Goal: Task Accomplishment & Management: Manage account settings

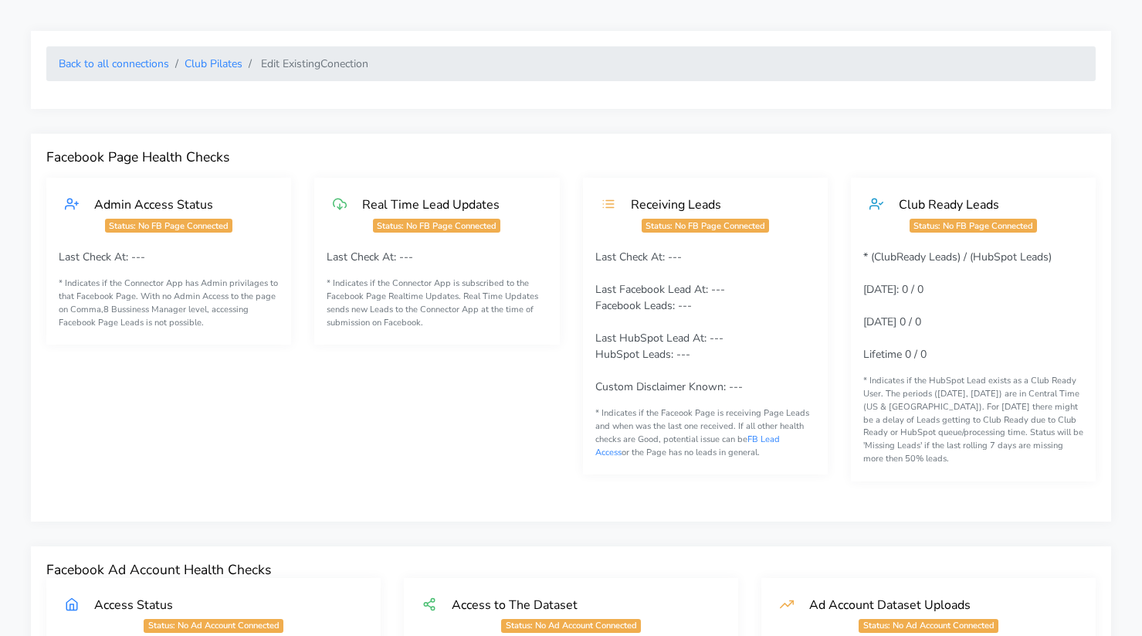
scroll to position [1461, 0]
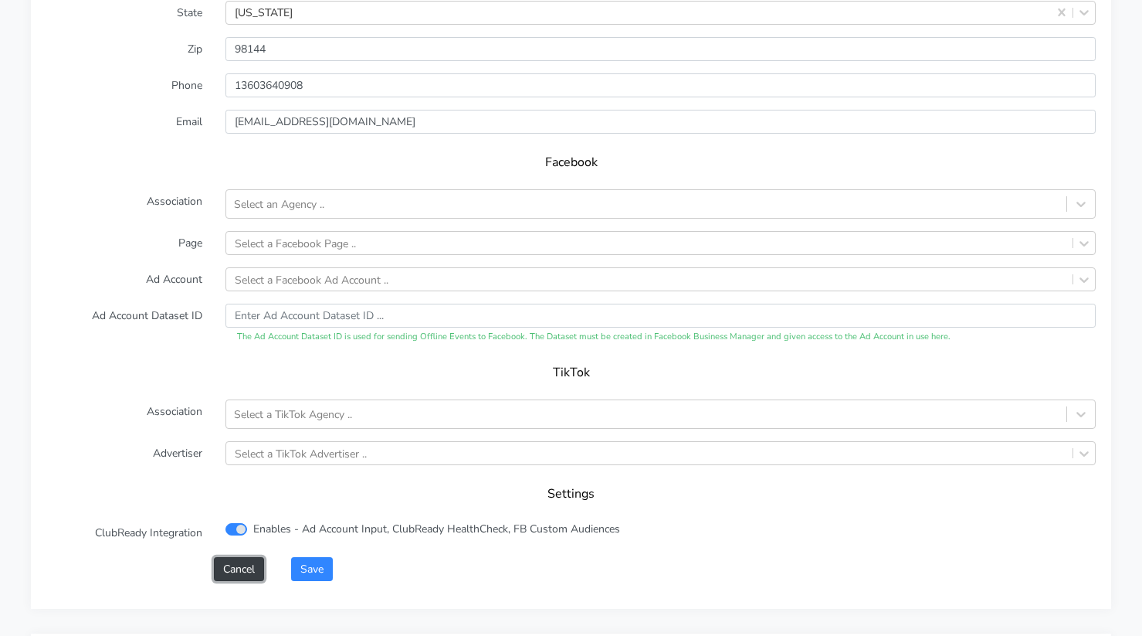
click at [240, 580] on button "Cancel" at bounding box center [239, 569] width 50 height 24
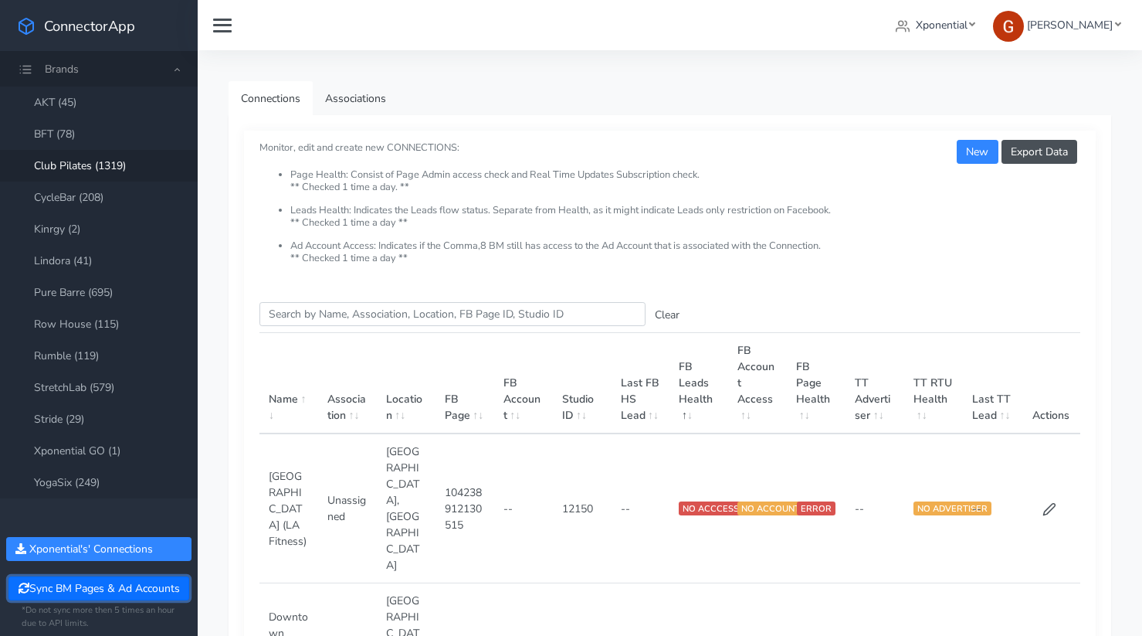
click at [105, 580] on button "Sync BM Pages & Ad Accounts" at bounding box center [98, 588] width 180 height 24
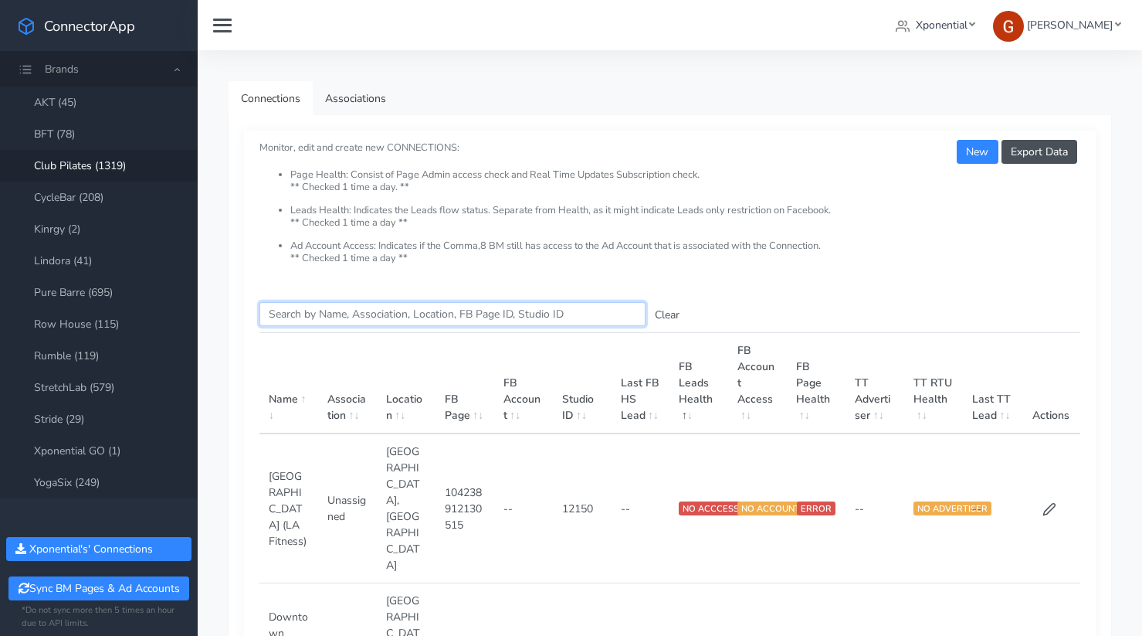
click at [346, 307] on input "Search this table" at bounding box center [453, 314] width 386 height 24
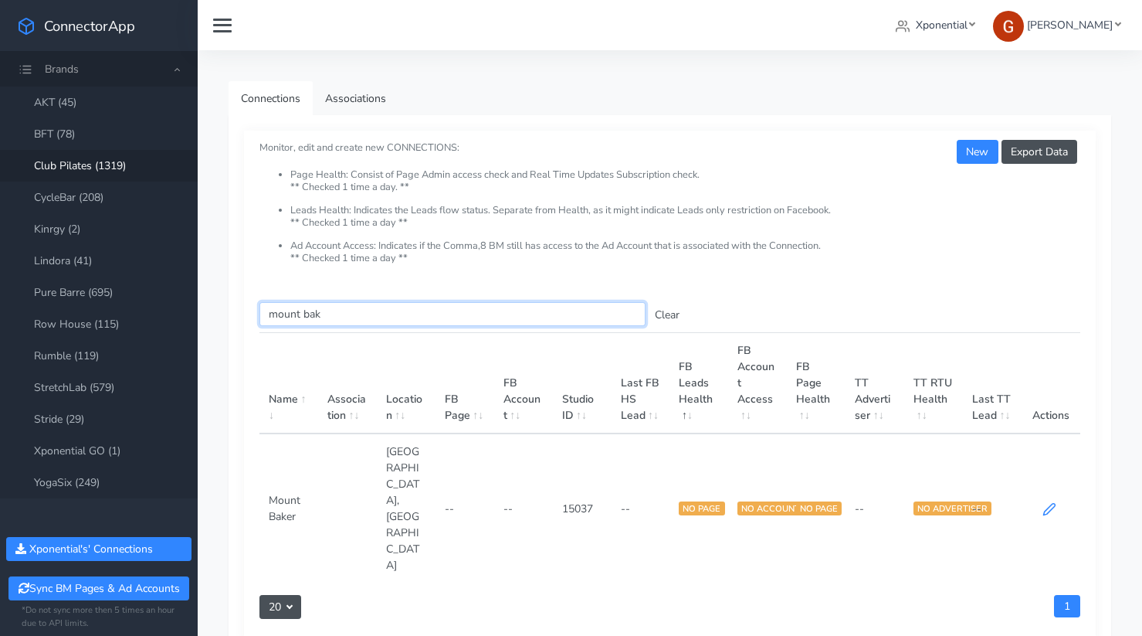
type input "mount bak"
click at [1047, 502] on icon at bounding box center [1050, 509] width 14 height 14
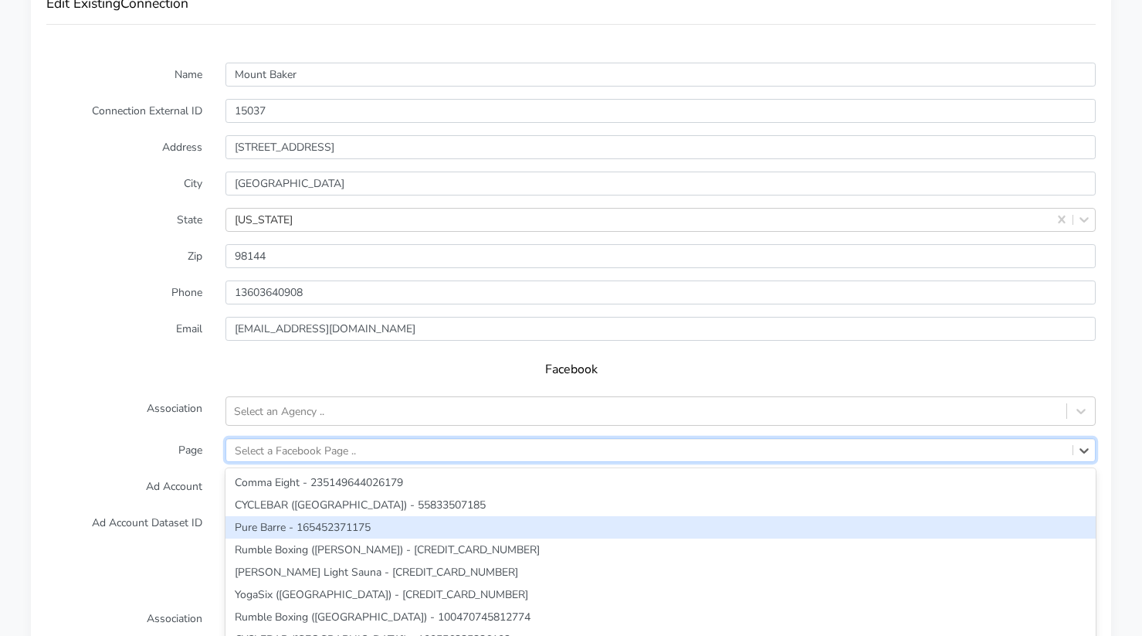
scroll to position [1288, 0]
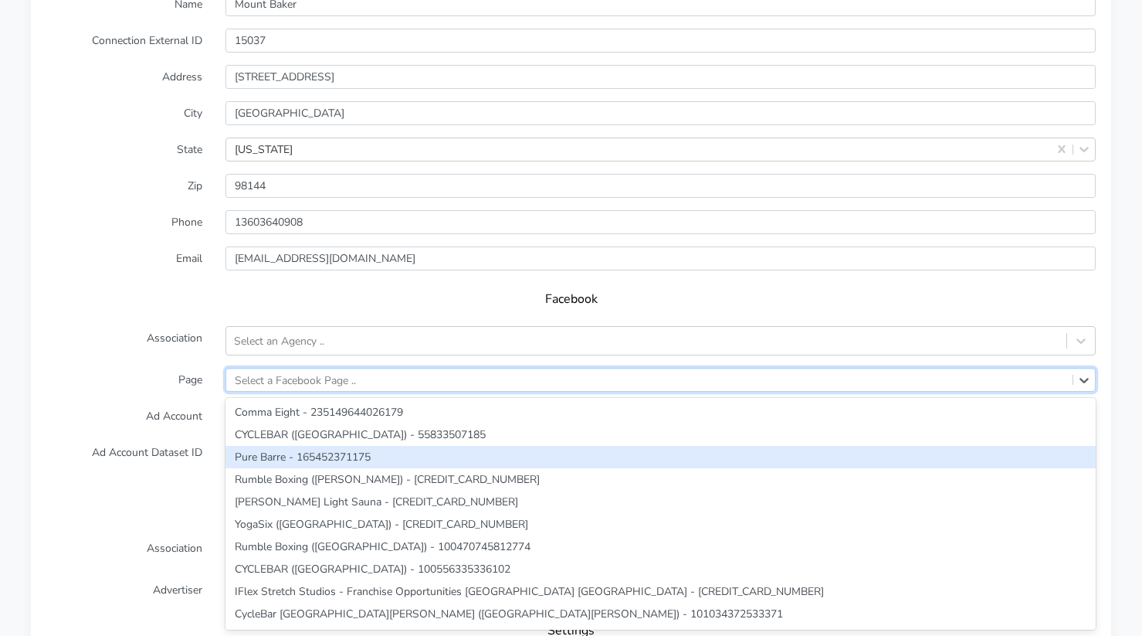
click at [268, 392] on div "option Pure Barre - 165452371175 focused, 3 of 222. 222 results available. Use …" at bounding box center [661, 380] width 871 height 24
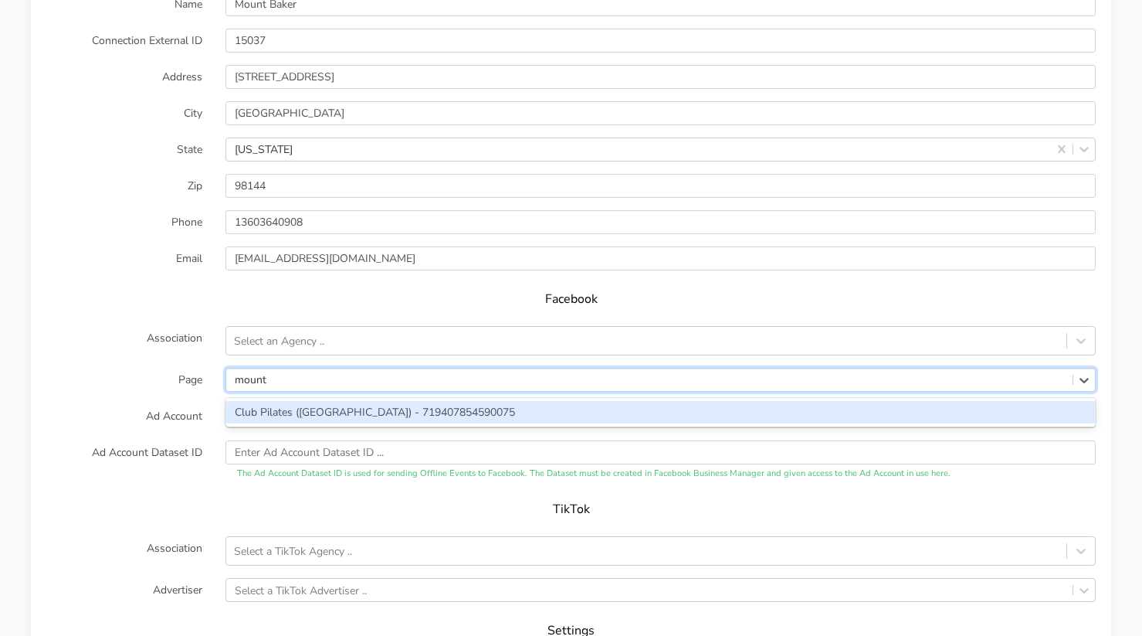
type input "mount ba"
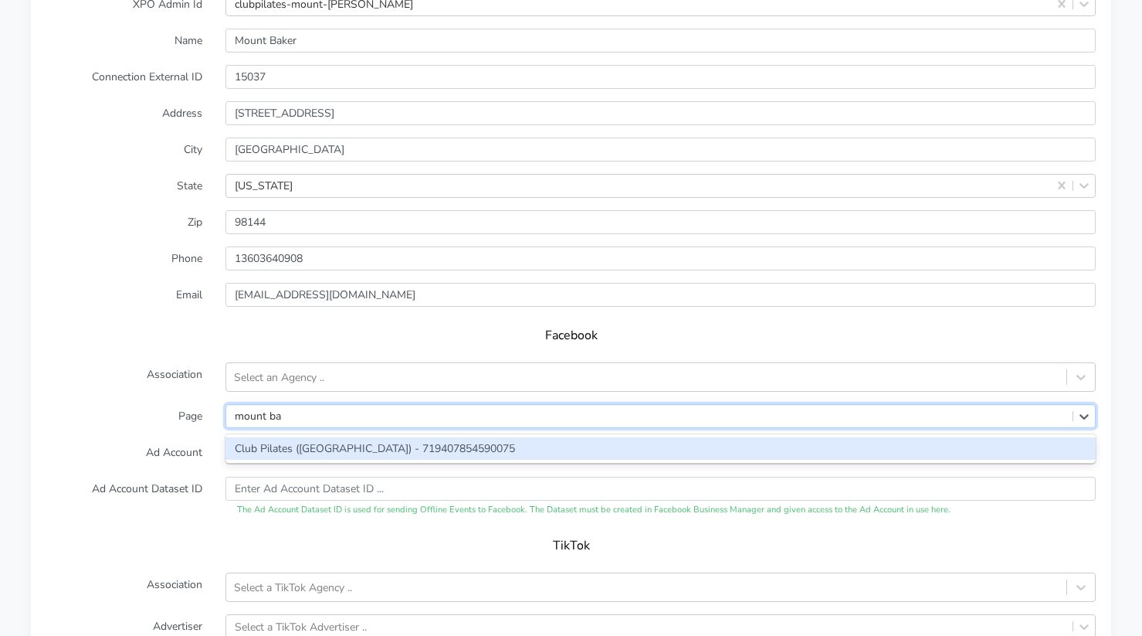
scroll to position [1325, 0]
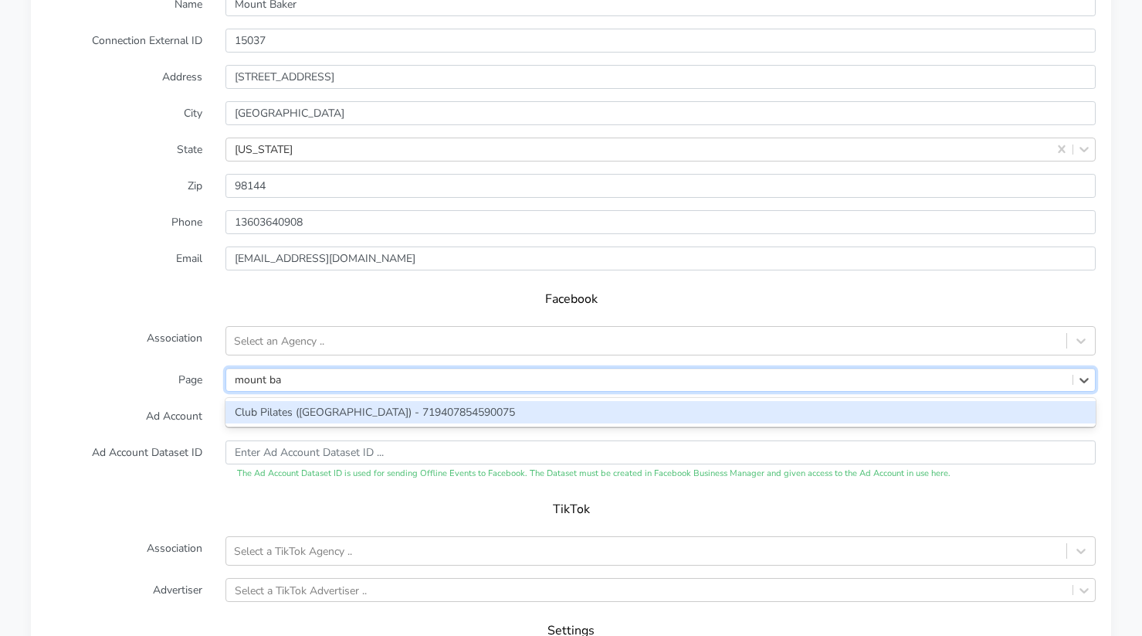
click at [260, 402] on div "Club Pilates ([GEOGRAPHIC_DATA]) - 719407854590075" at bounding box center [661, 412] width 871 height 22
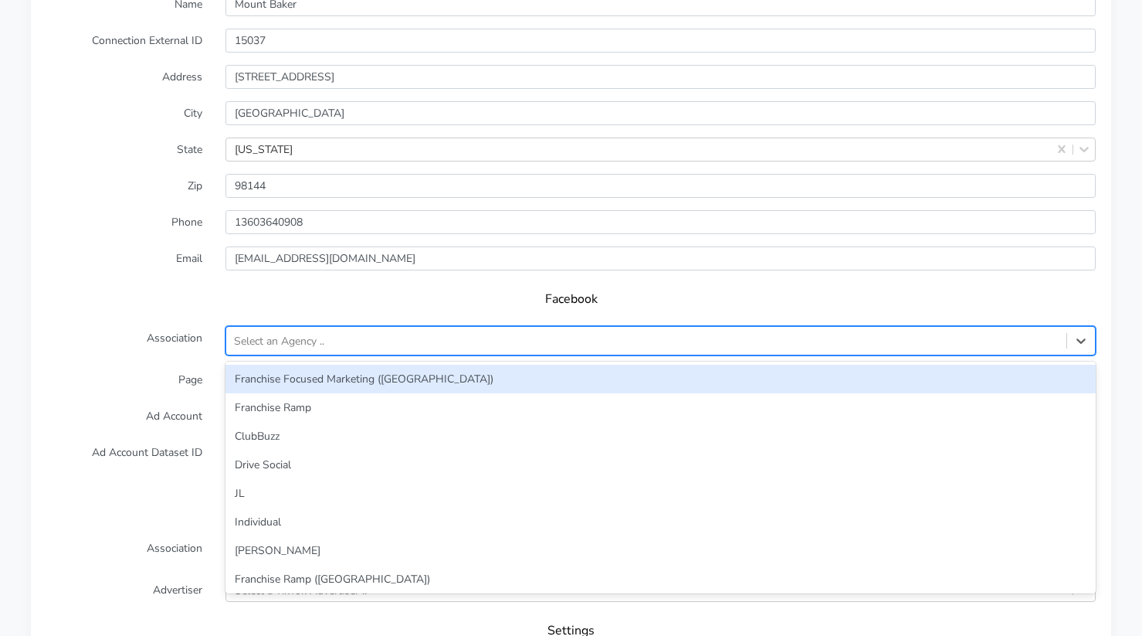
click at [286, 345] on div "Select an Agency .." at bounding box center [661, 340] width 871 height 29
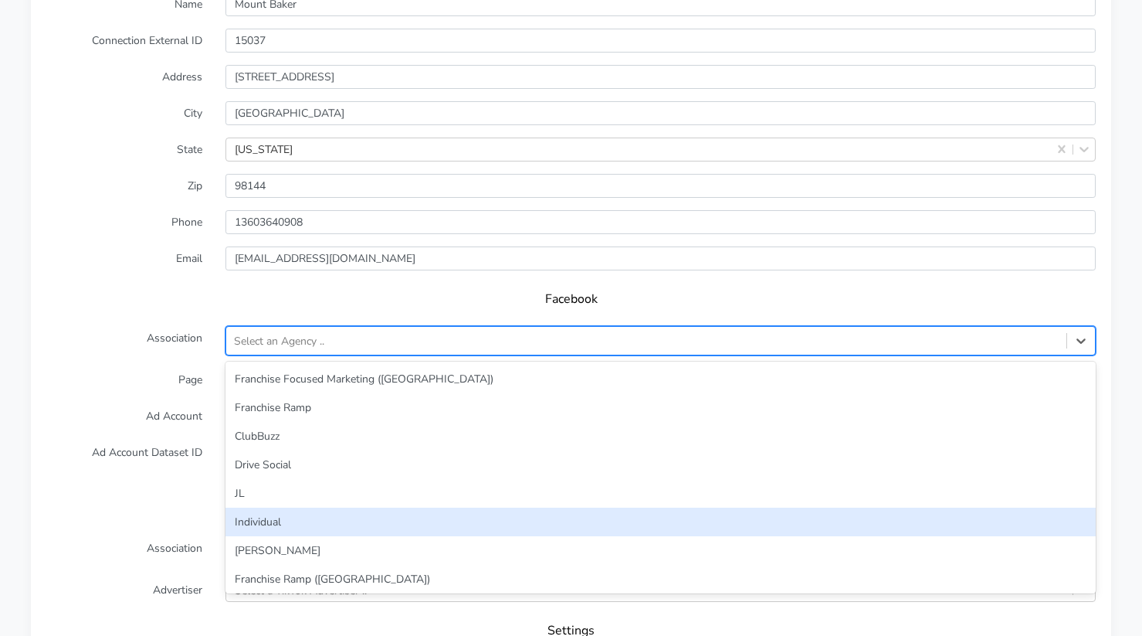
click at [265, 524] on div "Individual" at bounding box center [661, 521] width 871 height 29
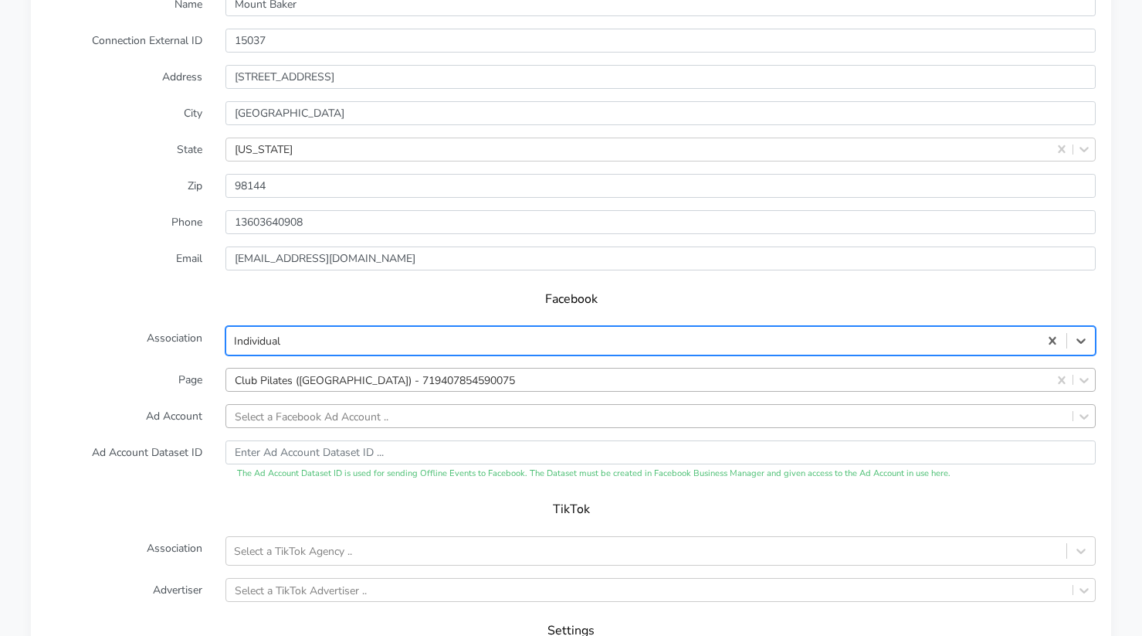
click at [303, 419] on div "Select a Facebook Ad Account .." at bounding box center [661, 416] width 871 height 24
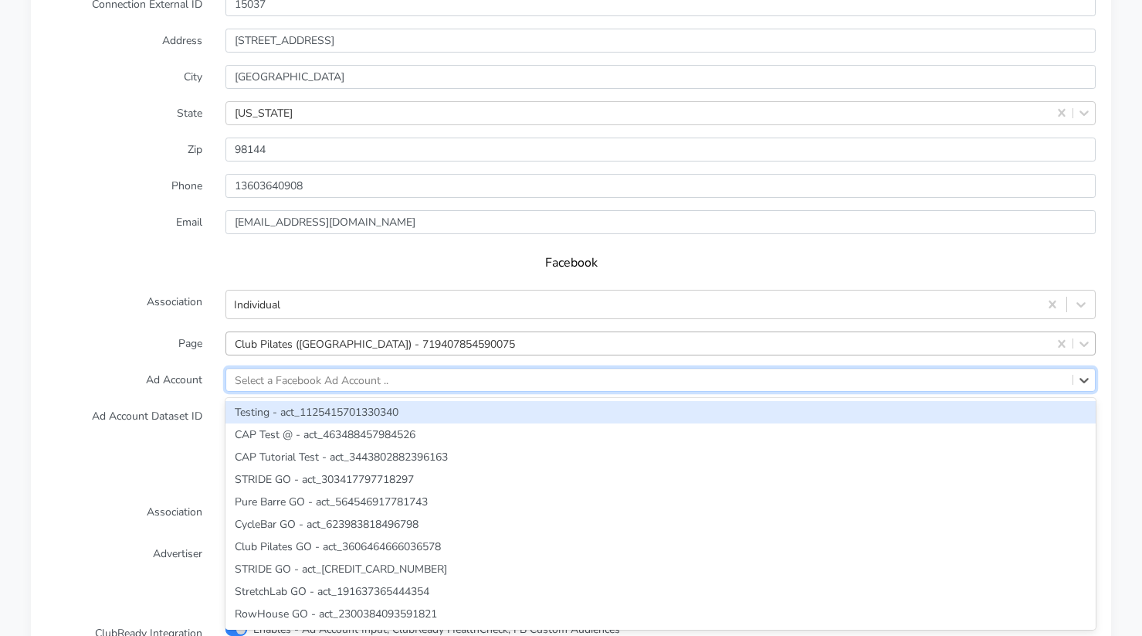
paste input "1107157127514320"
type input "1107157127514320"
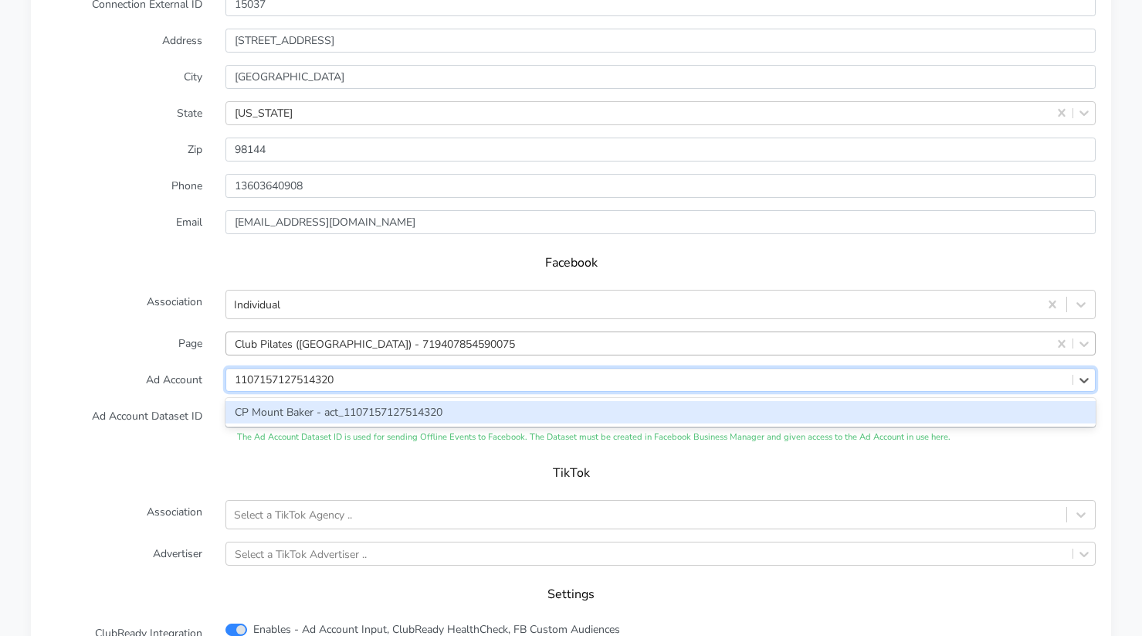
click at [295, 416] on div "CP Mount Baker - act_1107157127514320" at bounding box center [661, 412] width 871 height 22
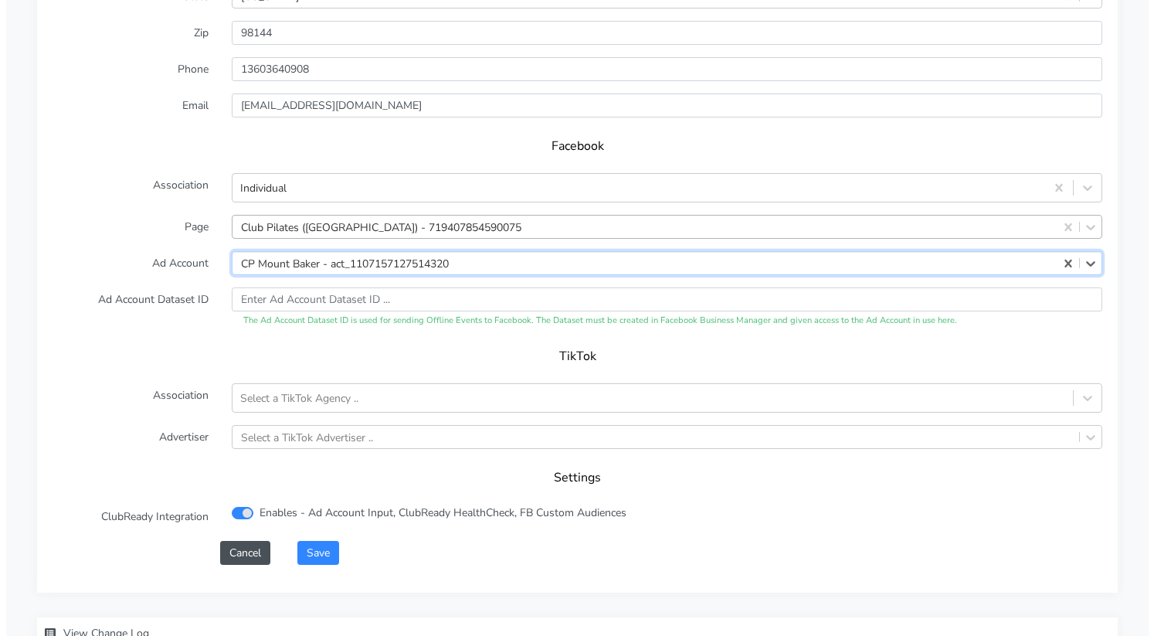
scroll to position [1487, 0]
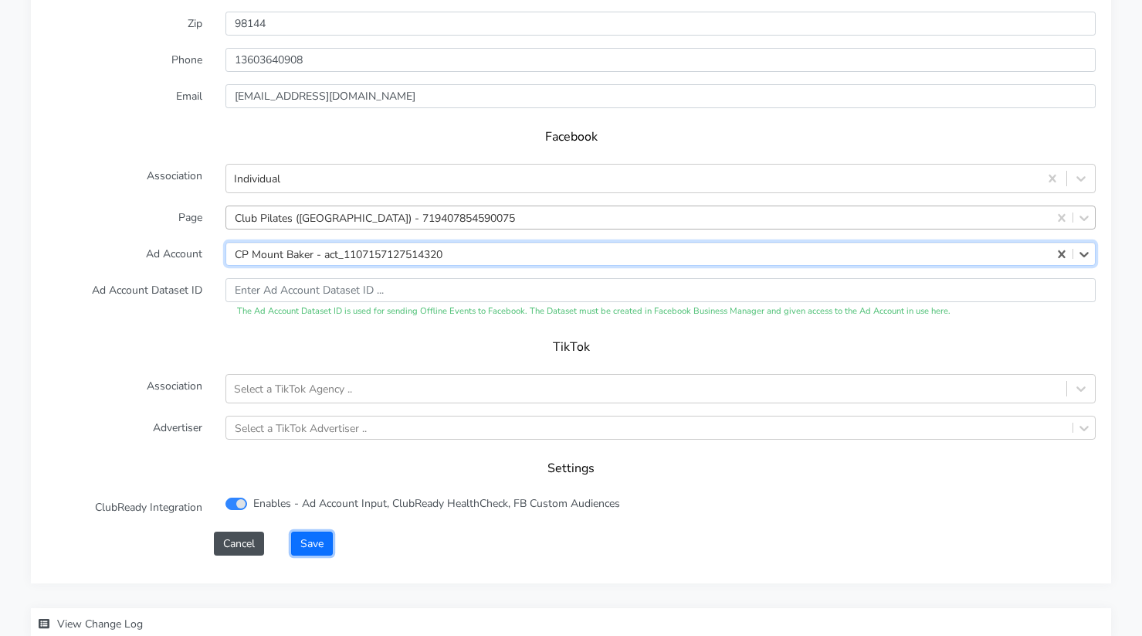
click at [332, 545] on button "Save" at bounding box center [312, 543] width 42 height 24
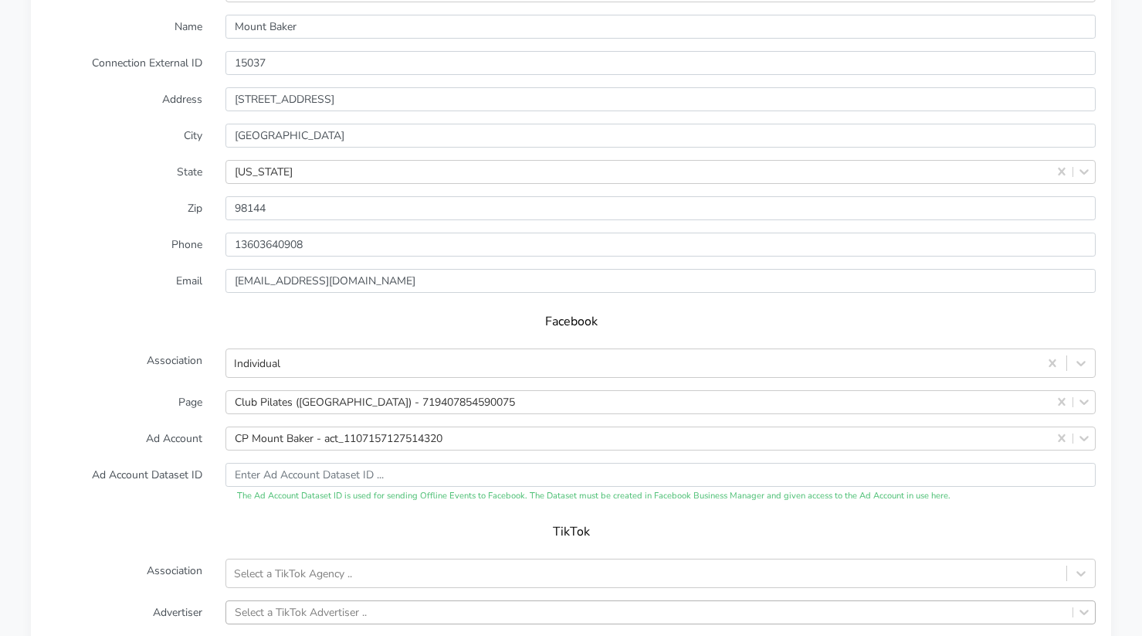
scroll to position [1609, 0]
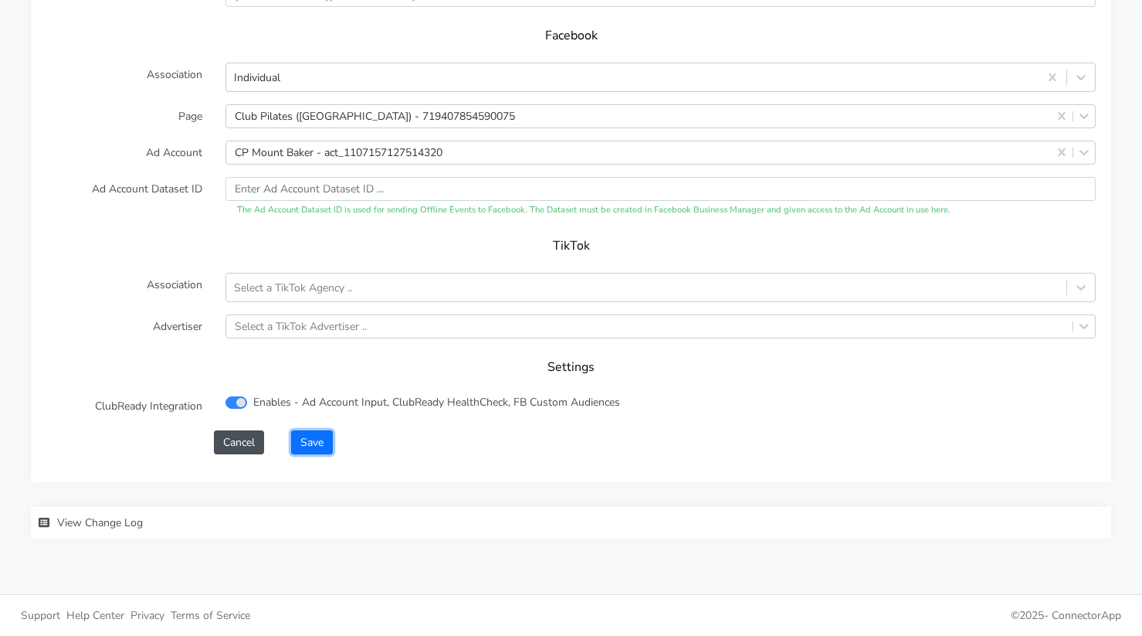
click at [312, 443] on button "Save" at bounding box center [312, 442] width 42 height 24
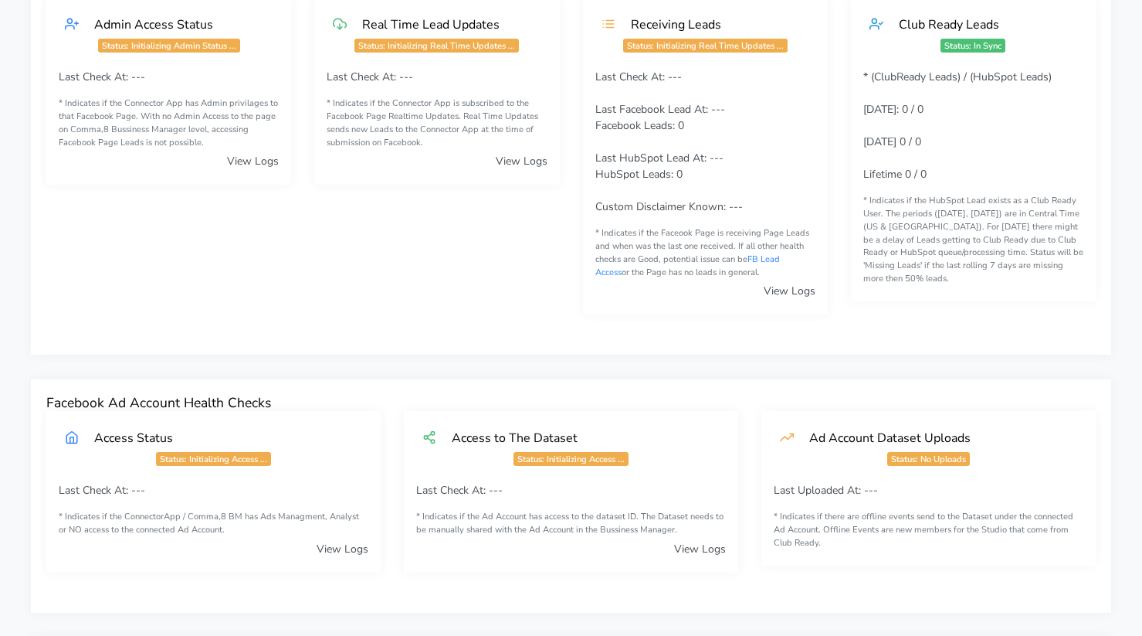
scroll to position [0, 0]
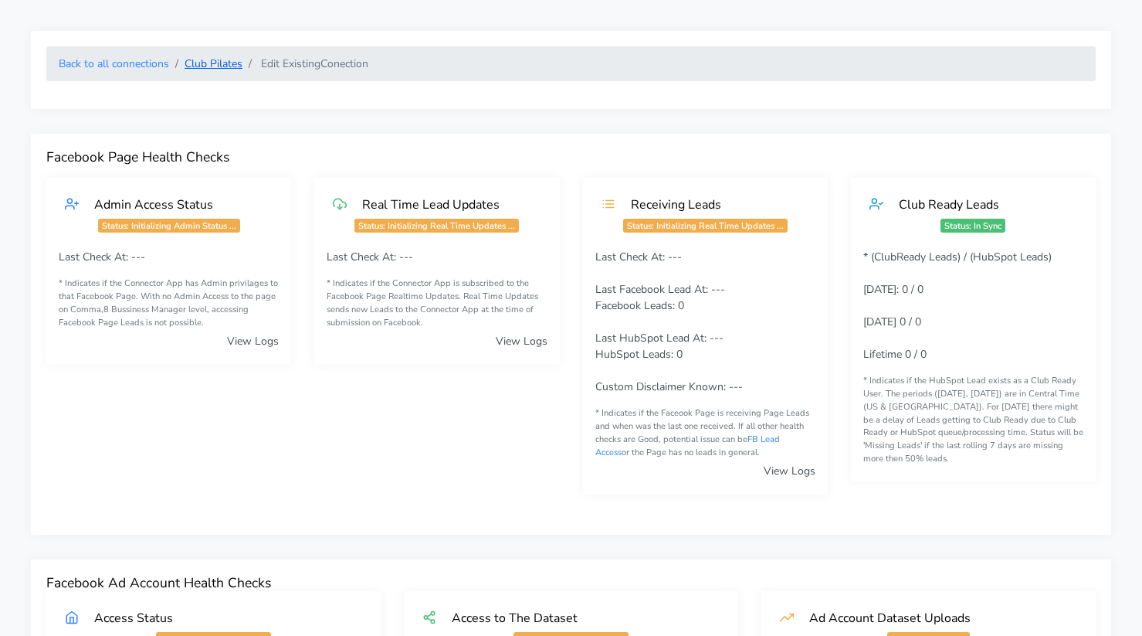
click at [202, 58] on link "Club Pilates" at bounding box center [214, 63] width 58 height 15
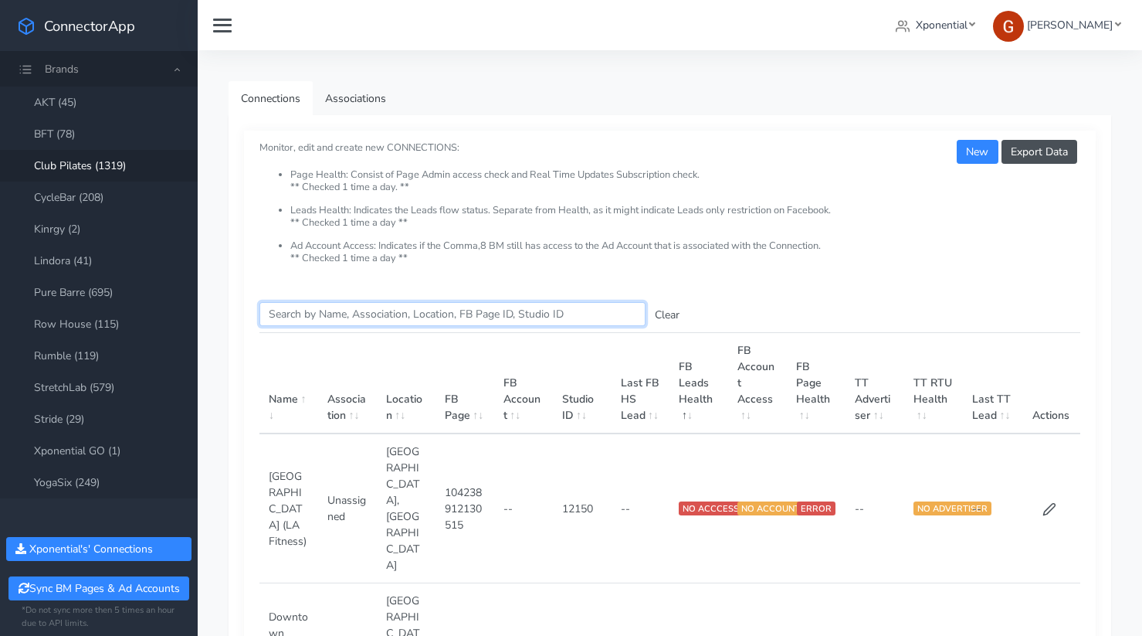
click at [273, 311] on input "Search this table" at bounding box center [453, 314] width 386 height 24
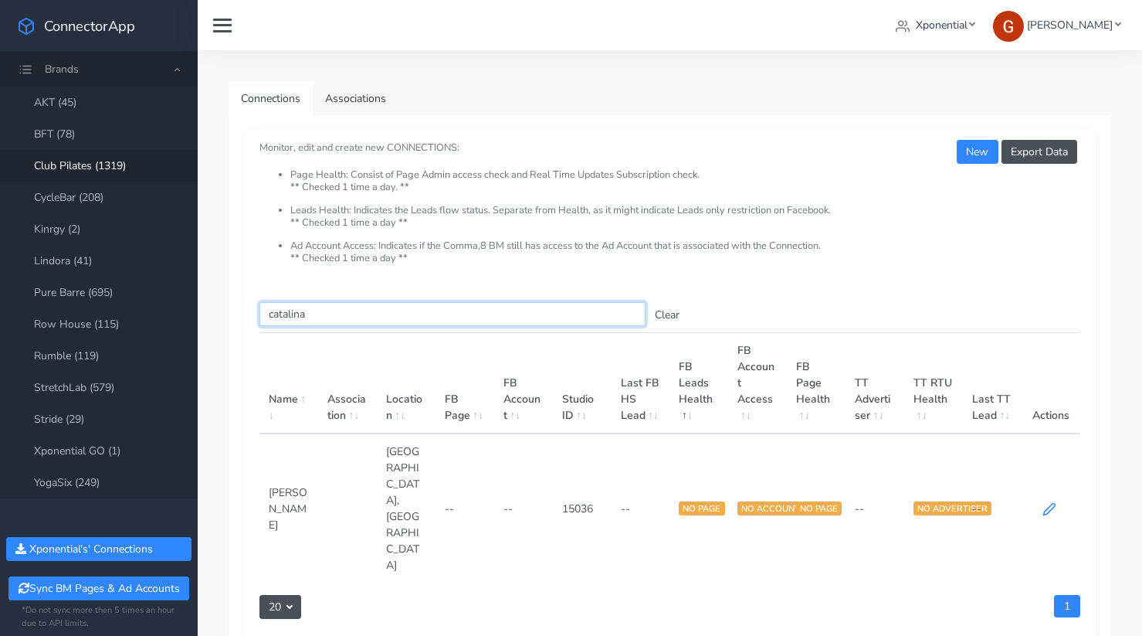
type input "catalina"
click at [1046, 502] on icon at bounding box center [1050, 509] width 14 height 14
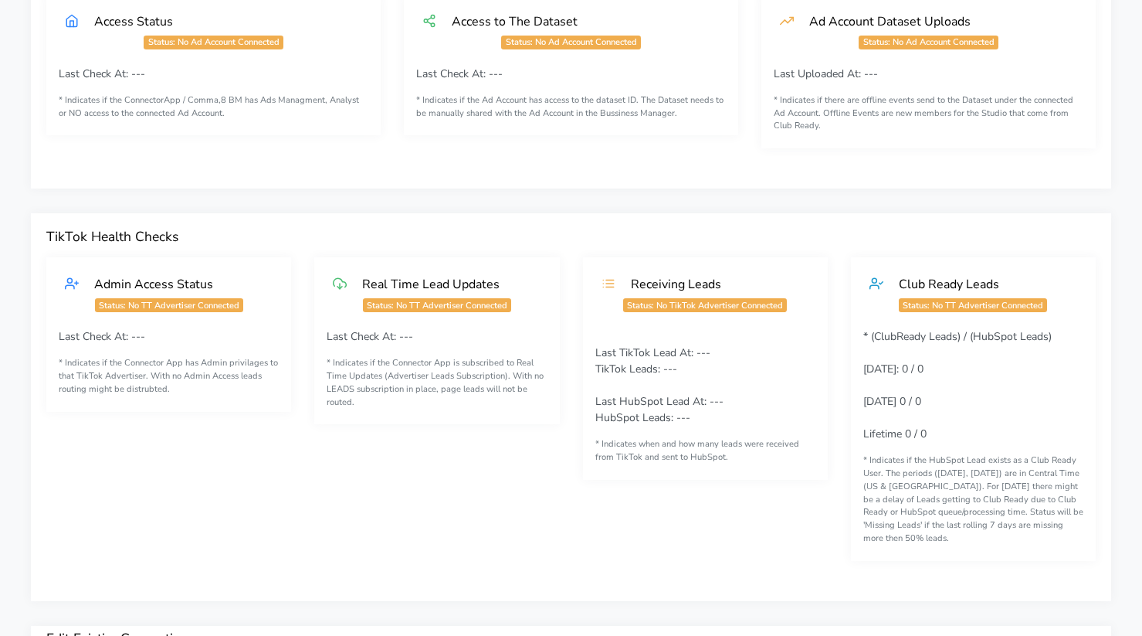
scroll to position [1315, 0]
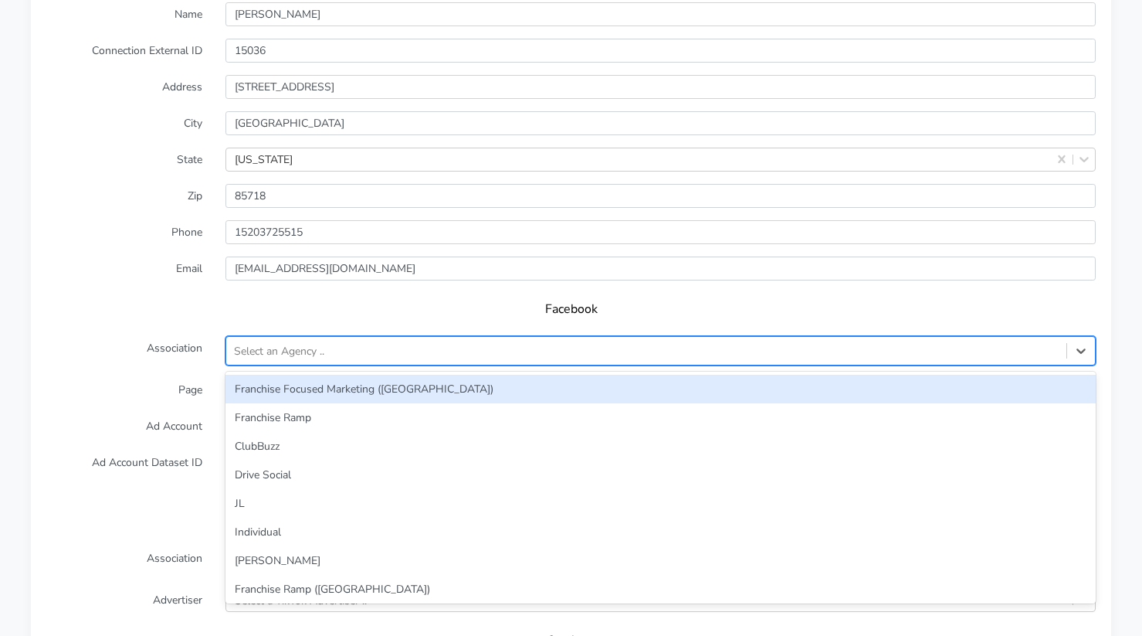
click at [296, 353] on div "Select an Agency .." at bounding box center [279, 351] width 90 height 16
type input "in"
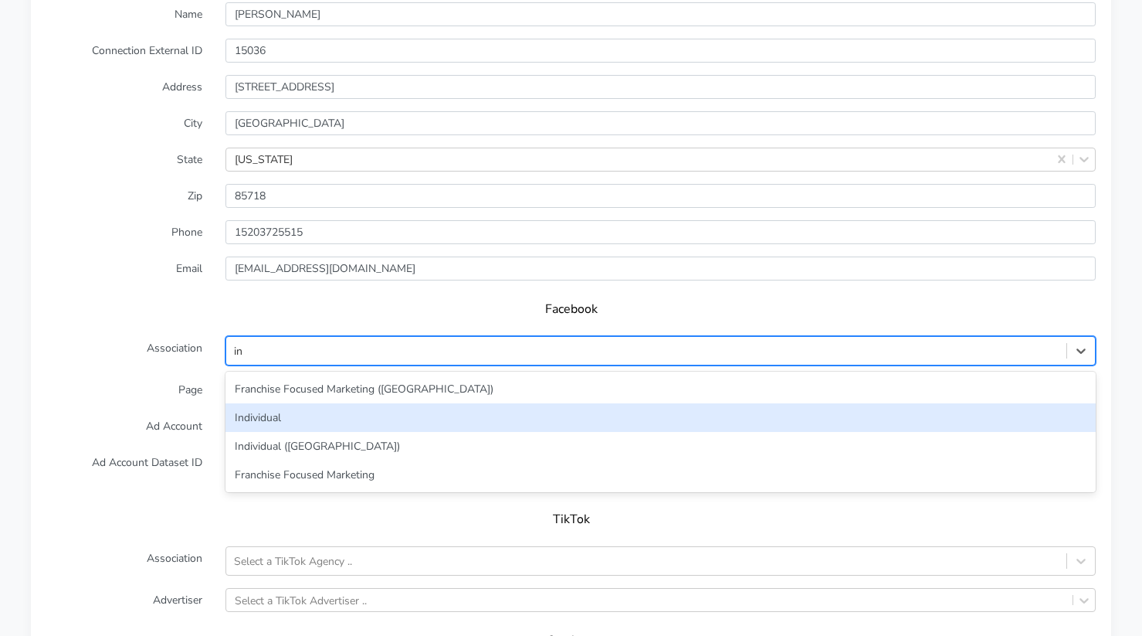
click at [258, 423] on div "Individual" at bounding box center [661, 417] width 871 height 29
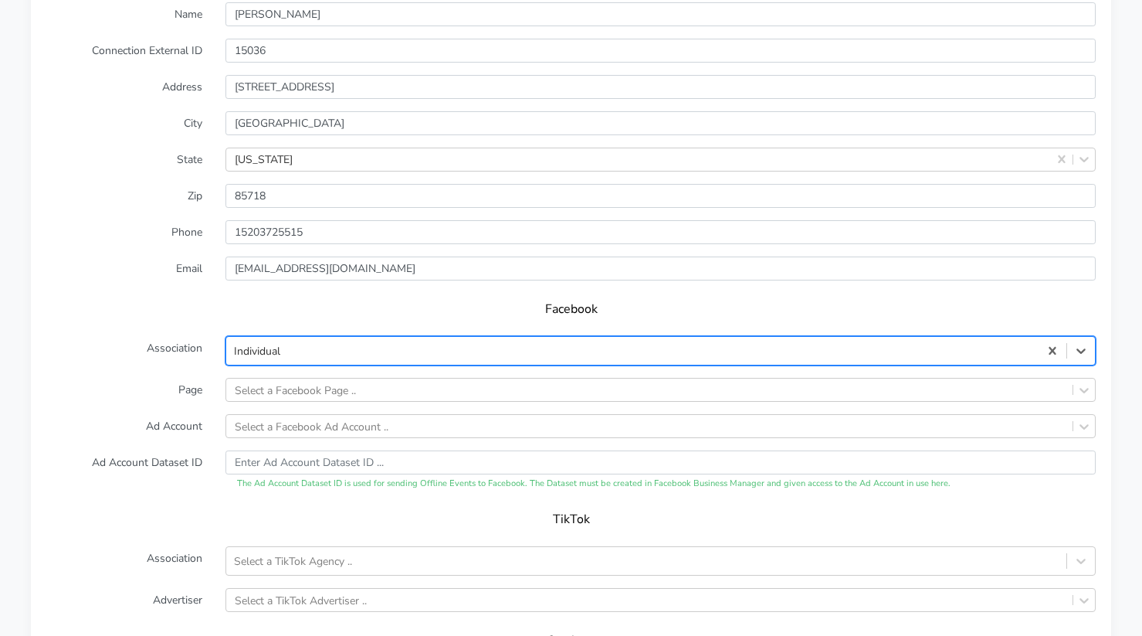
click at [263, 404] on form "XPO Admin Id clubpilates-catalina-foothills Name Catalina Foothills Connection …" at bounding box center [571, 347] width 1050 height 762
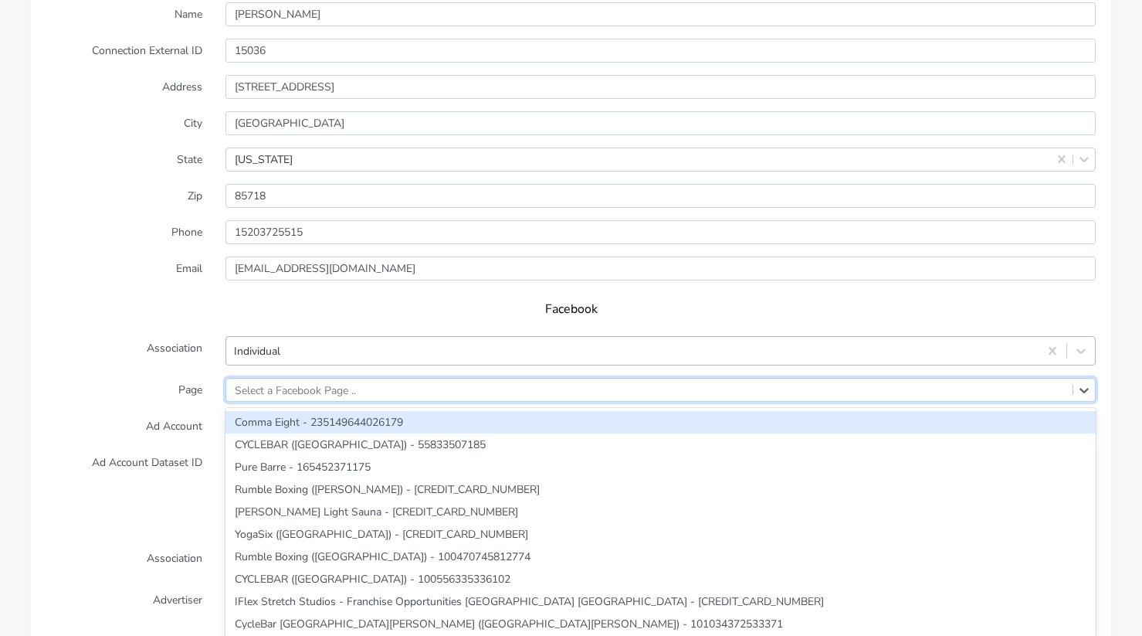
scroll to position [1325, 0]
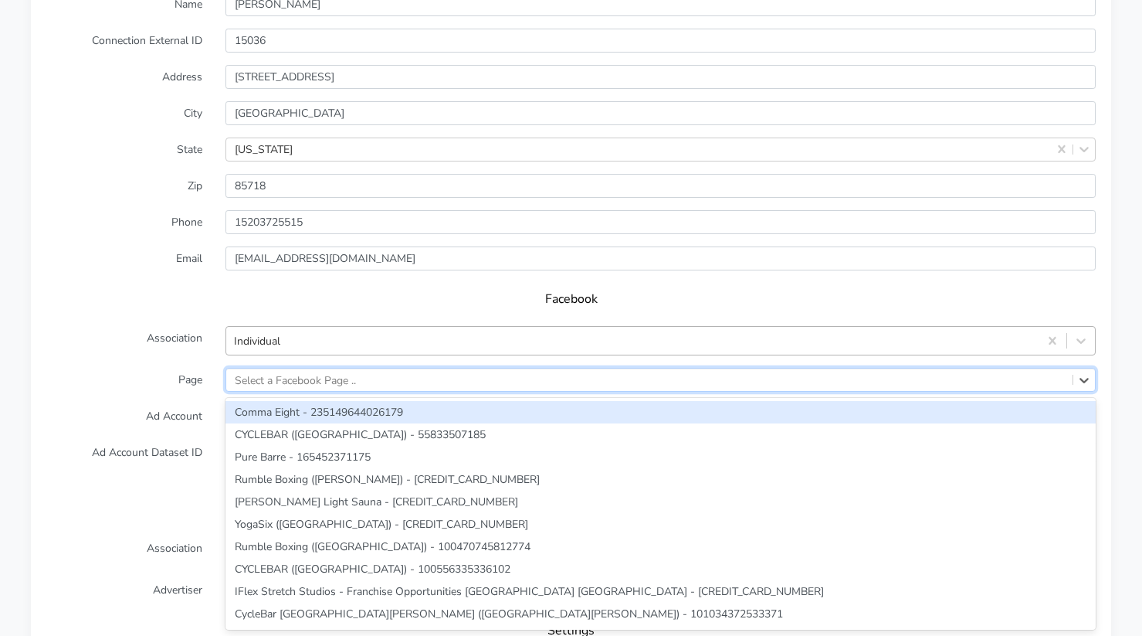
click at [267, 394] on form "XPO Admin Id clubpilates-catalina-foothills Name Catalina Foothills Connection …" at bounding box center [571, 337] width 1050 height 762
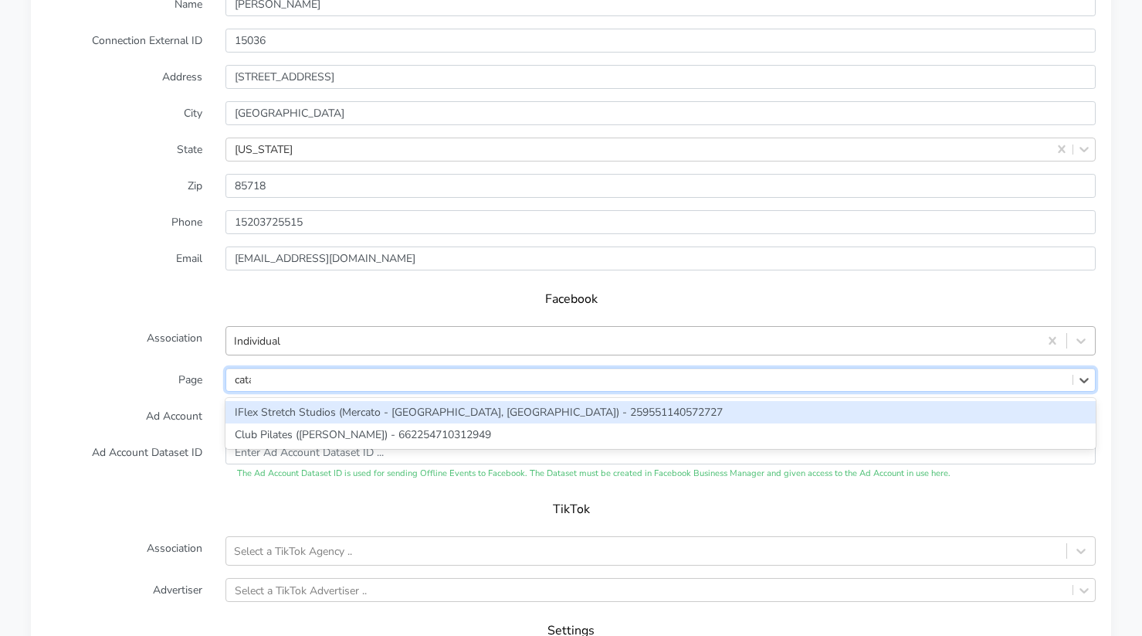
type input "catal"
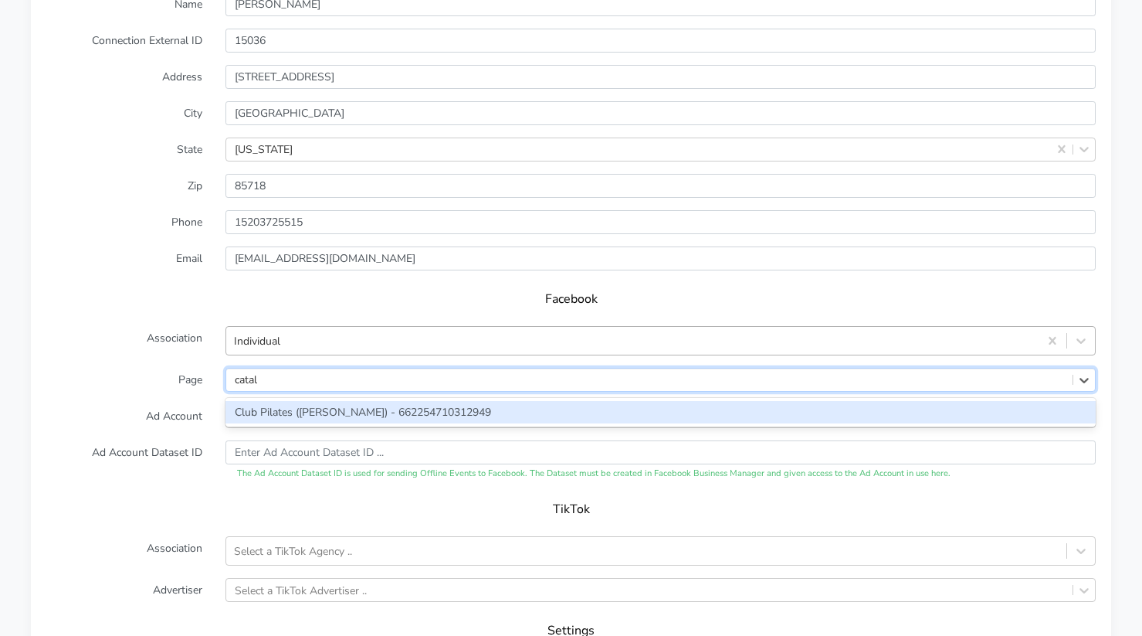
click at [260, 412] on div "Club Pilates ([PERSON_NAME]) - 662254710312949" at bounding box center [661, 412] width 871 height 22
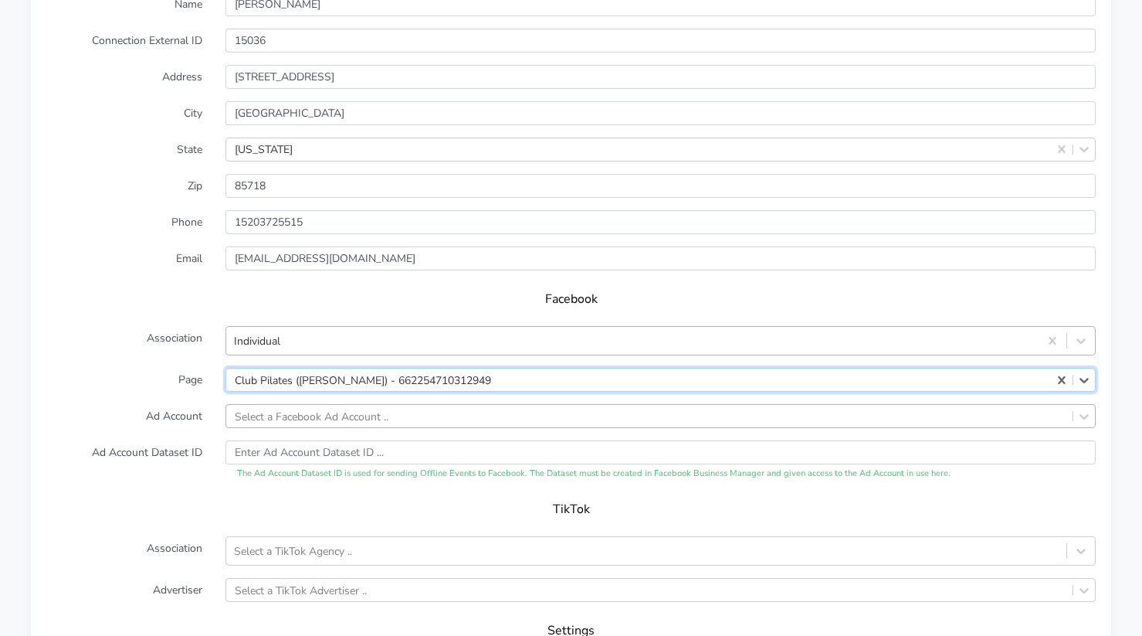
scroll to position [1361, 0]
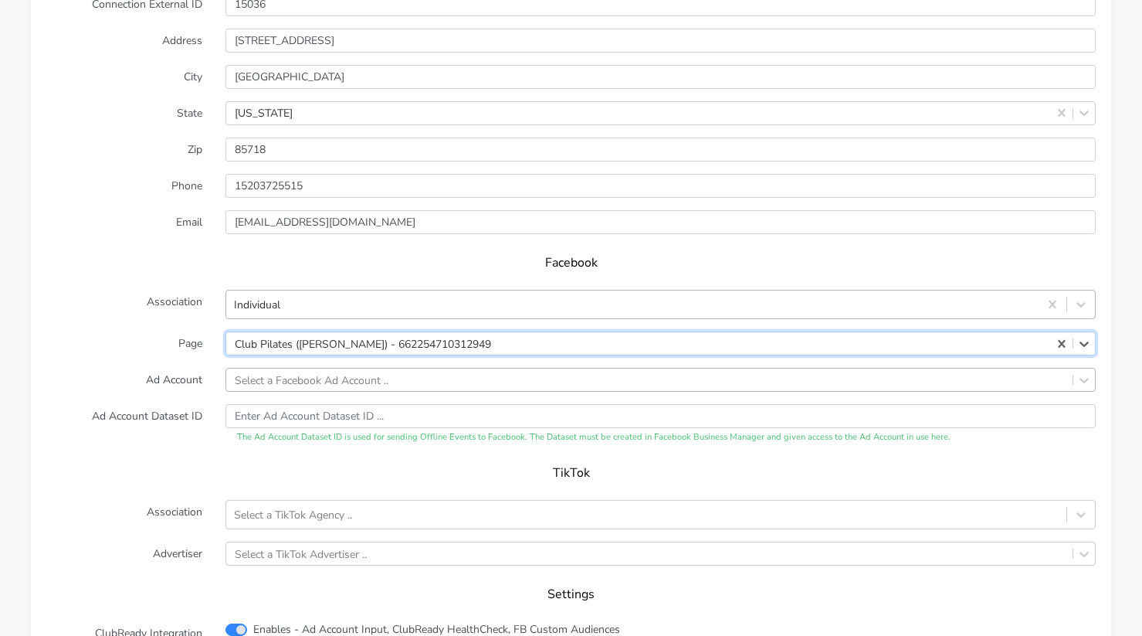
click at [290, 392] on div "Select a Facebook Ad Account .." at bounding box center [661, 380] width 871 height 24
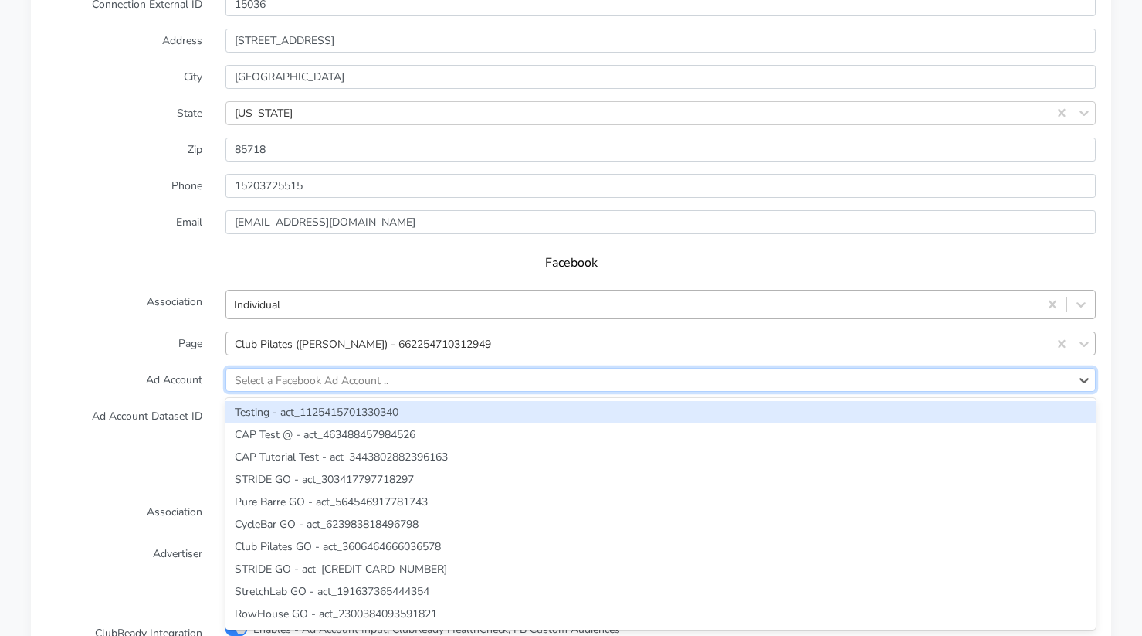
paste input "365394"
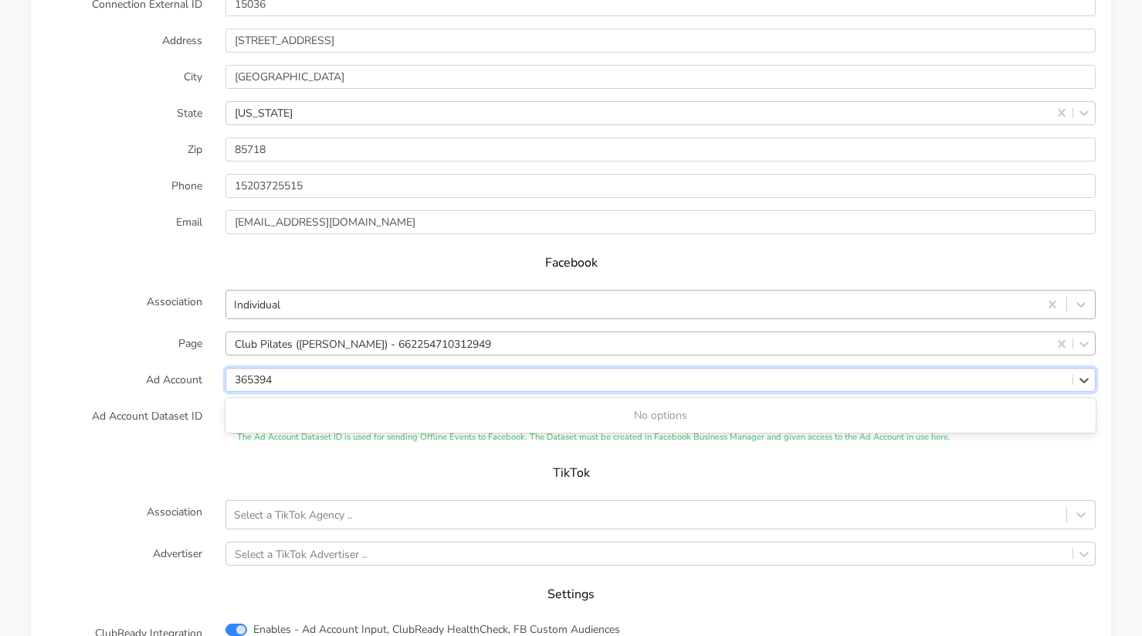
type input "365394"
paste input "1544315503590981"
type input "1544315503590981"
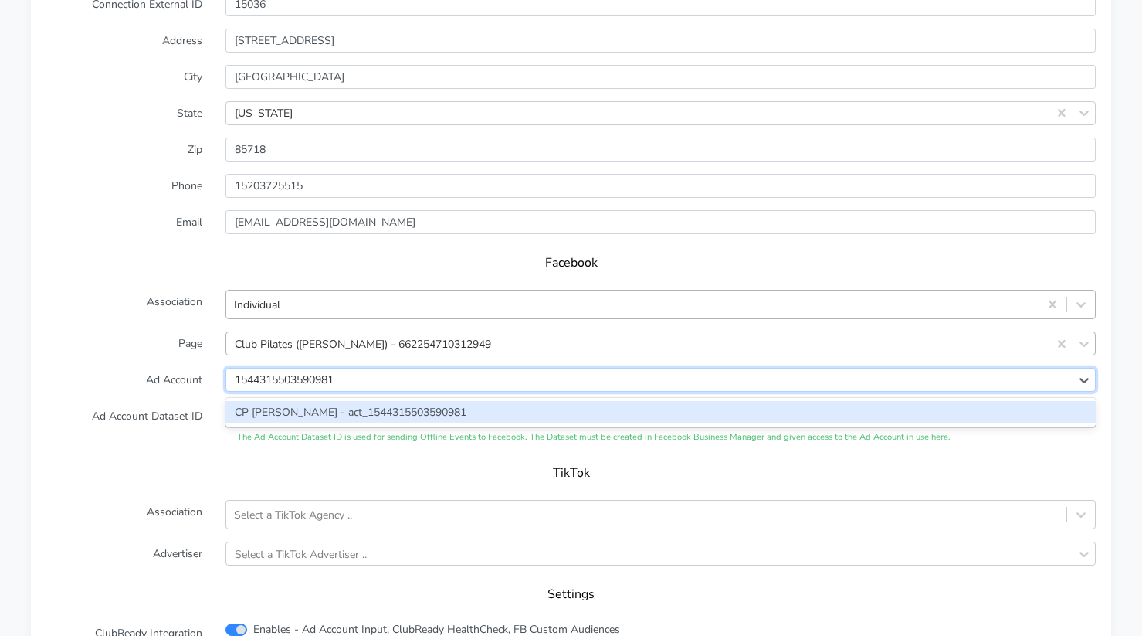
click at [250, 416] on div "CP [PERSON_NAME] - act_1544315503590981" at bounding box center [661, 412] width 871 height 22
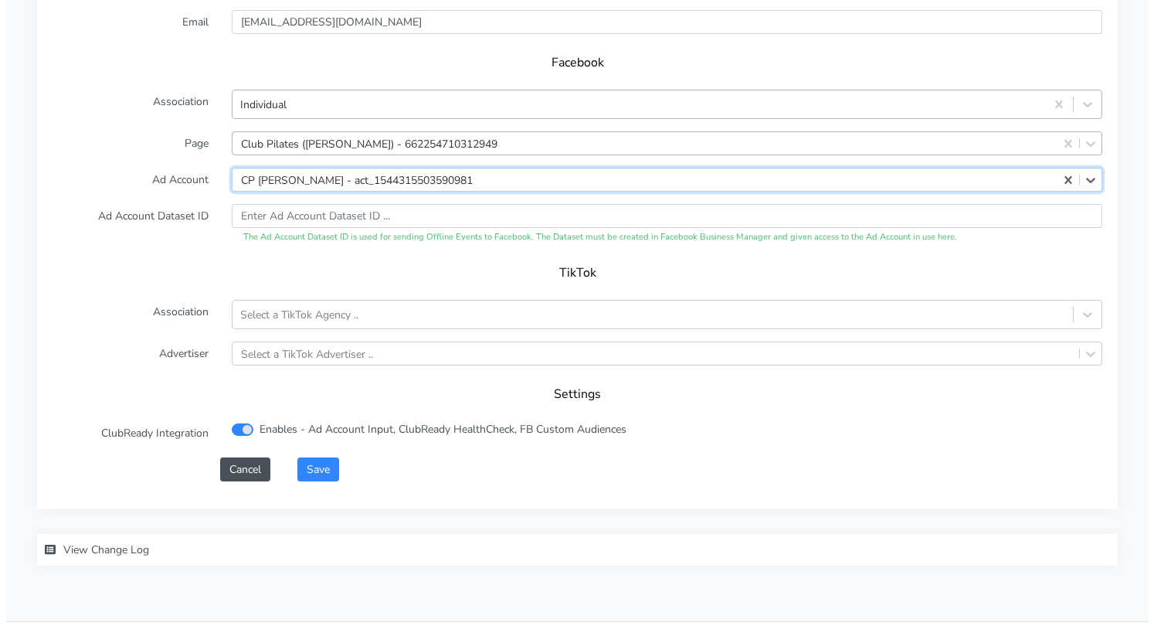
scroll to position [1588, 0]
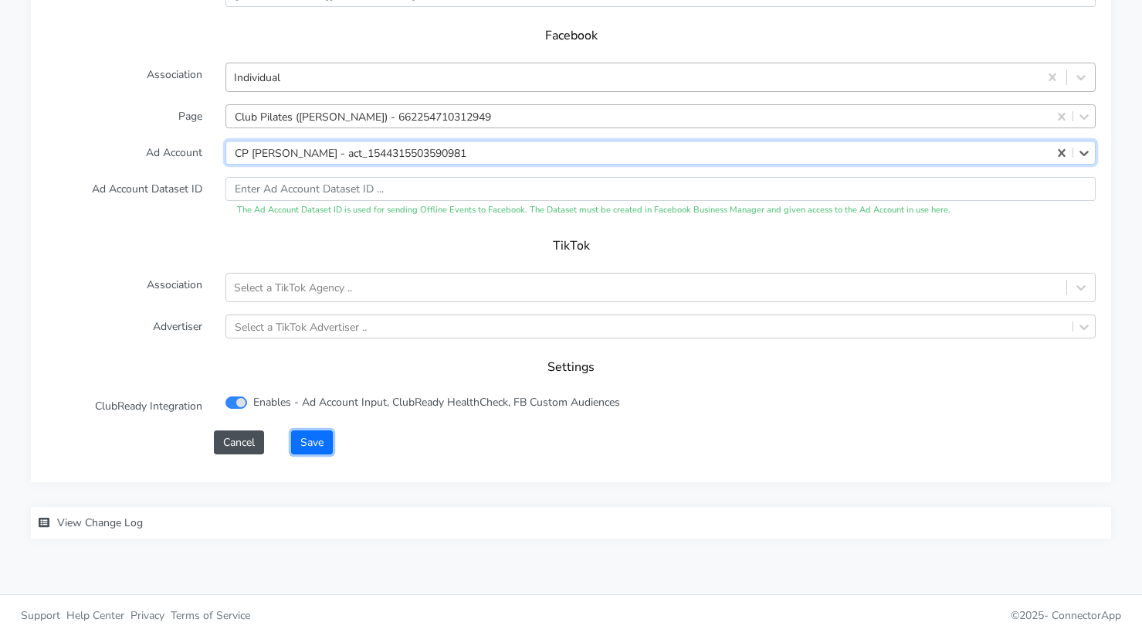
click at [315, 448] on button "Save" at bounding box center [312, 442] width 42 height 24
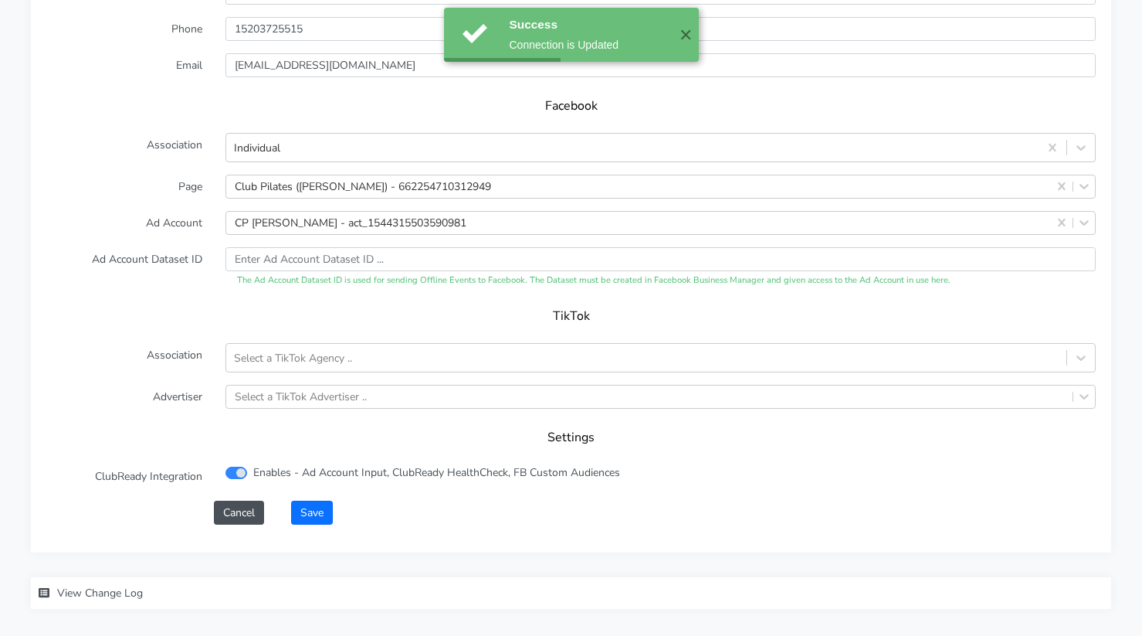
scroll to position [1573, 0]
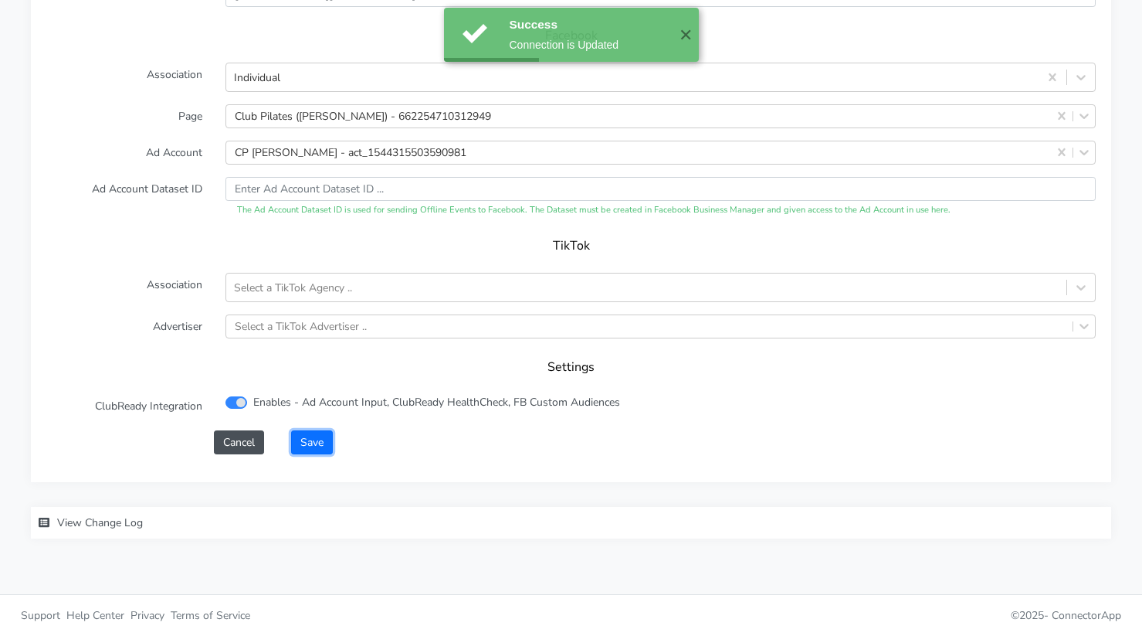
click at [304, 444] on button "Save" at bounding box center [312, 442] width 42 height 24
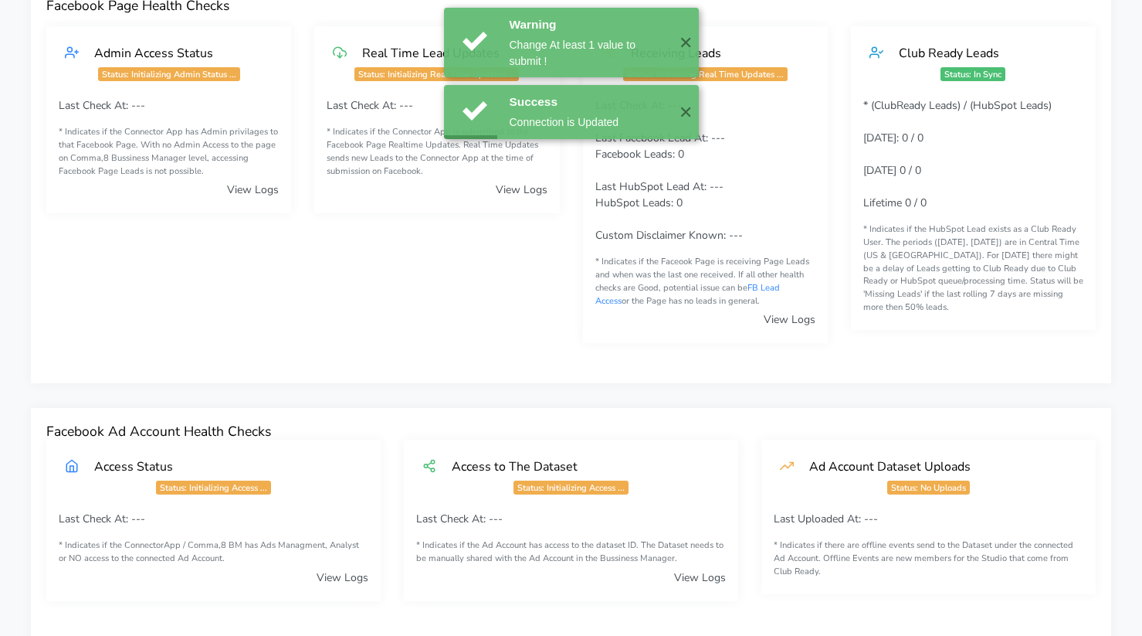
scroll to position [0, 0]
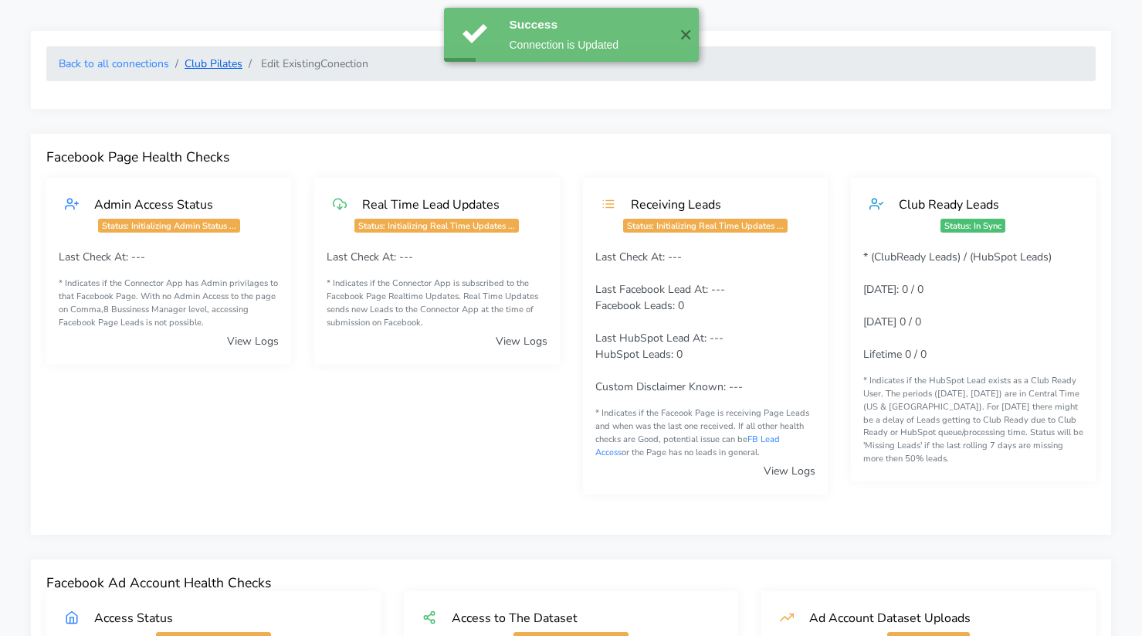
click at [226, 57] on link "Club Pilates" at bounding box center [214, 63] width 58 height 15
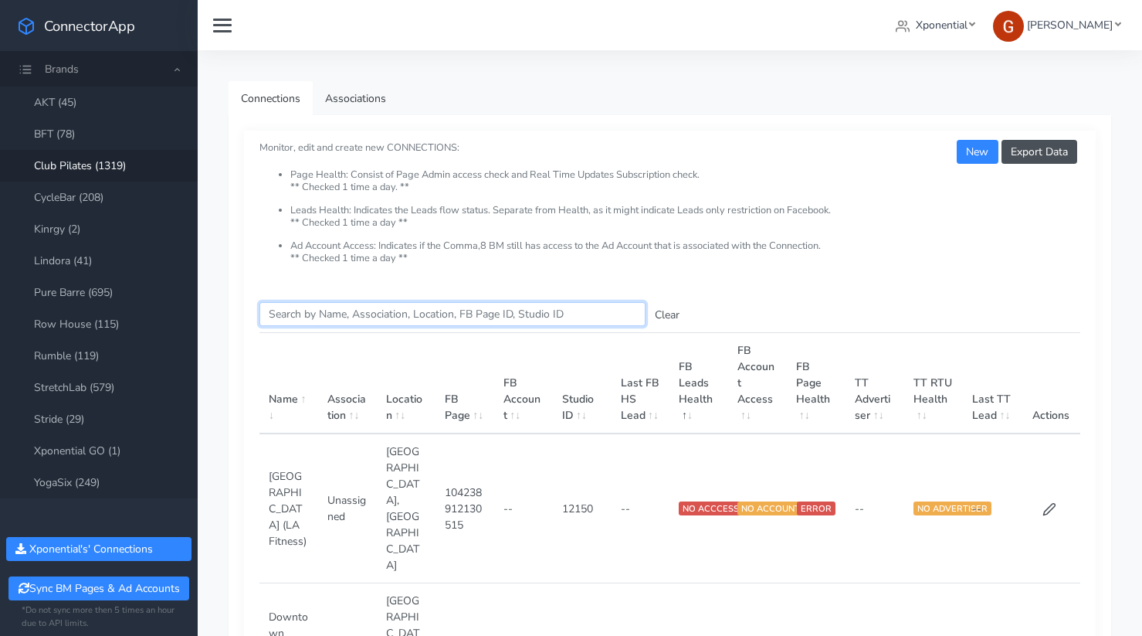
click at [323, 309] on input "Search this table" at bounding box center [453, 314] width 386 height 24
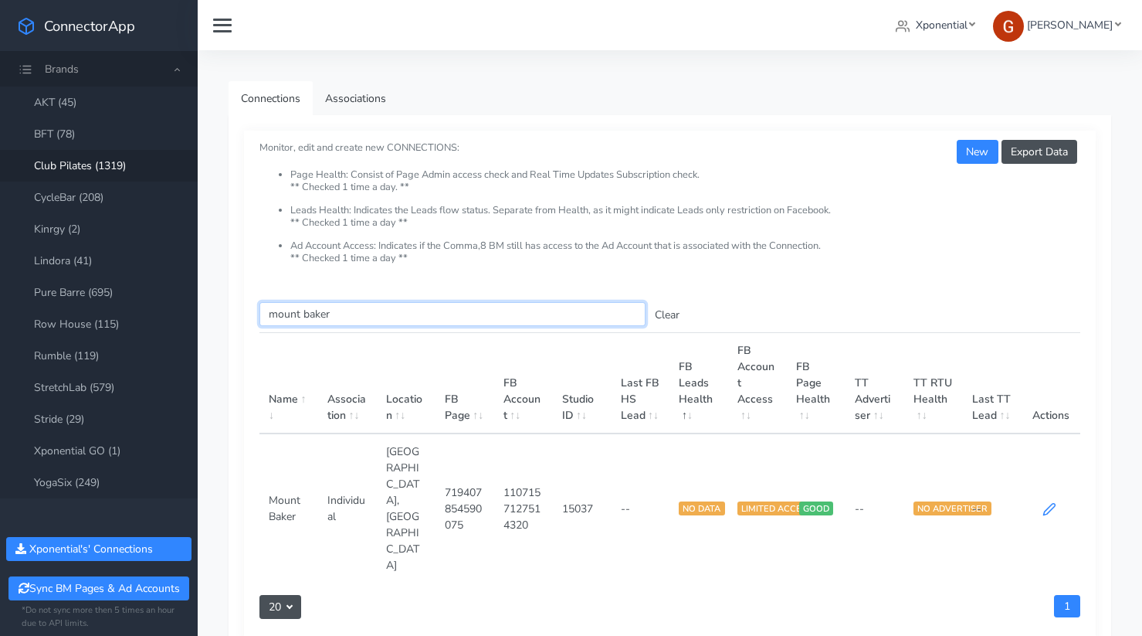
type input "mount baker"
click at [1048, 502] on icon at bounding box center [1050, 509] width 14 height 14
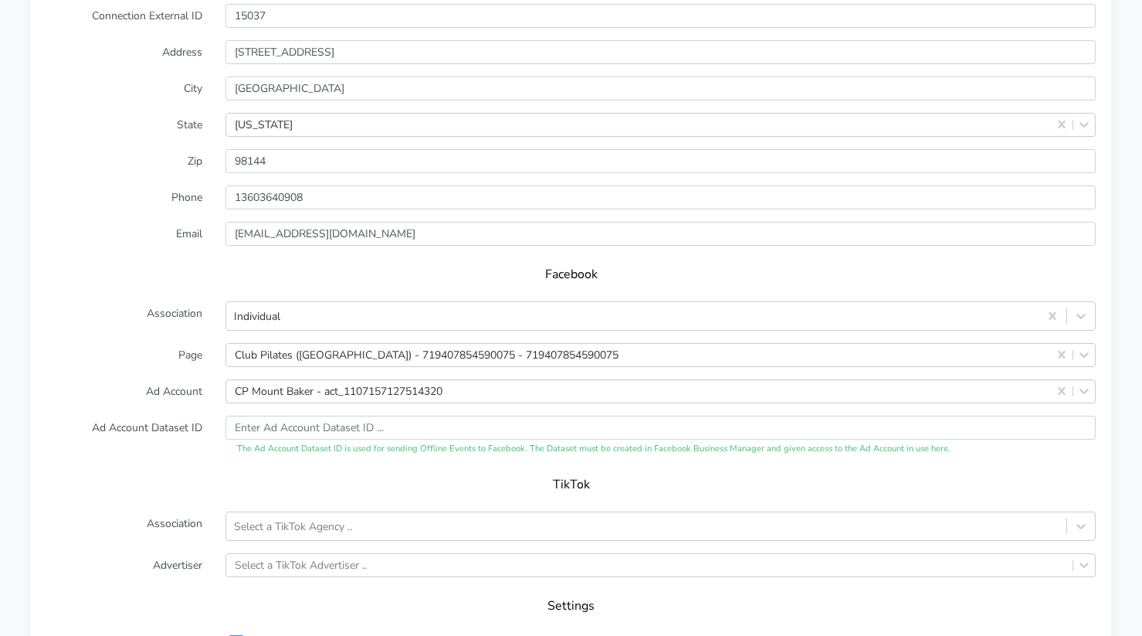
scroll to position [1609, 0]
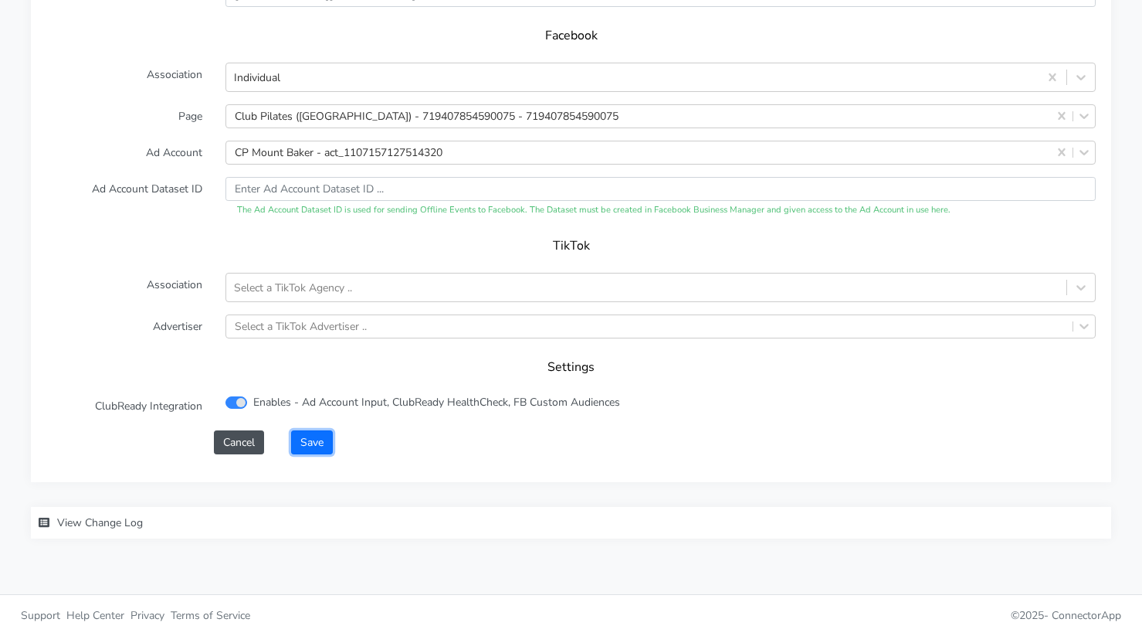
click at [317, 440] on button "Save" at bounding box center [312, 442] width 42 height 24
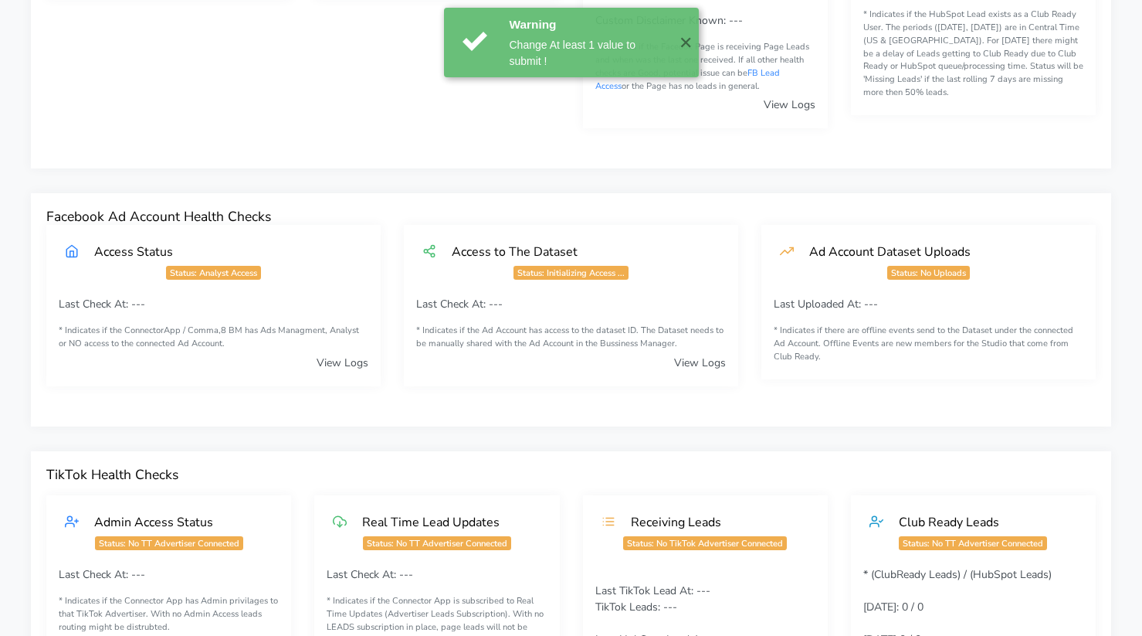
scroll to position [0, 0]
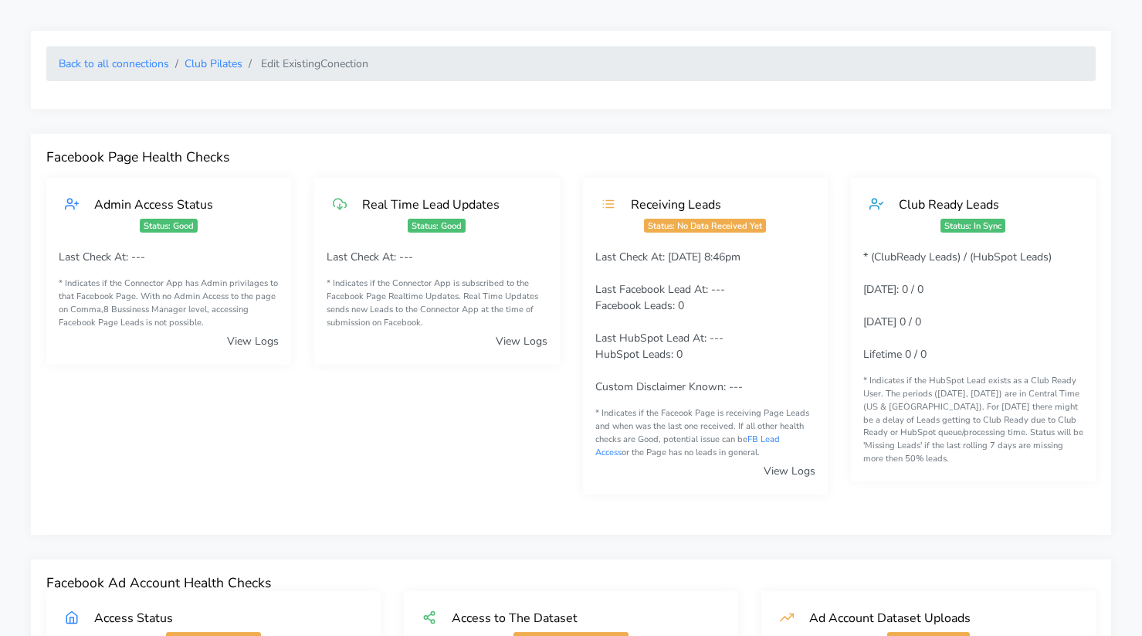
click at [212, 74] on ol "Back to all connections Club Pilates Edit Existing Conection" at bounding box center [571, 63] width 1050 height 35
click at [213, 67] on link "Club Pilates" at bounding box center [214, 63] width 58 height 15
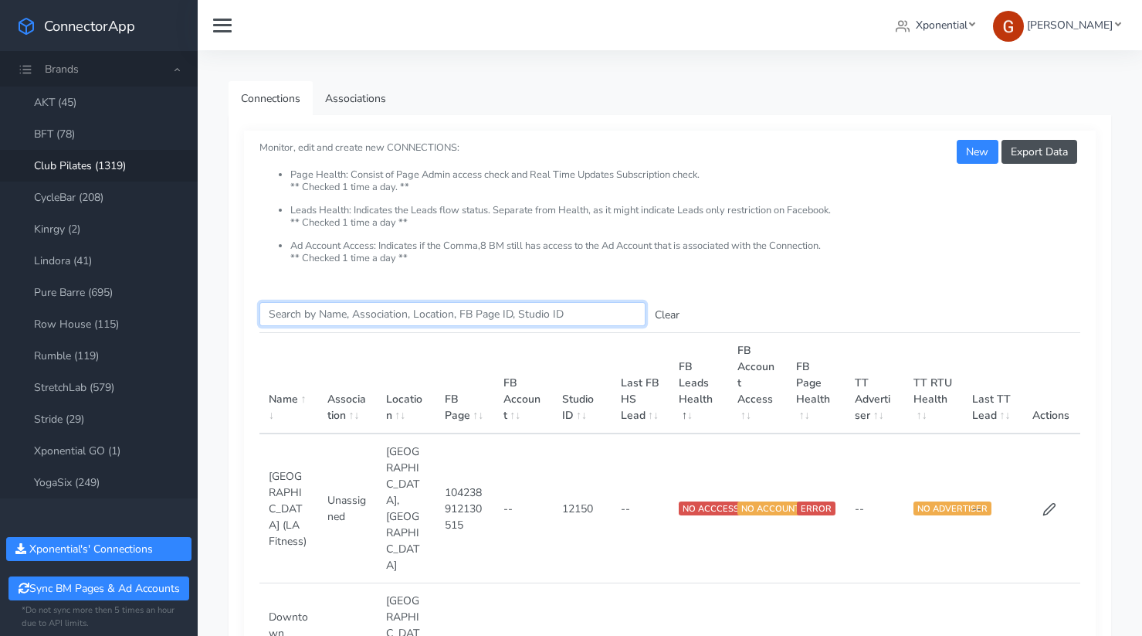
click at [295, 311] on input "Search this table" at bounding box center [453, 314] width 386 height 24
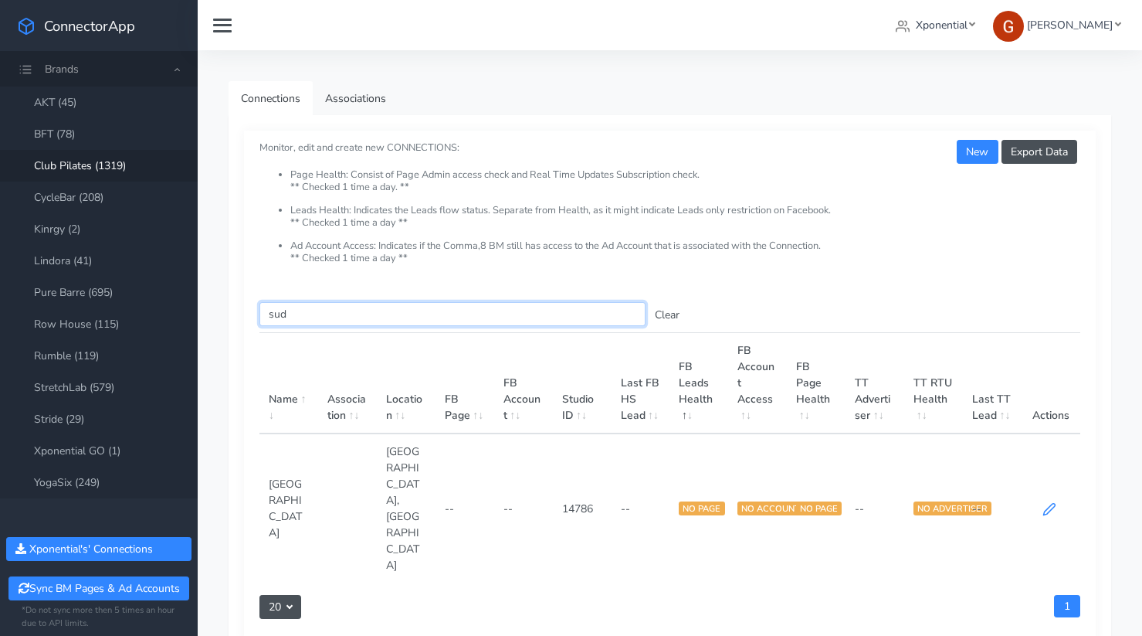
type input "sud"
click at [1047, 502] on icon at bounding box center [1050, 509] width 14 height 14
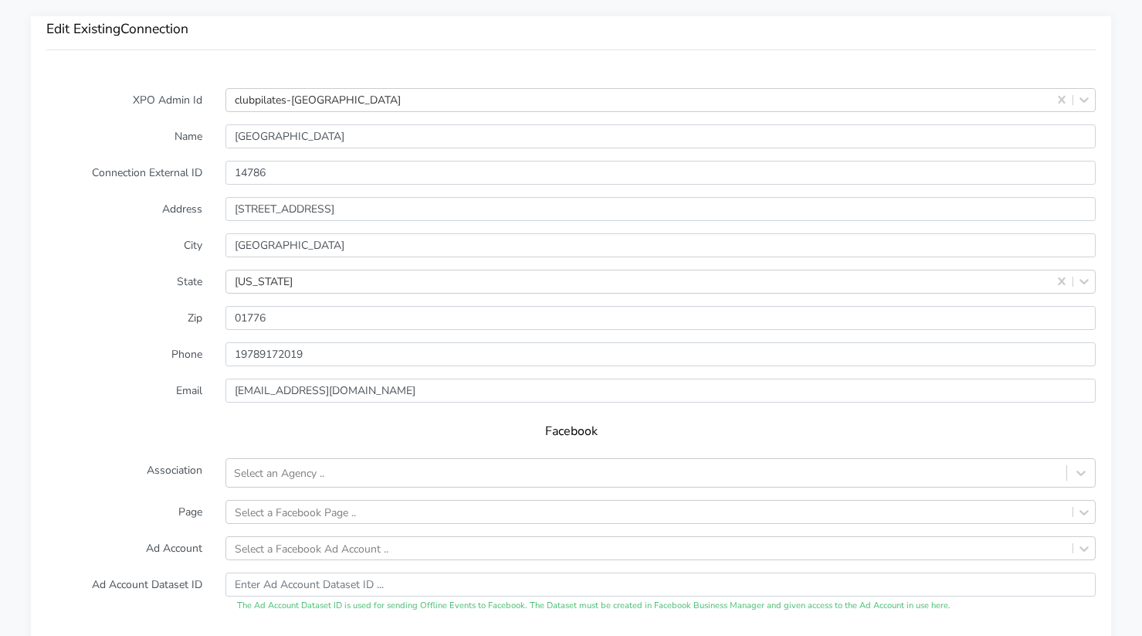
scroll to position [1417, 0]
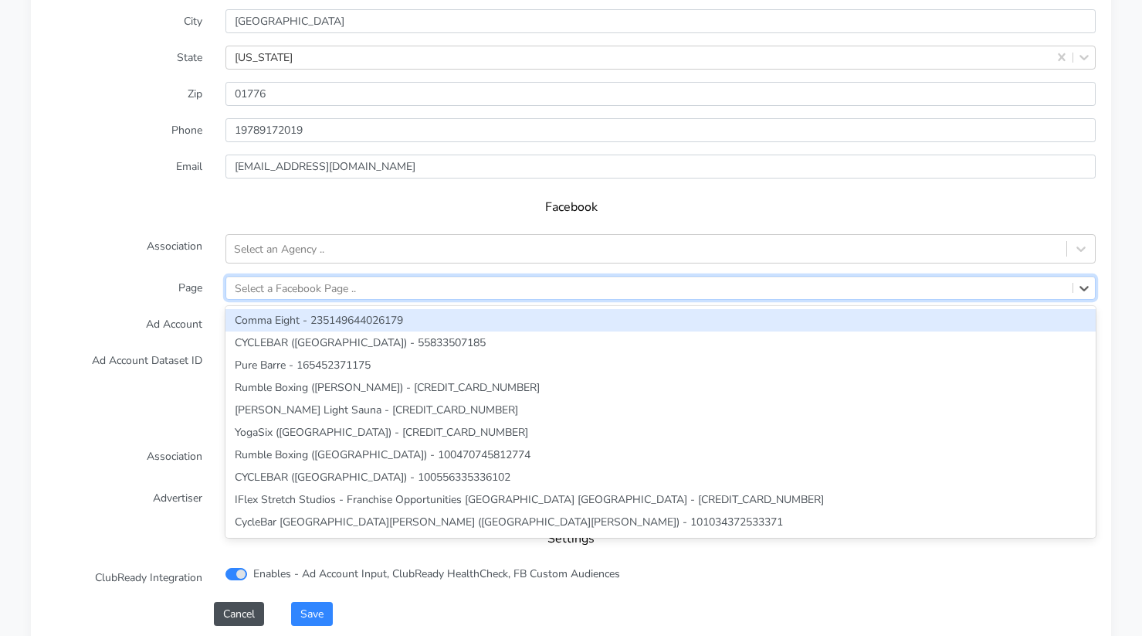
click at [285, 290] on div "Select a Facebook Page .." at bounding box center [295, 288] width 121 height 16
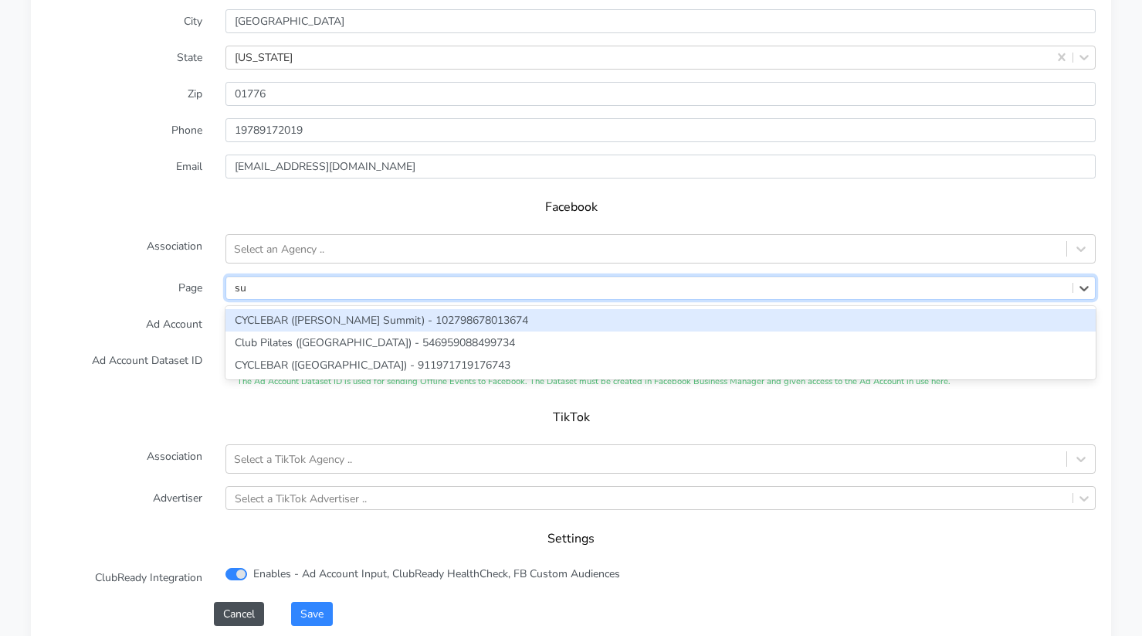
type input "sud"
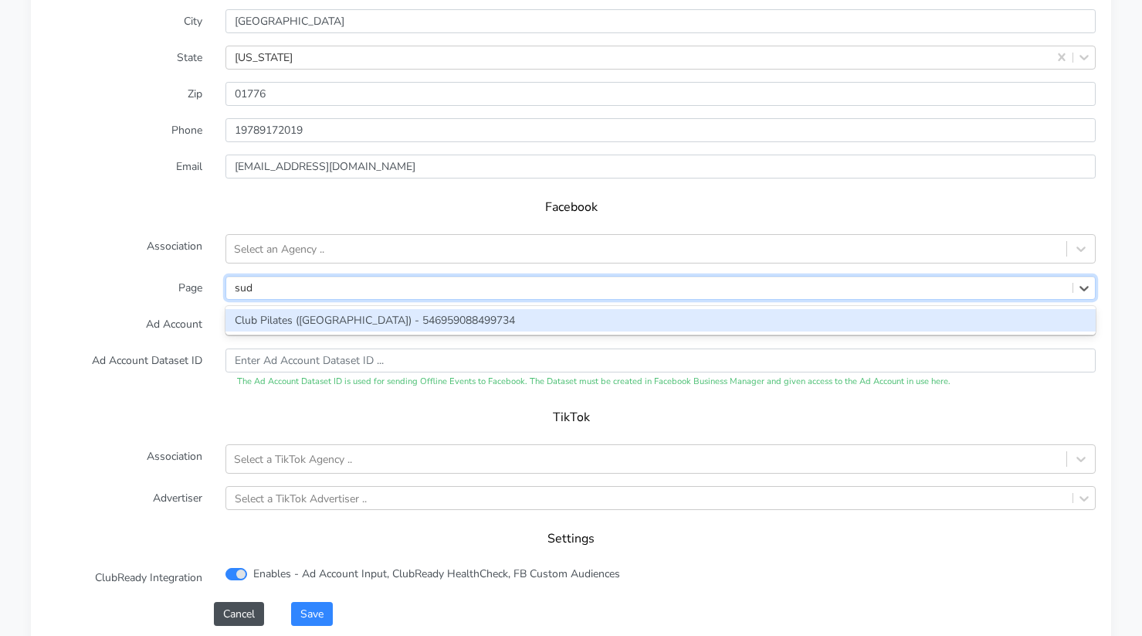
click at [287, 318] on div "Club Pilates ([GEOGRAPHIC_DATA]) - 546959088499734" at bounding box center [661, 320] width 871 height 22
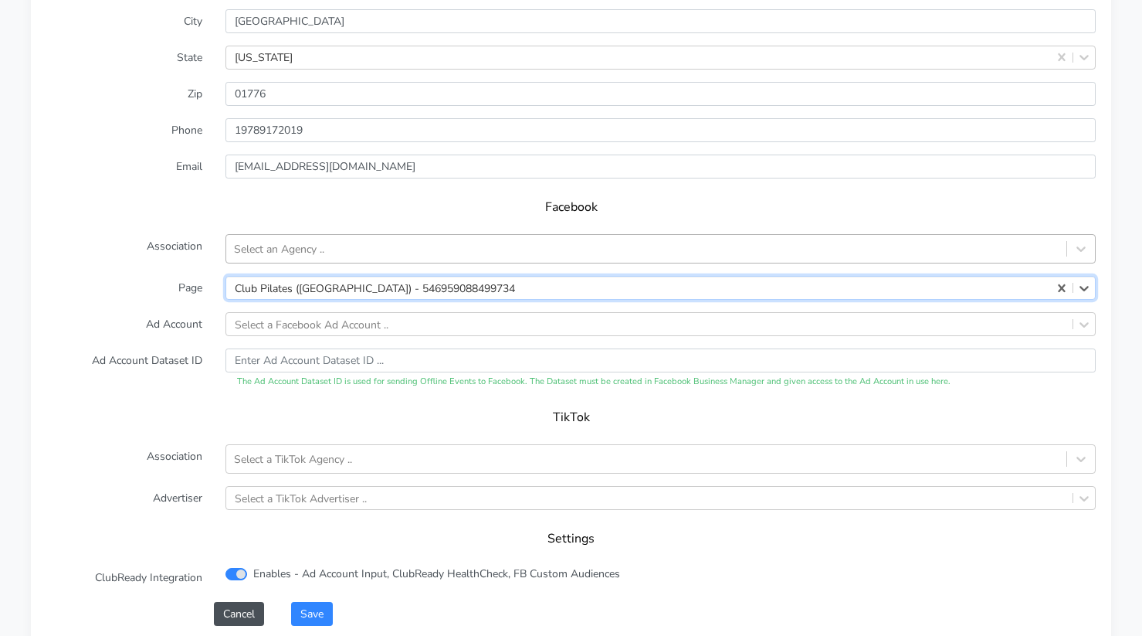
click at [290, 243] on div "Select an Agency .." at bounding box center [279, 249] width 90 height 16
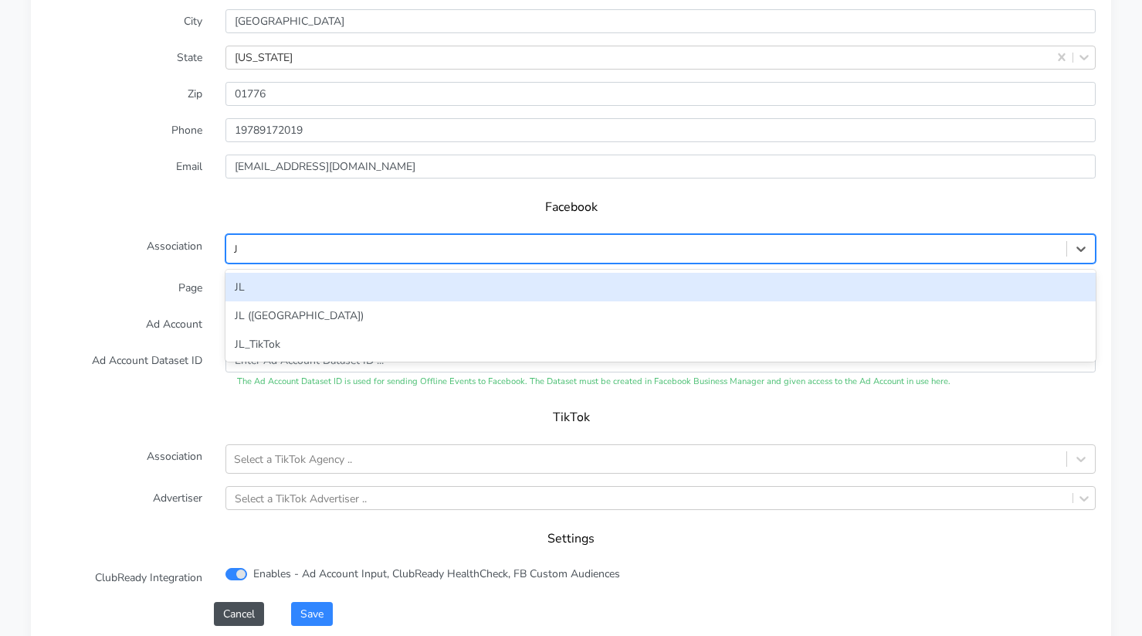
type input "JL"
click at [273, 274] on div "JL" at bounding box center [661, 287] width 871 height 29
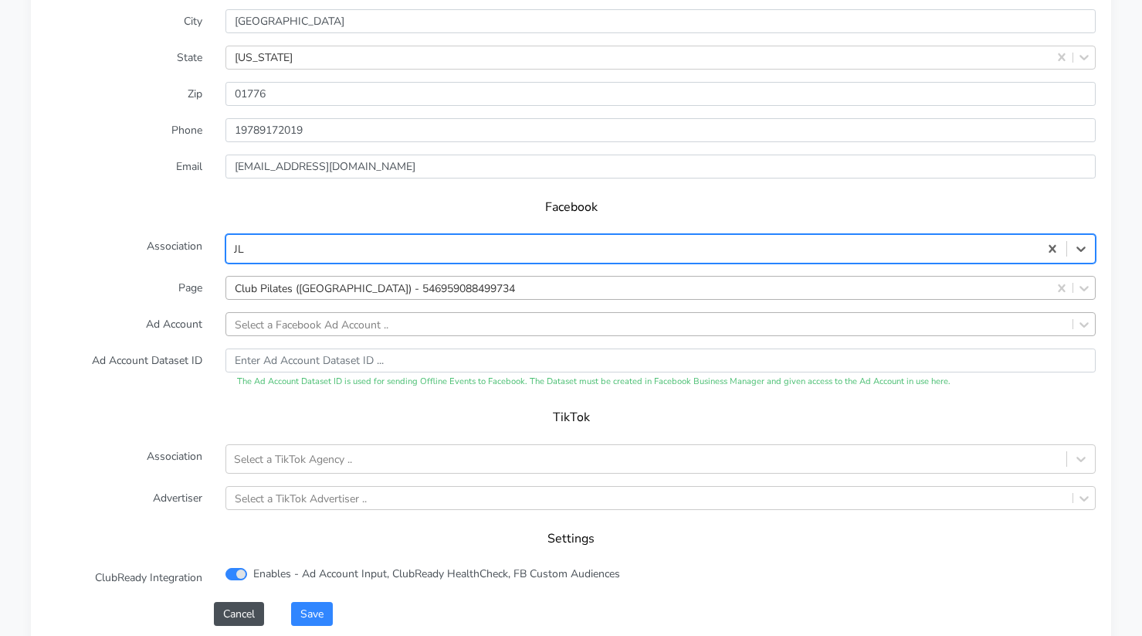
click at [310, 320] on div "Select a Facebook Ad Account .." at bounding box center [312, 324] width 154 height 16
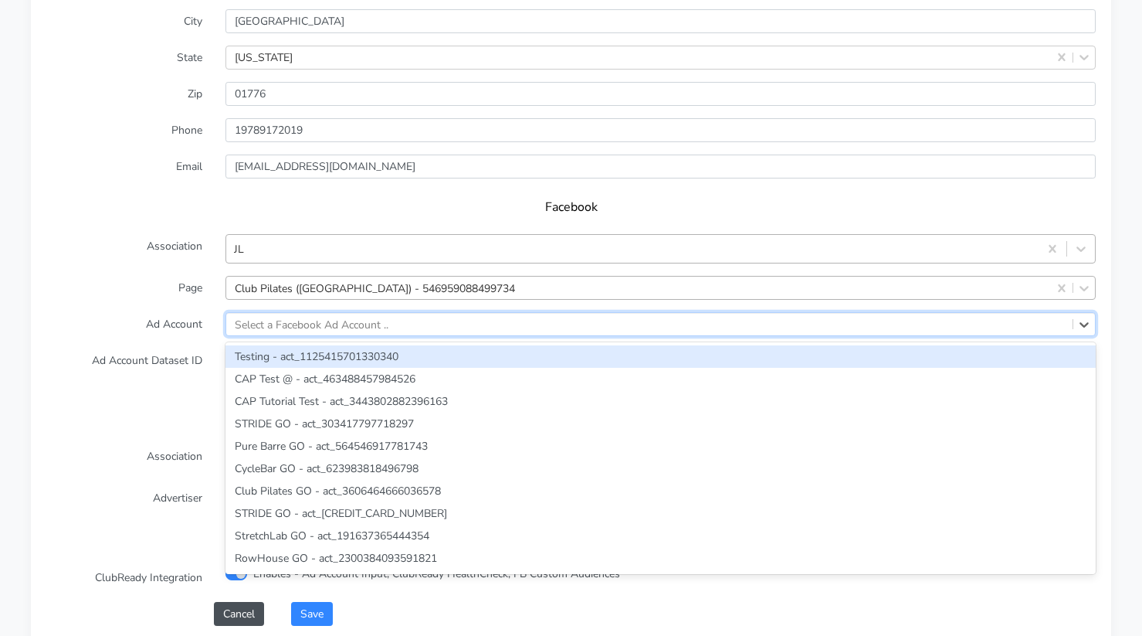
paste input "3642860862451323"
type input "3642860862451323"
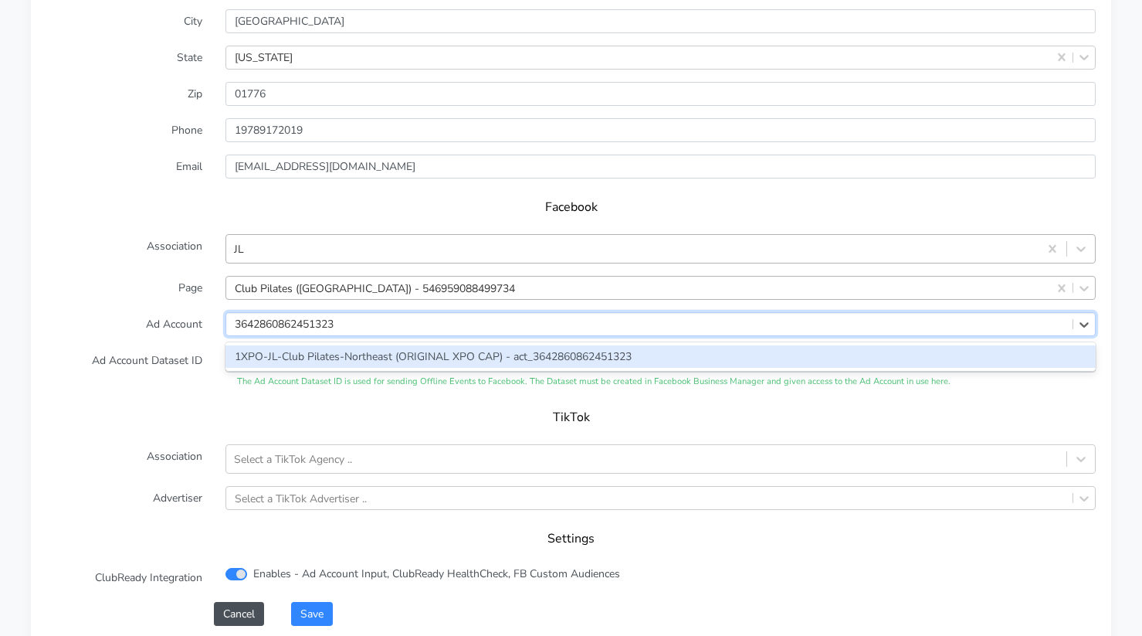
click at [290, 353] on div "1XPO-JL-Club Pilates-Northeast (ORIGINAL XPO CAP) - act_3642860862451323" at bounding box center [661, 356] width 871 height 22
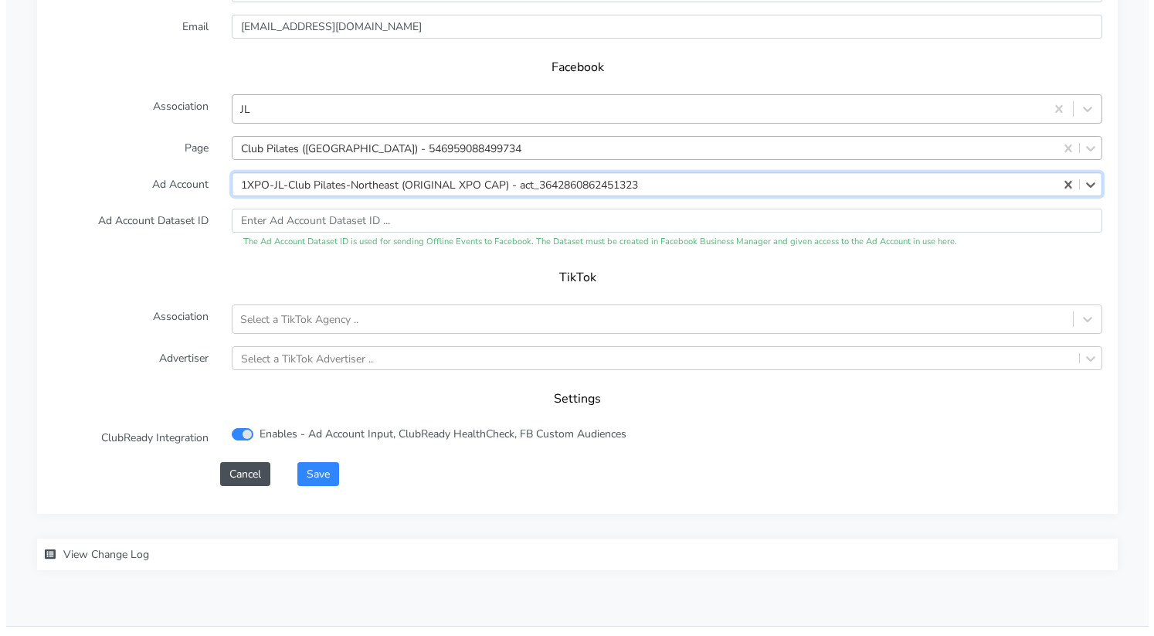
scroll to position [1588, 0]
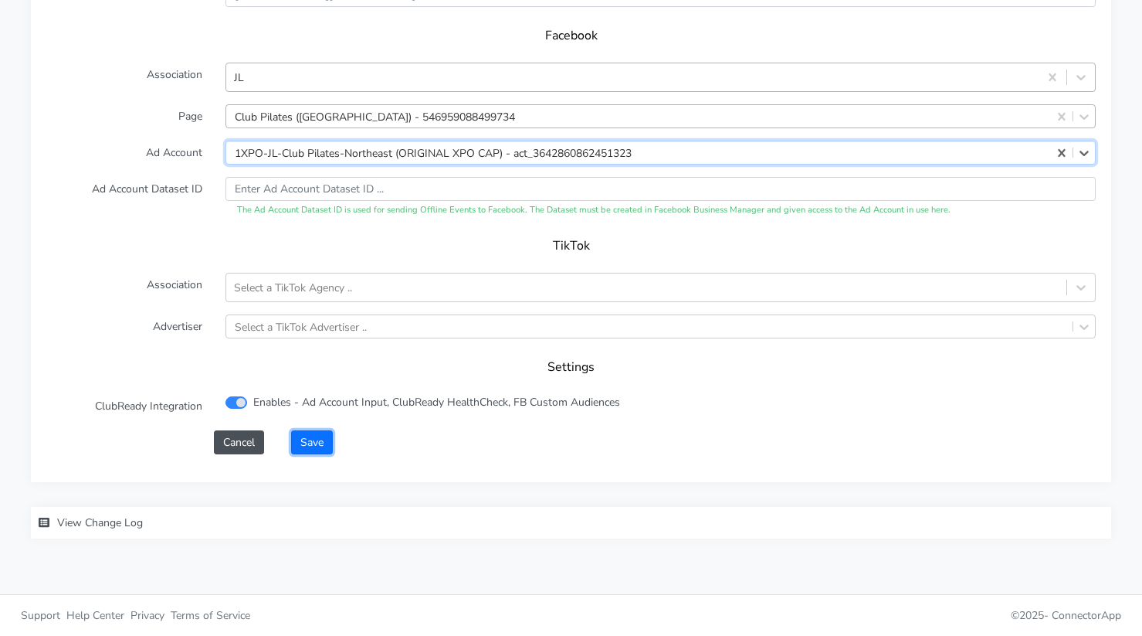
click at [301, 441] on button "Save" at bounding box center [312, 442] width 42 height 24
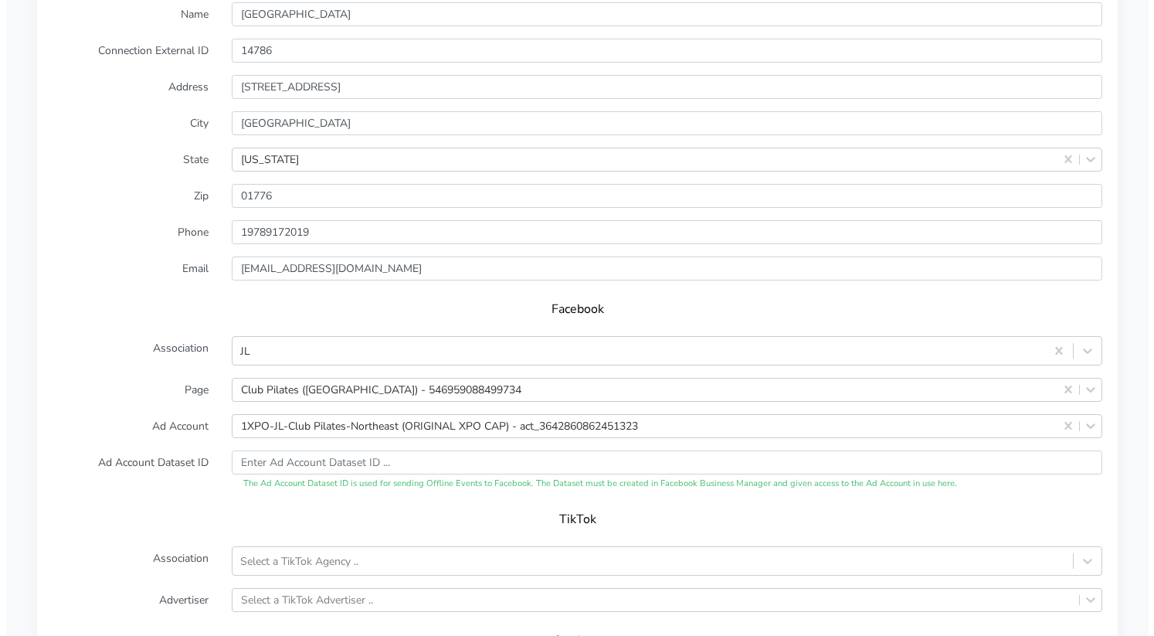
scroll to position [1609, 0]
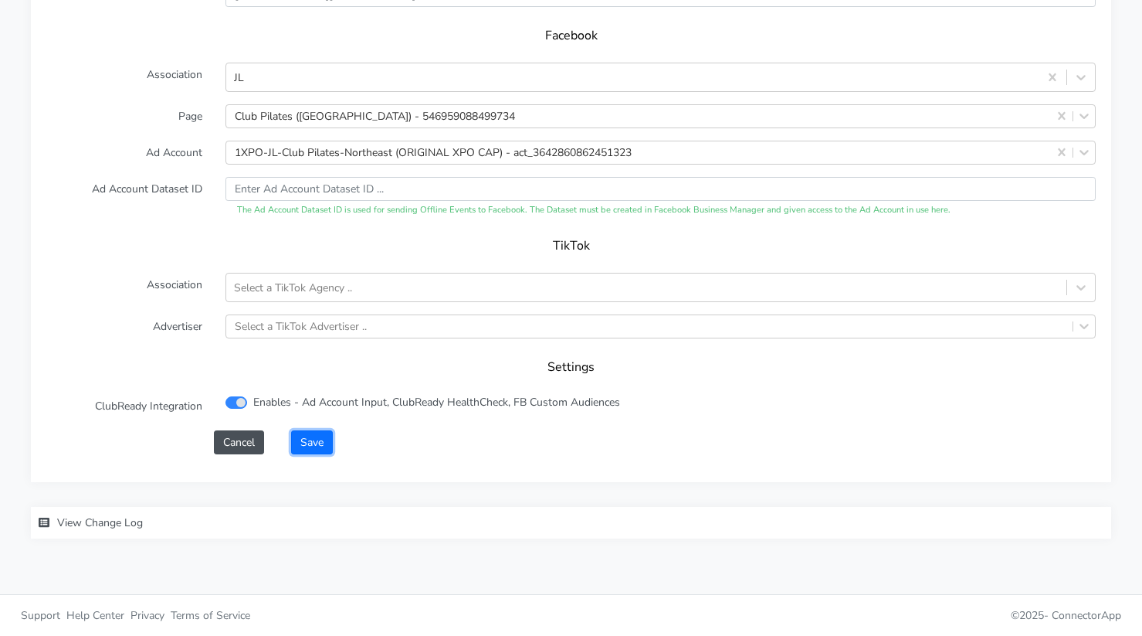
click at [300, 449] on button "Save" at bounding box center [312, 442] width 42 height 24
click at [313, 443] on button "Save" at bounding box center [312, 442] width 42 height 24
click at [319, 446] on button "Save" at bounding box center [312, 442] width 42 height 24
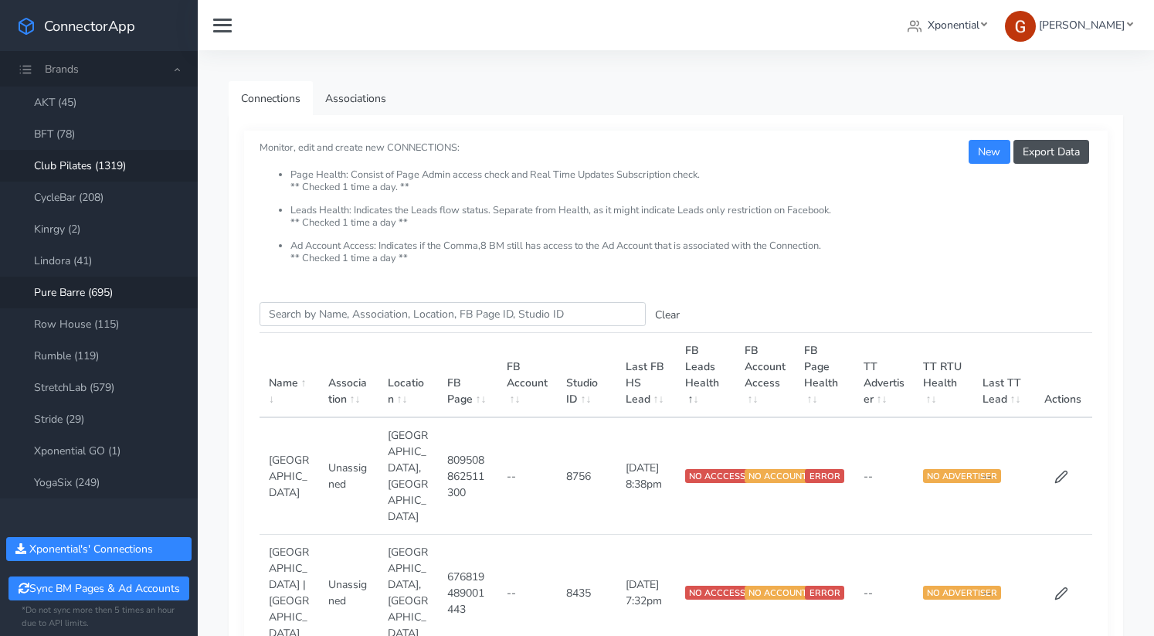
click at [76, 169] on link "Club Pilates (1319)" at bounding box center [99, 166] width 198 height 32
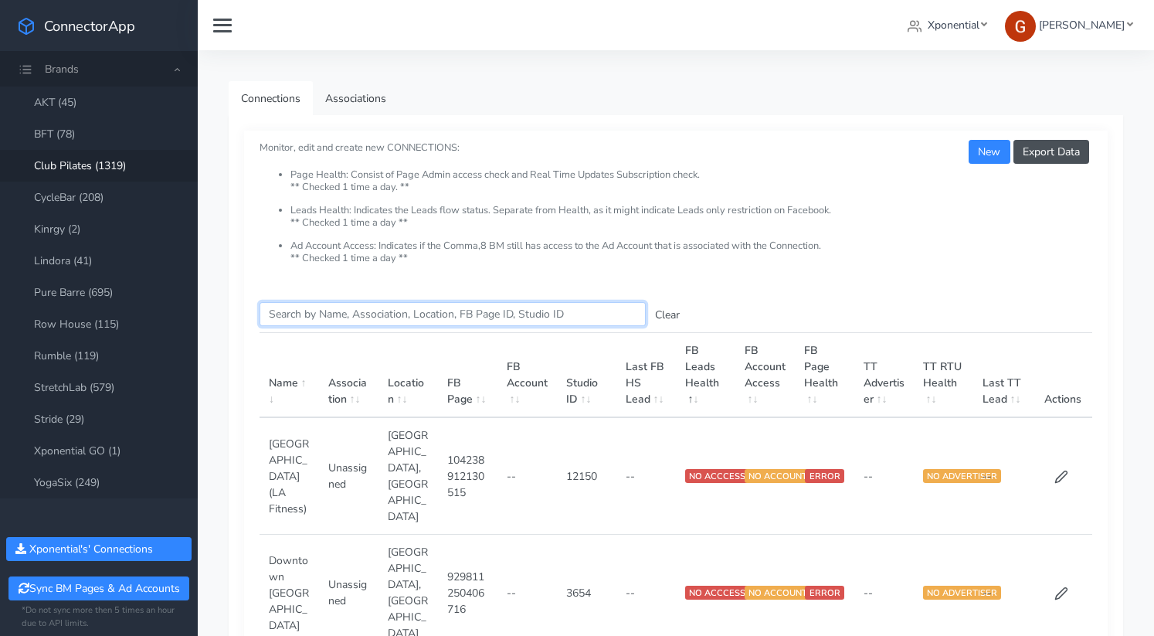
click at [334, 309] on input "Search this table" at bounding box center [453, 314] width 386 height 24
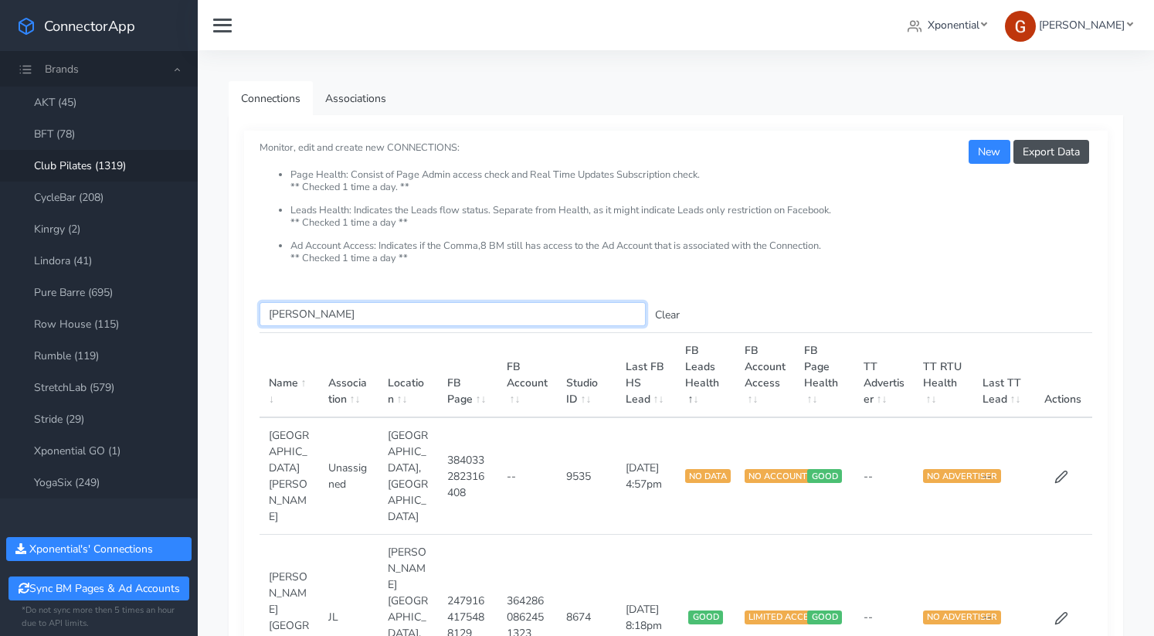
type input "clifton"
drag, startPoint x: 304, startPoint y: 465, endPoint x: 269, endPoint y: 429, distance: 50.3
click at [269, 429] on td "Town Square Clifton" at bounding box center [289, 475] width 59 height 117
click at [1060, 611] on icon at bounding box center [1061, 618] width 14 height 14
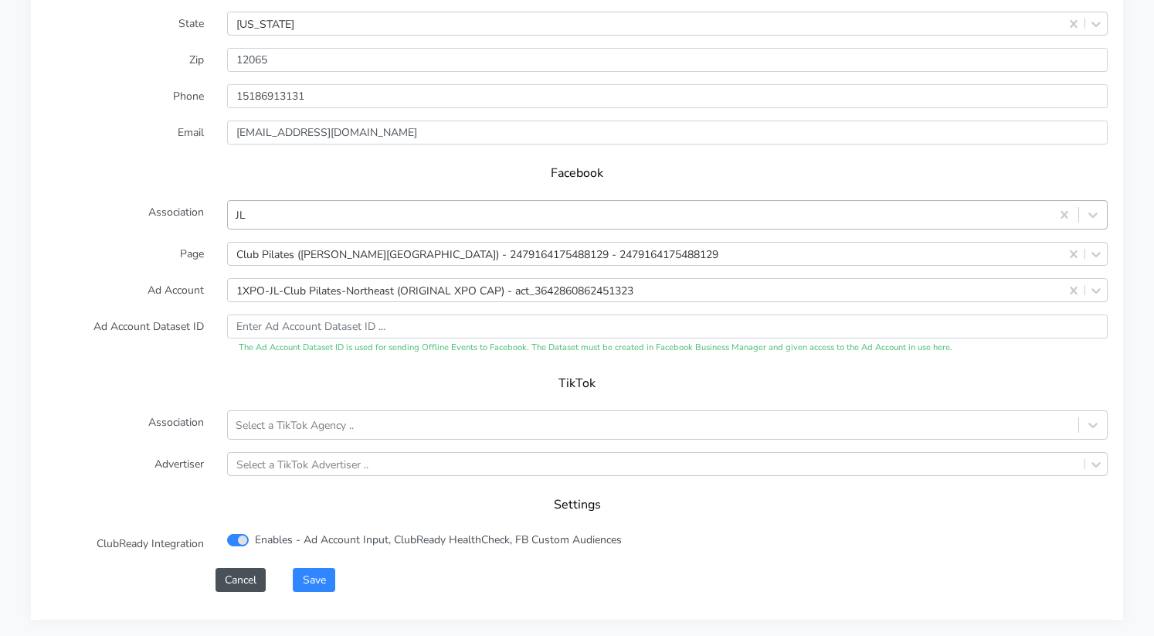
scroll to position [1514, 0]
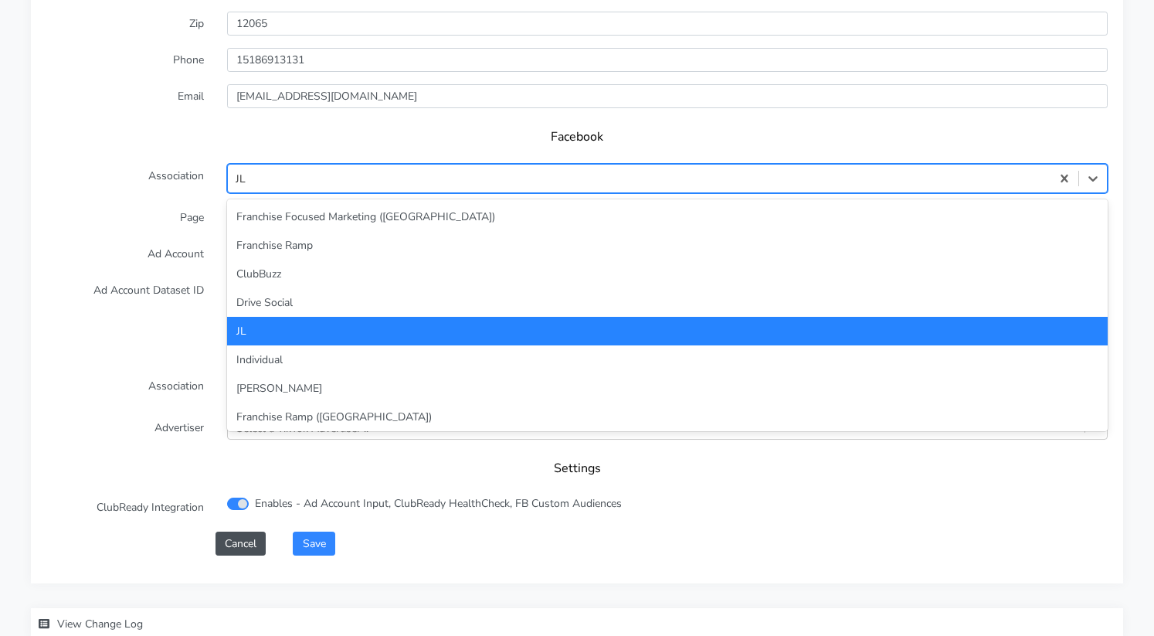
click at [279, 179] on div "JL" at bounding box center [639, 178] width 823 height 25
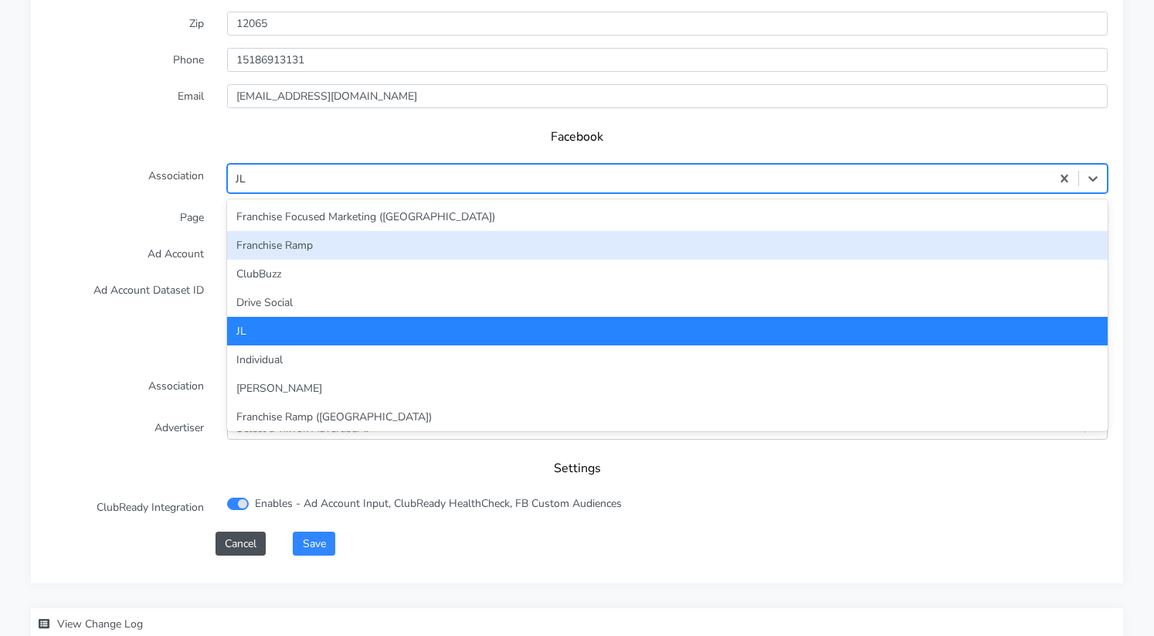
click at [181, 283] on label "Ad Account Dataset ID" at bounding box center [125, 298] width 181 height 40
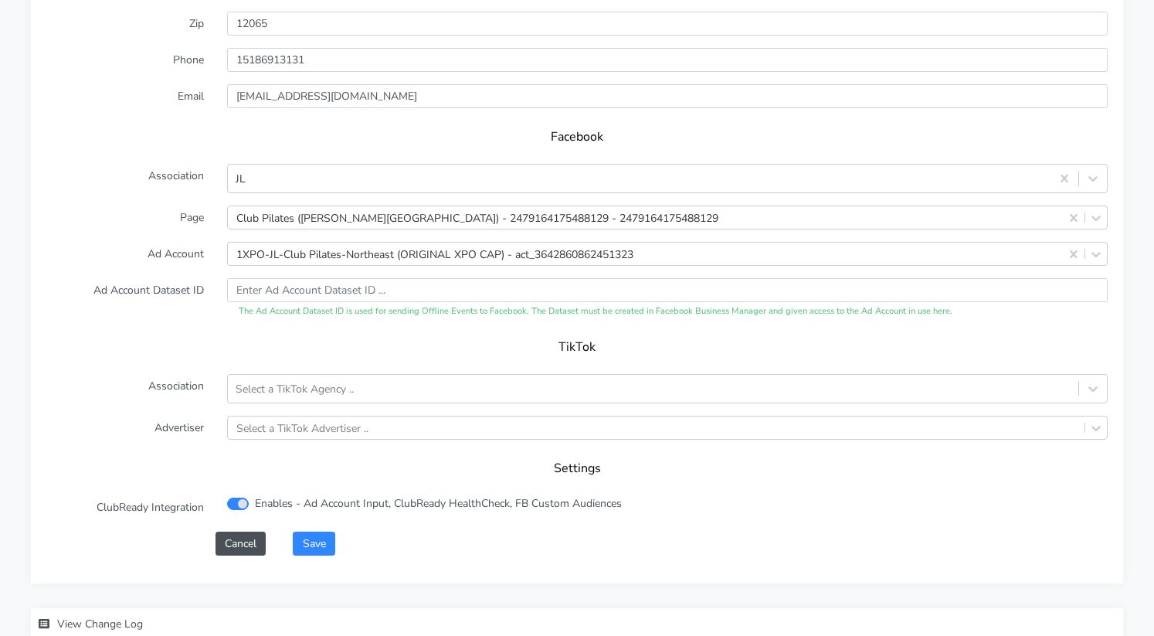
scroll to position [1615, 0]
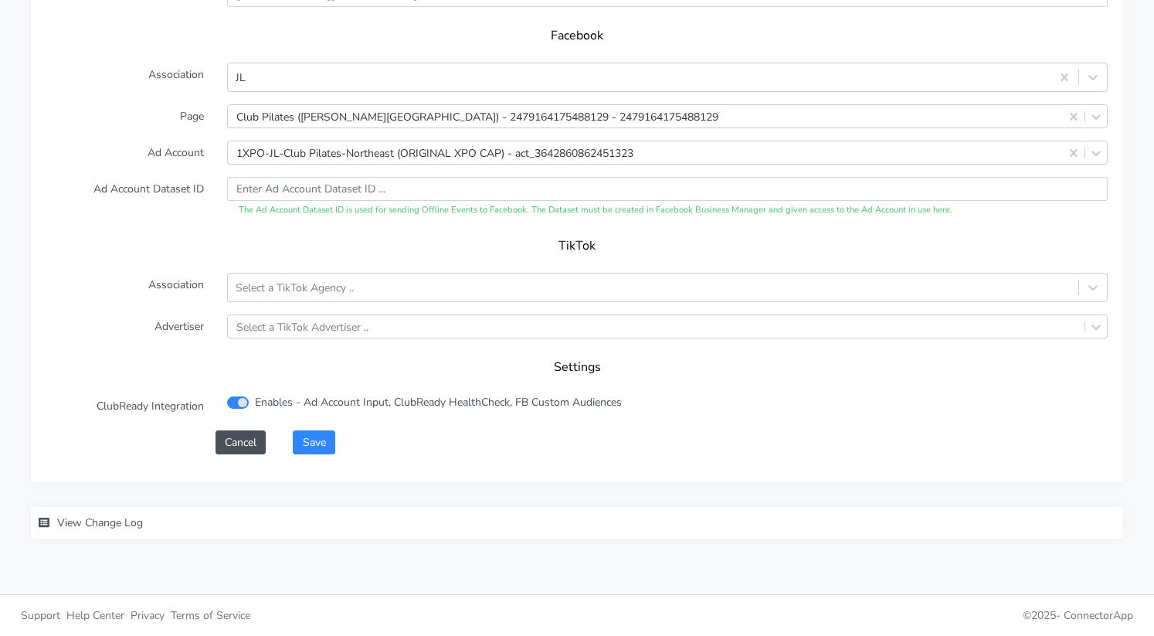
click at [99, 519] on span "View Change Log" at bounding box center [100, 522] width 86 height 15
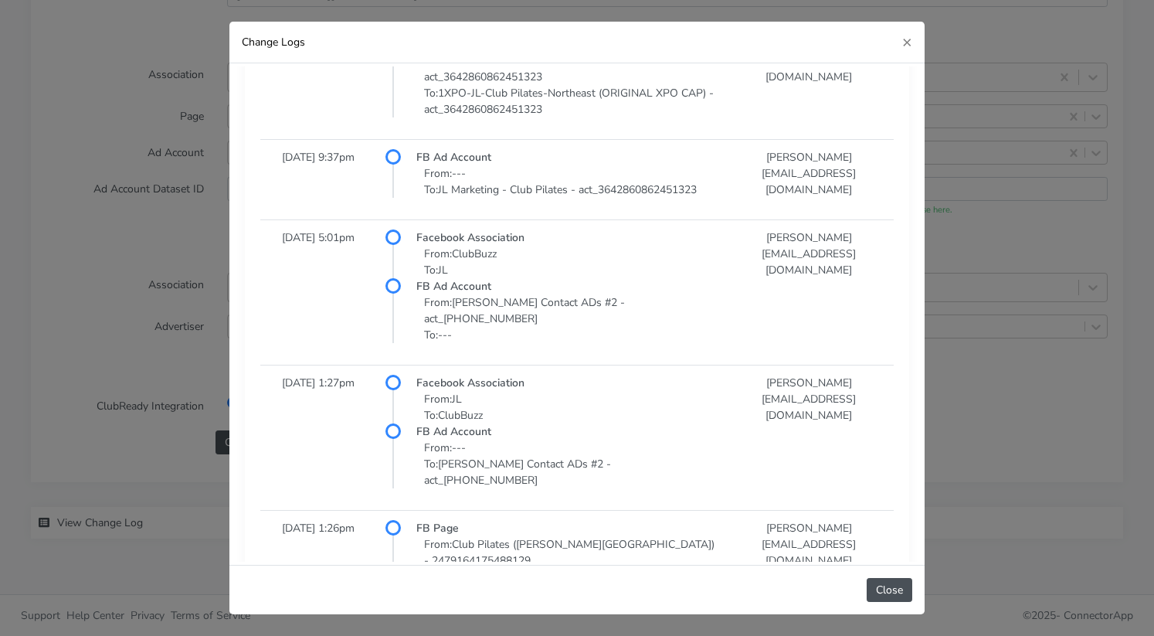
scroll to position [0, 0]
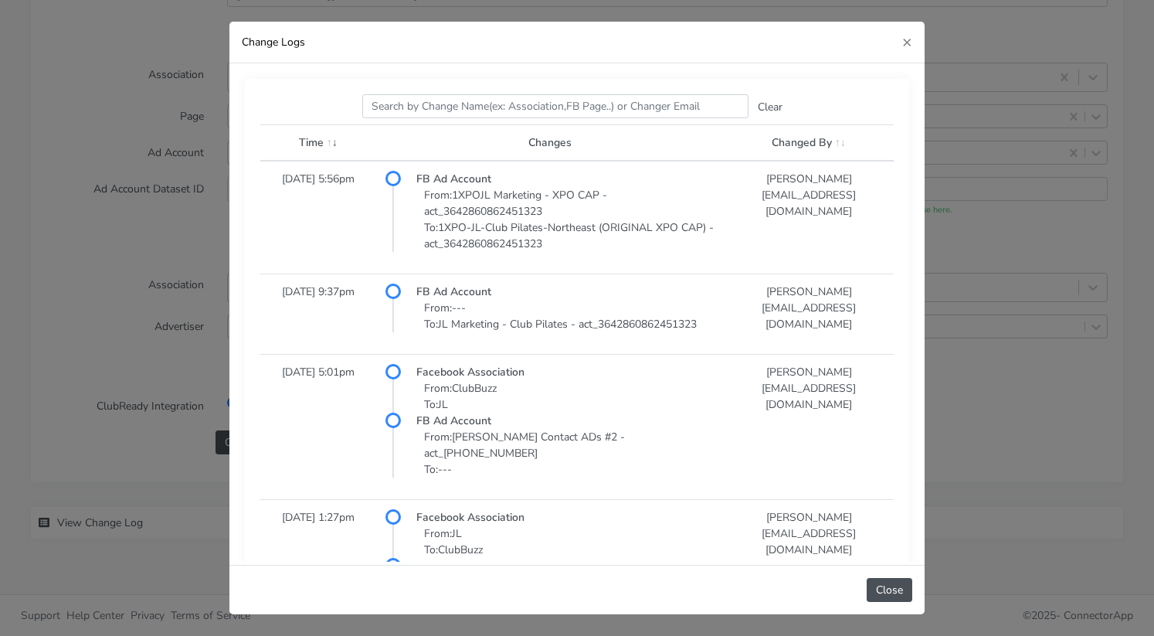
click at [500, 244] on p "From: 1XPOJL Marketing - XPO CAP - act_3642860862451323 To: 1XPO-JL-Club Pilate…" at bounding box center [565, 219] width 298 height 65
click at [549, 244] on p "From: 1XPOJL Marketing - XPO CAP - act_3642860862451323 To: 1XPO-JL-Club Pilate…" at bounding box center [565, 219] width 298 height 65
drag, startPoint x: 573, startPoint y: 244, endPoint x: 453, endPoint y: 244, distance: 120.5
click at [453, 244] on p "From: 1XPOJL Marketing - XPO CAP - act_3642860862451323 To: 1XPO-JL-Club Pilate…" at bounding box center [565, 219] width 298 height 65
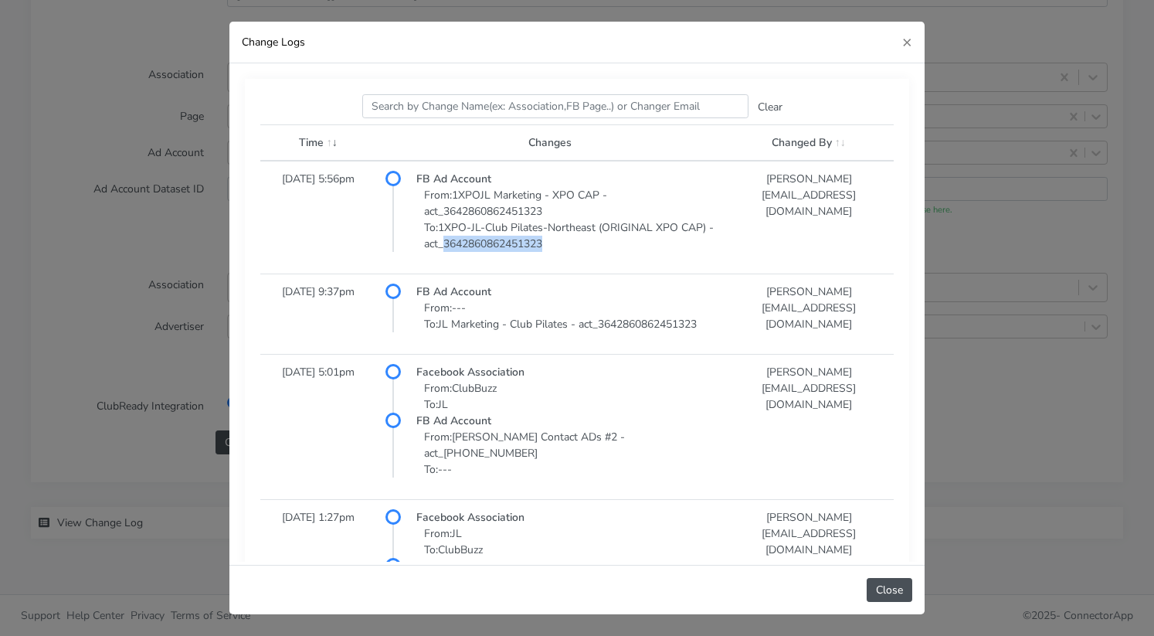
copy p "3642860862451323"
click at [891, 586] on button "Close" at bounding box center [890, 590] width 46 height 24
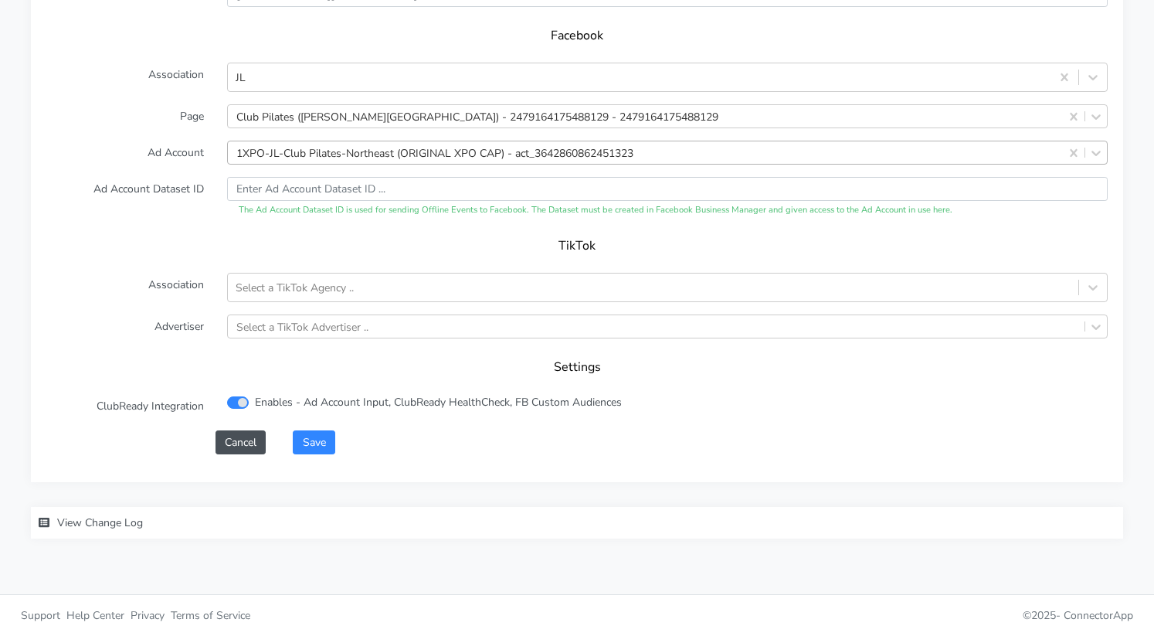
click at [276, 155] on div "1XPO-JL-Club Pilates-Northeast (ORIGINAL XPO CAP) - act_3642860862451323" at bounding box center [434, 152] width 397 height 16
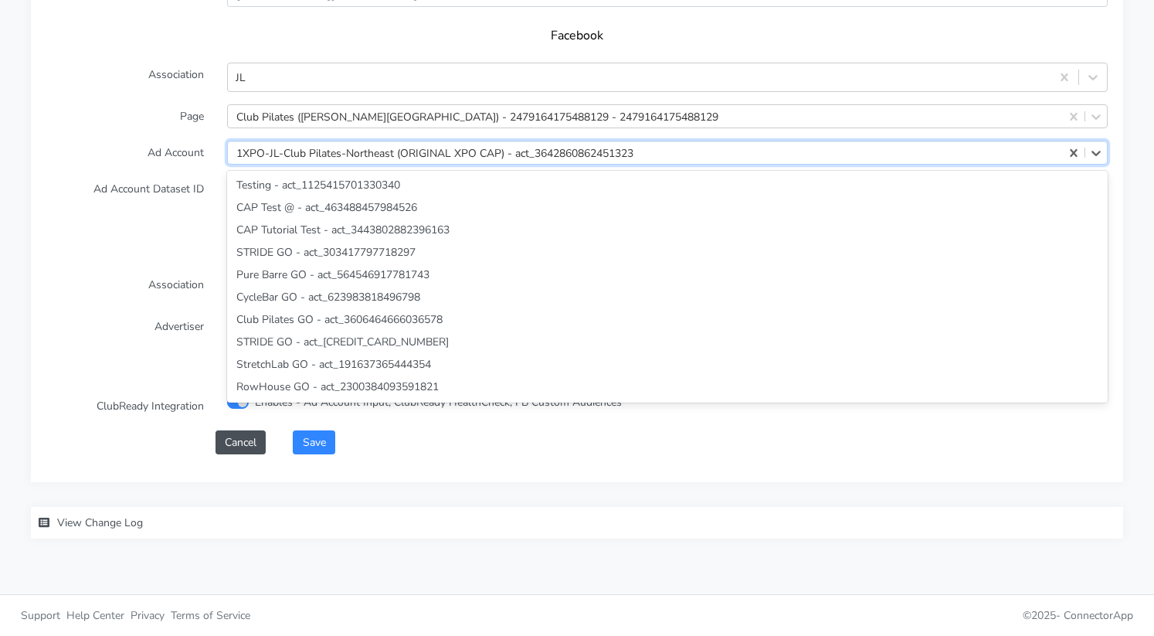
scroll to position [10800, 0]
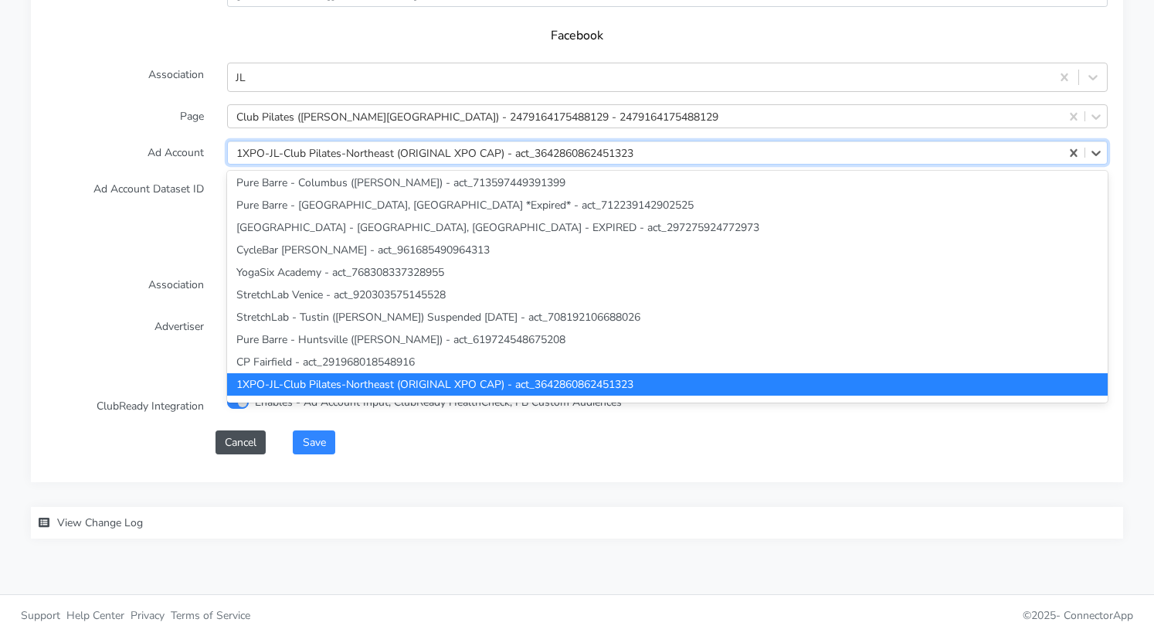
paste input "3642860862451323"
type input "3642860862451323"
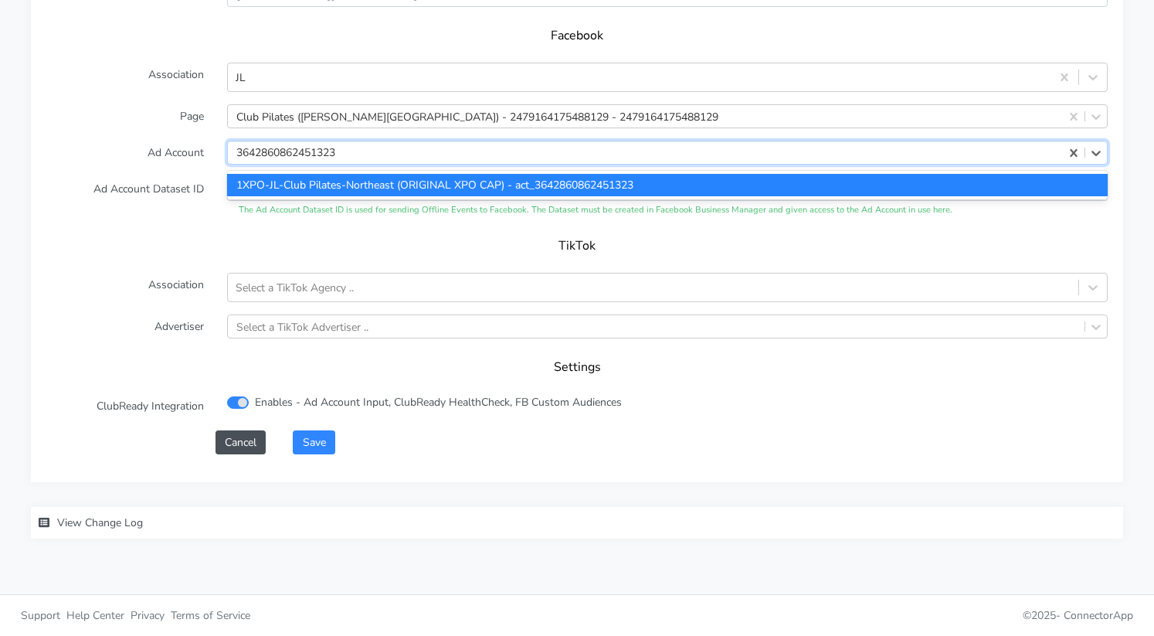
scroll to position [0, 0]
click at [302, 181] on div "1XPO-JL-Club Pilates-Northeast (ORIGINAL XPO CAP) - act_3642860862451323" at bounding box center [667, 185] width 881 height 22
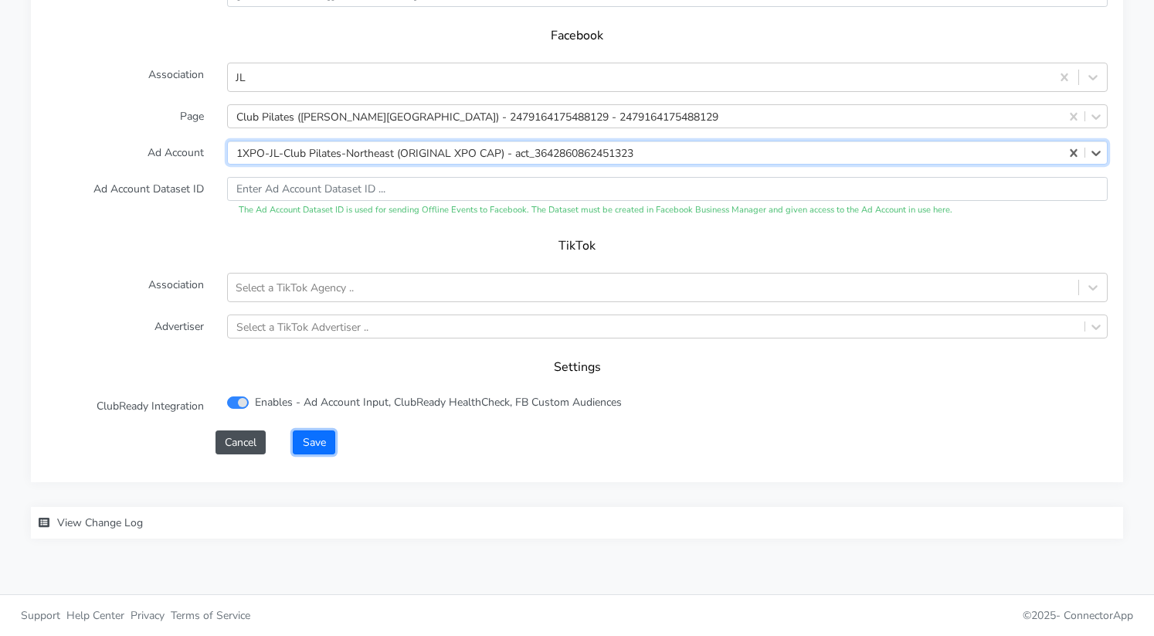
click at [321, 437] on button "Save" at bounding box center [314, 442] width 42 height 24
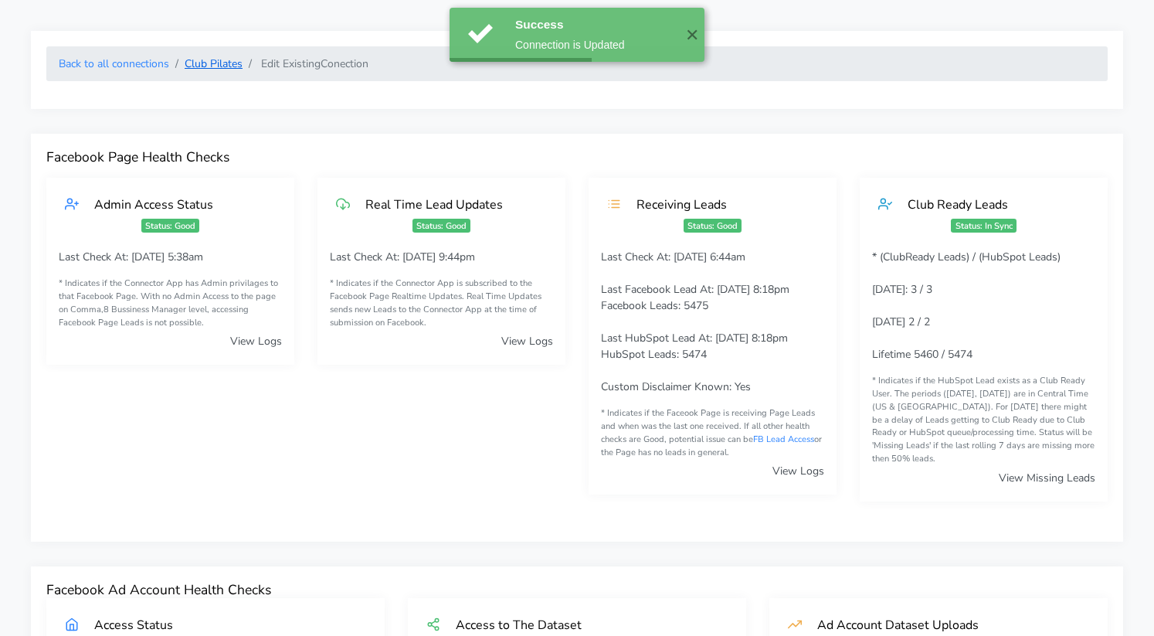
click at [222, 61] on link "Club Pilates" at bounding box center [214, 63] width 58 height 15
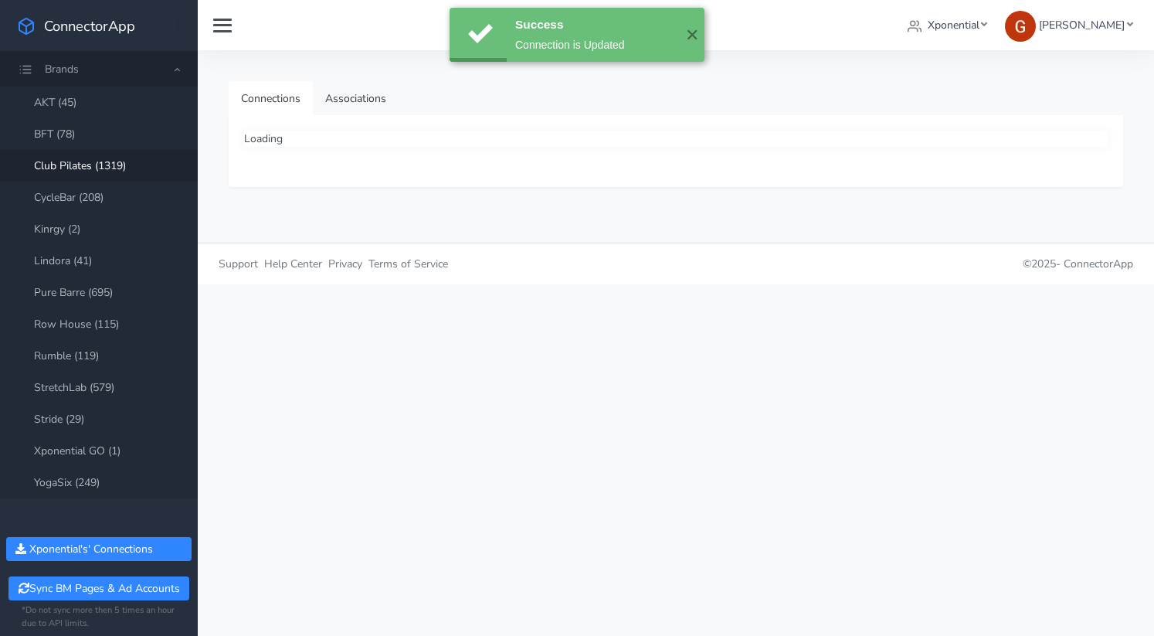
click at [107, 163] on link "Club Pilates (1319)" at bounding box center [99, 166] width 198 height 32
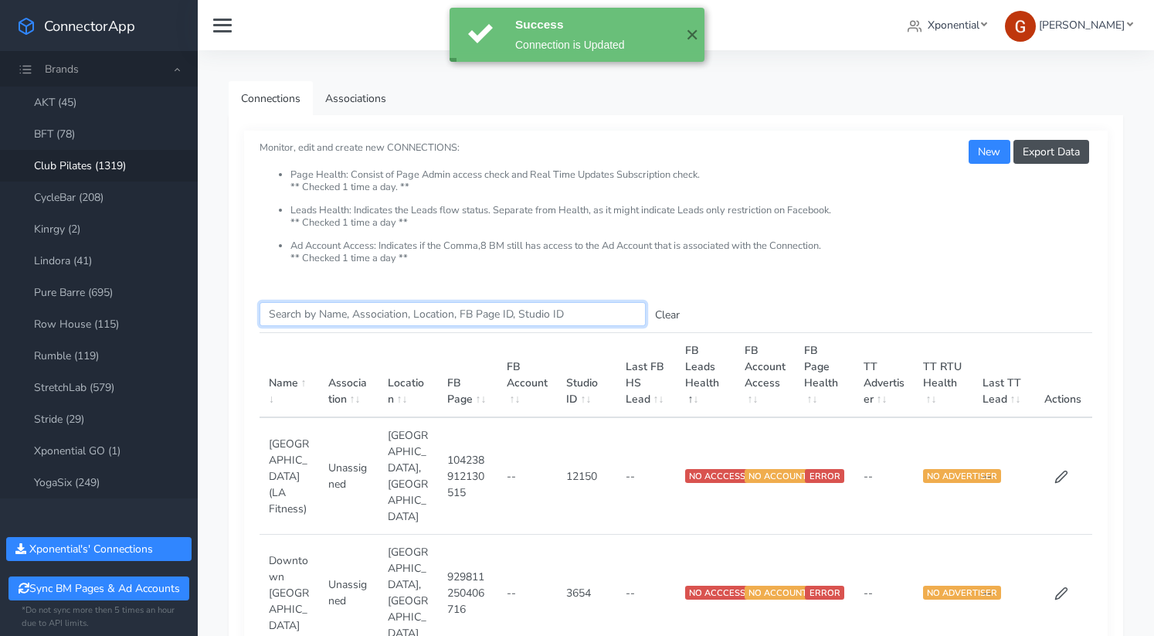
click at [345, 311] on input "Search this table" at bounding box center [453, 314] width 386 height 24
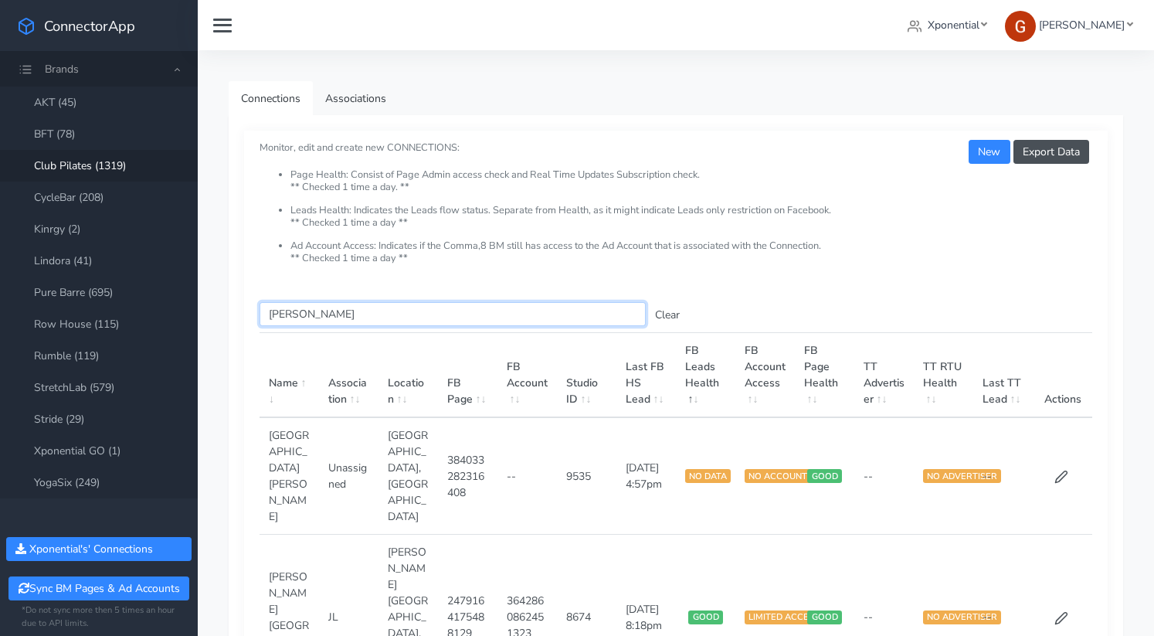
type input "clifton"
click at [1054, 443] on td at bounding box center [1062, 475] width 59 height 117
click at [1058, 470] on icon at bounding box center [1061, 477] width 14 height 14
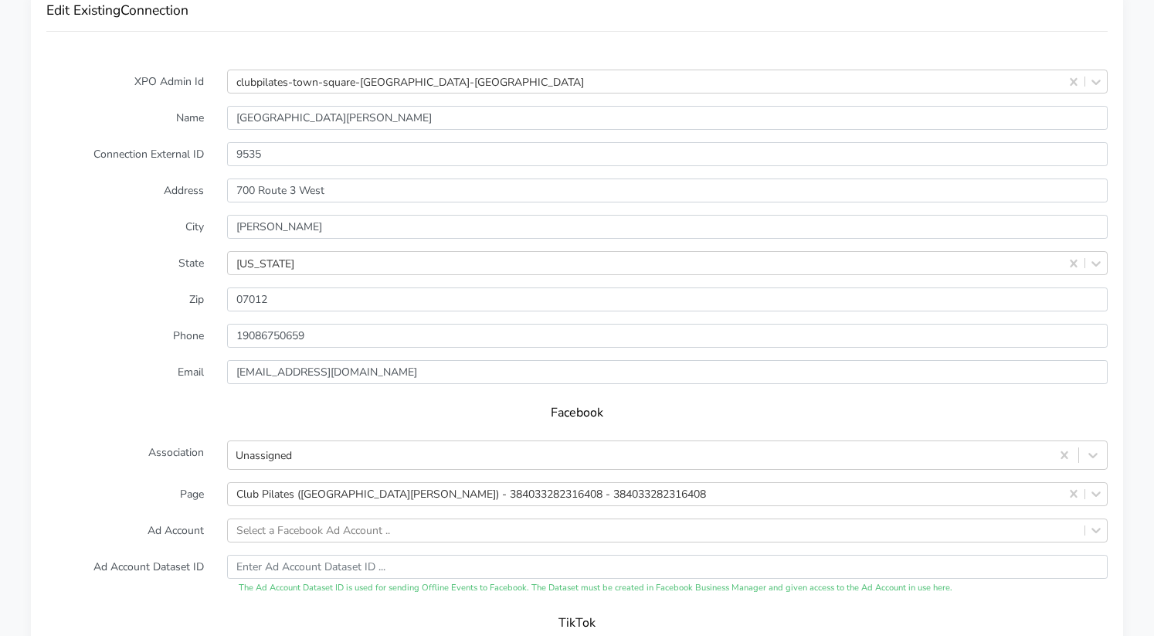
scroll to position [1230, 0]
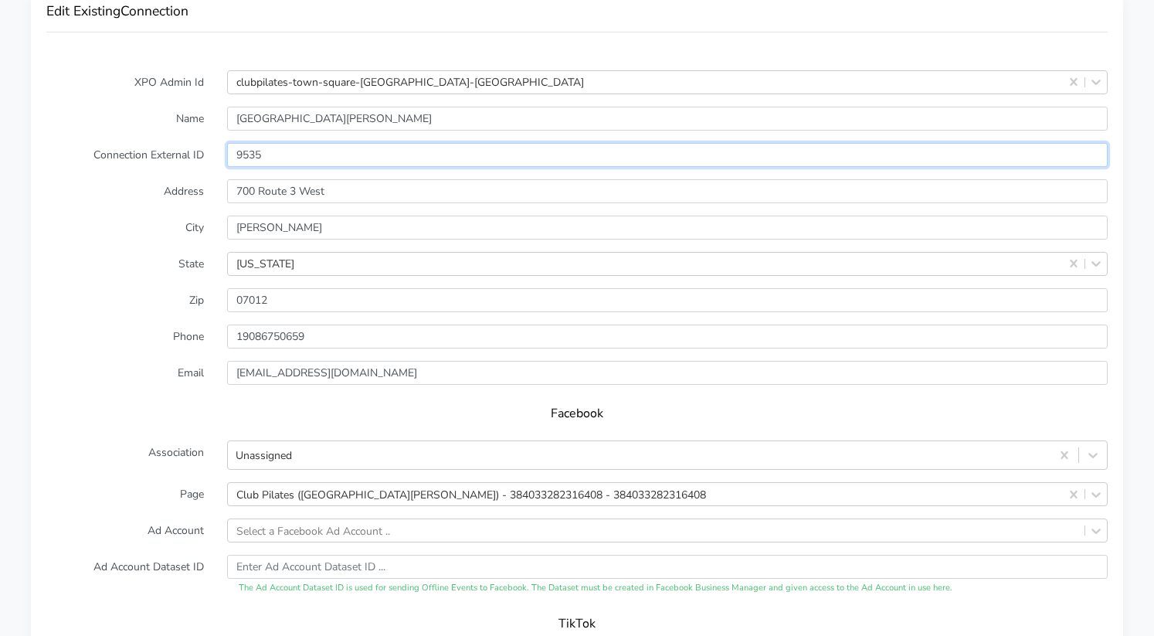
click at [253, 155] on input "9535" at bounding box center [667, 155] width 881 height 24
click at [178, 383] on label "Email" at bounding box center [125, 373] width 181 height 24
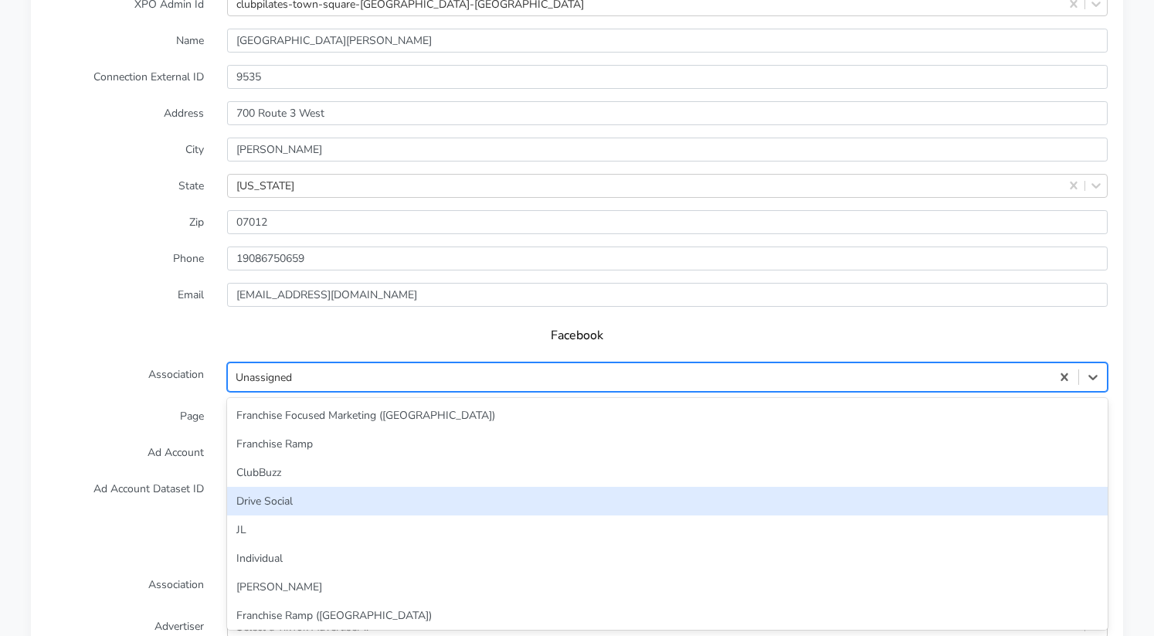
scroll to position [66, 0]
click at [277, 392] on div "option Drive Social focused, 4 of 33. 33 results available. Use Up and Down to …" at bounding box center [667, 376] width 881 height 29
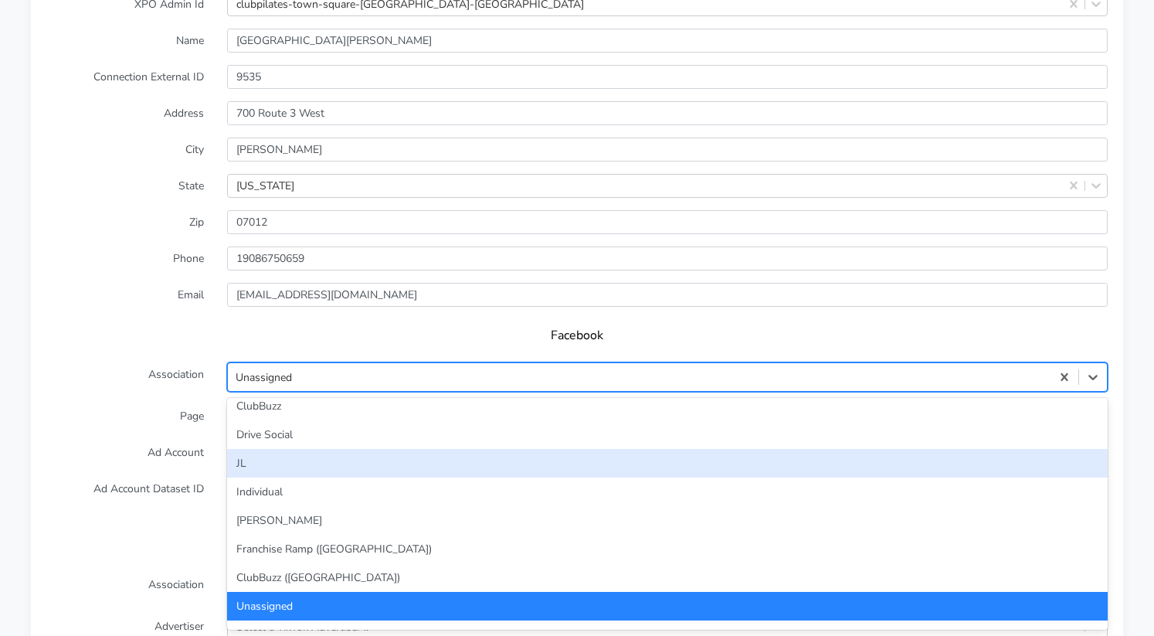
click at [252, 467] on div "JL" at bounding box center [667, 463] width 881 height 29
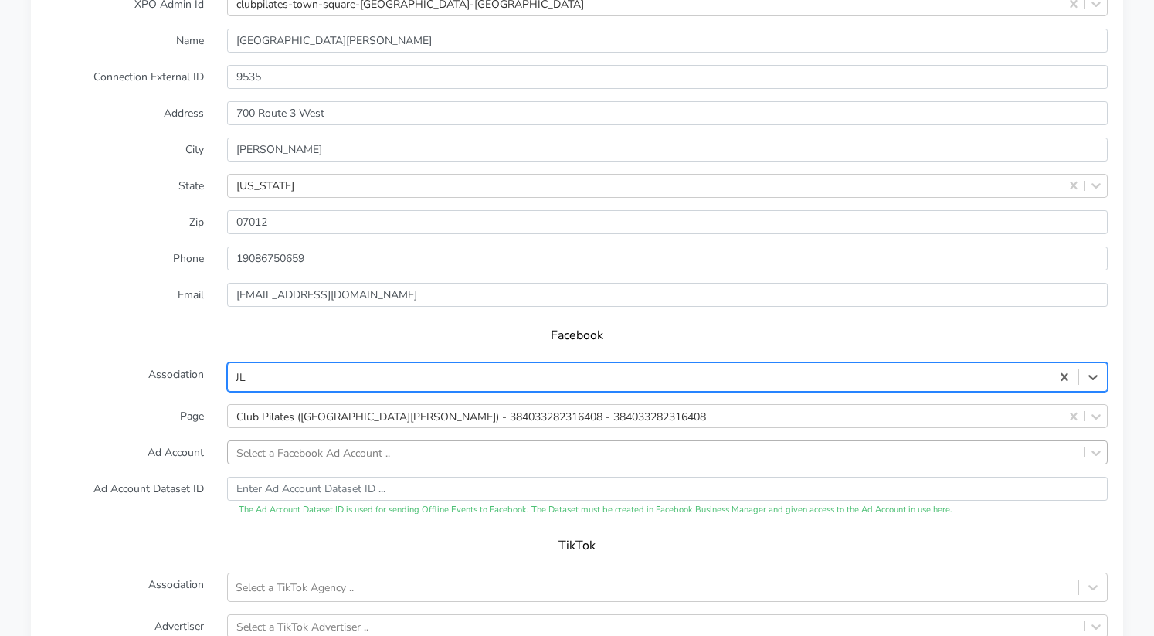
click at [290, 451] on div "Select a Facebook Ad Account .." at bounding box center [667, 452] width 881 height 24
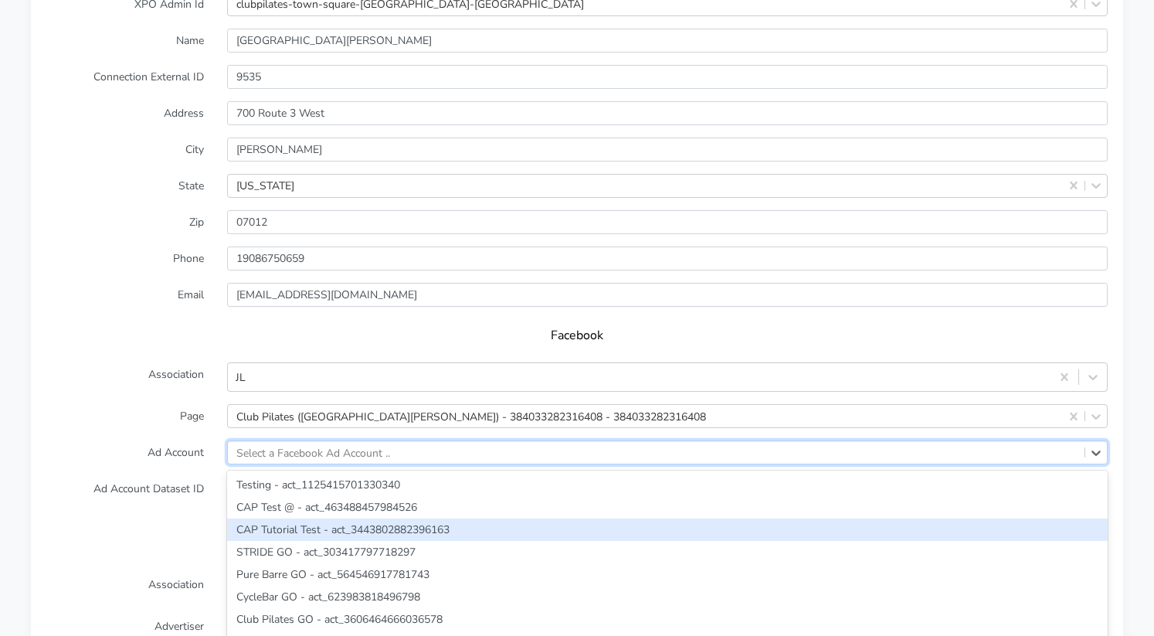
scroll to position [1381, 0]
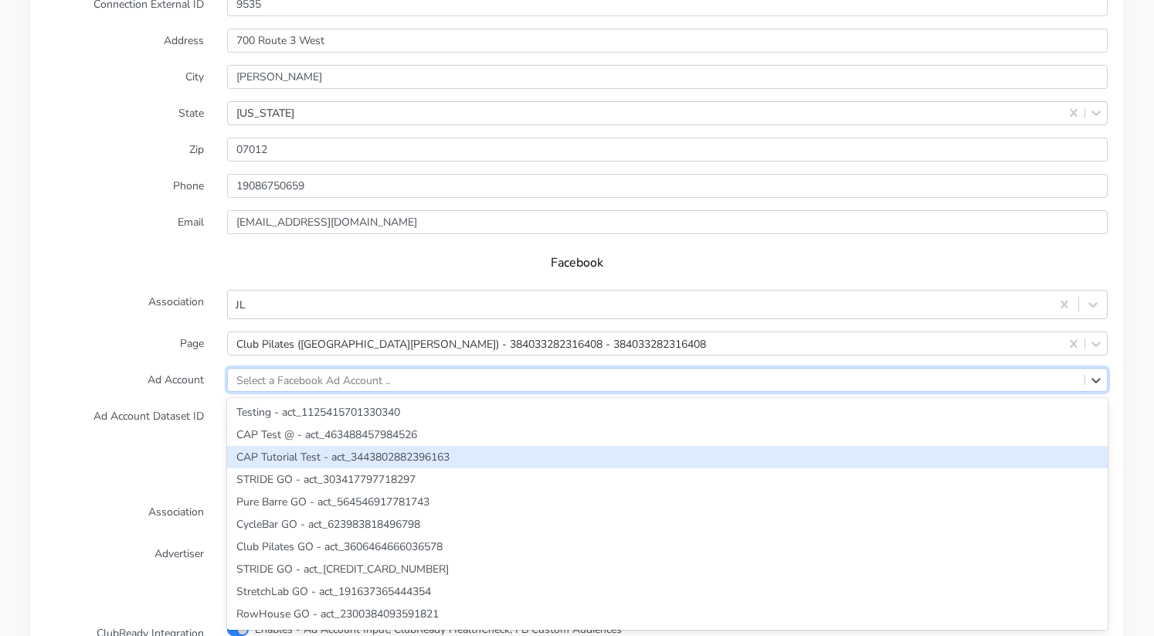
paste input "3642860862451323"
type input "3642860862451323"
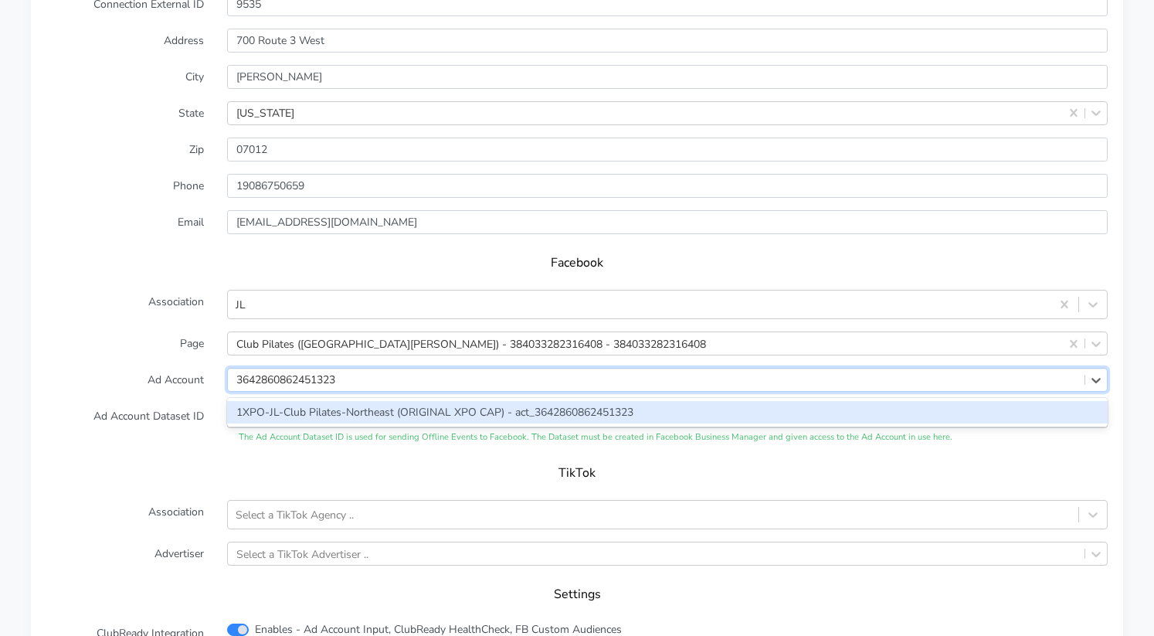
click at [273, 417] on div "1XPO-JL-Club Pilates-Northeast (ORIGINAL XPO CAP) - act_3642860862451323" at bounding box center [667, 412] width 881 height 22
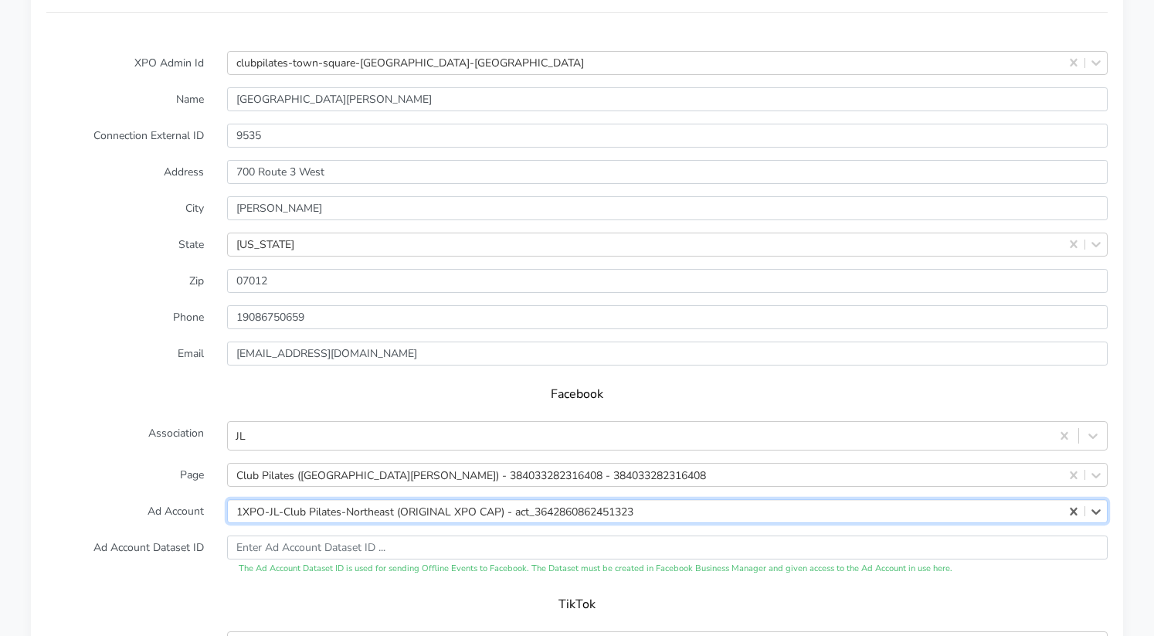
scroll to position [1239, 0]
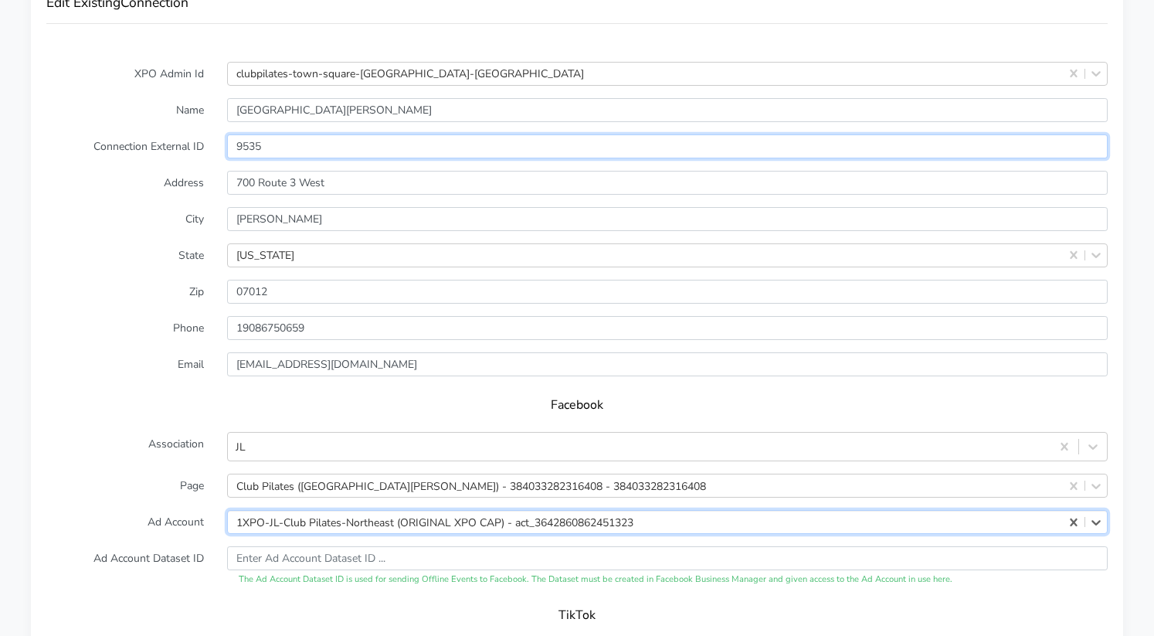
click at [252, 145] on input "9535" at bounding box center [667, 146] width 881 height 24
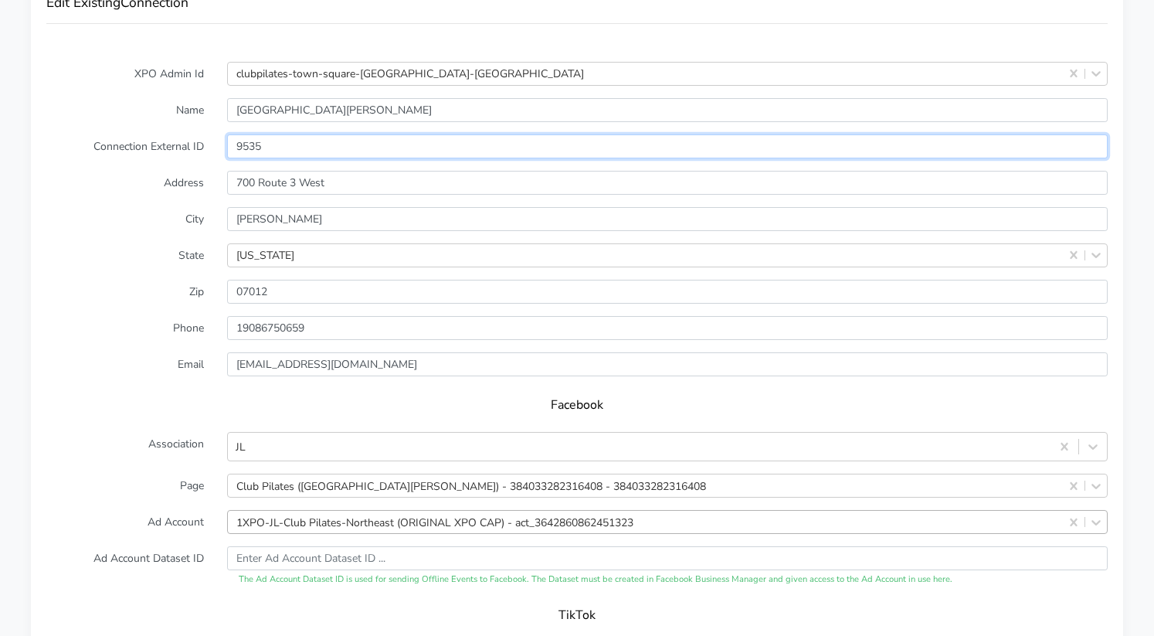
click at [252, 145] on input "9535" at bounding box center [667, 146] width 881 height 24
click at [110, 222] on label "City" at bounding box center [125, 219] width 181 height 24
